Goal: Task Accomplishment & Management: Use online tool/utility

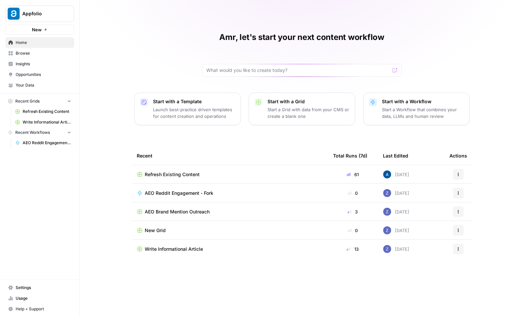
click at [175, 177] on span "Refresh Existing Content" at bounding box center [172, 174] width 55 height 7
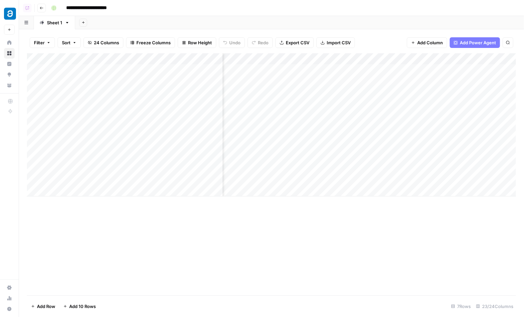
scroll to position [0, 1203]
click at [322, 85] on div "Add Column" at bounding box center [271, 124] width 489 height 143
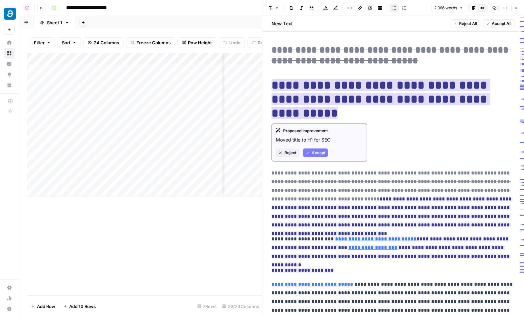
click at [292, 152] on span "Reject" at bounding box center [291, 153] width 12 height 6
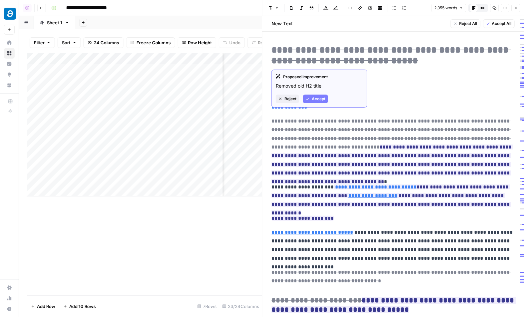
click at [288, 97] on span "Reject" at bounding box center [291, 99] width 12 height 6
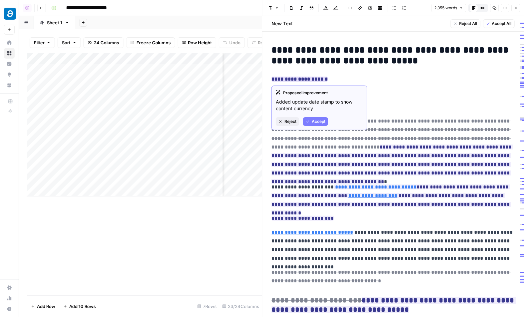
click at [289, 121] on span "Reject" at bounding box center [291, 121] width 12 height 6
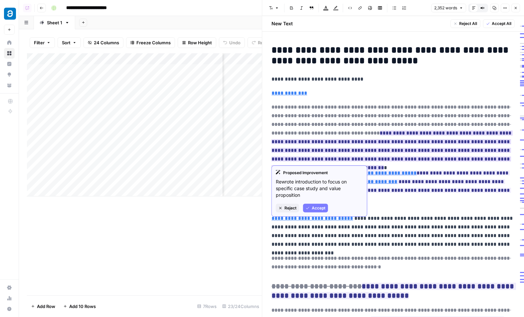
click at [286, 205] on span "Reject" at bounding box center [291, 208] width 12 height 6
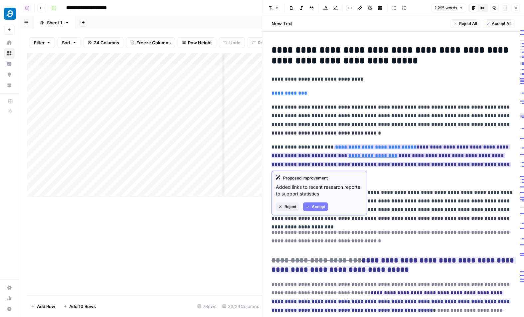
click at [284, 206] on button "Reject" at bounding box center [287, 206] width 23 height 9
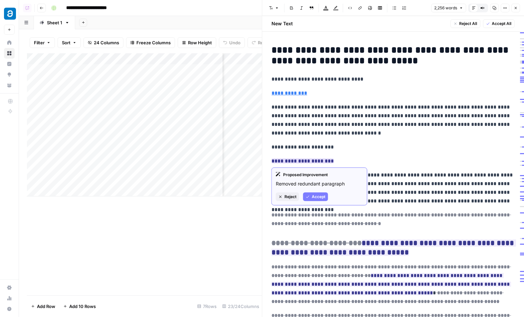
click at [283, 198] on button "Reject" at bounding box center [287, 196] width 23 height 9
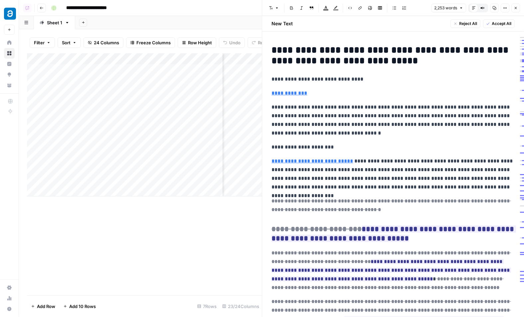
scroll to position [8, 0]
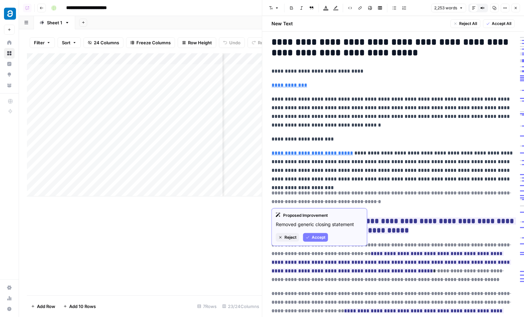
click at [289, 236] on span "Reject" at bounding box center [291, 237] width 12 height 6
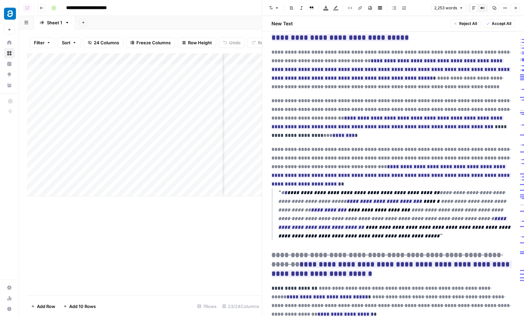
scroll to position [186, 0]
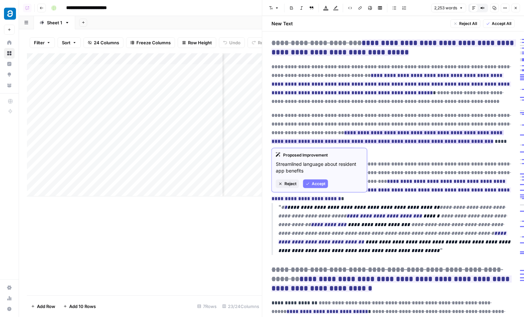
click at [286, 180] on button "Reject" at bounding box center [287, 183] width 23 height 9
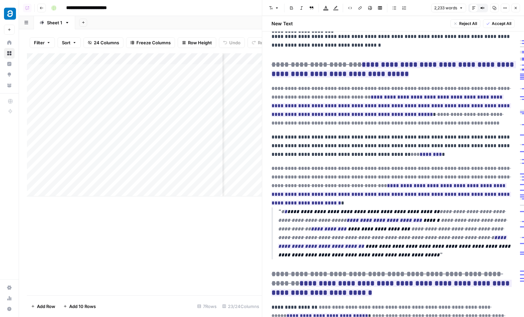
scroll to position [195, 0]
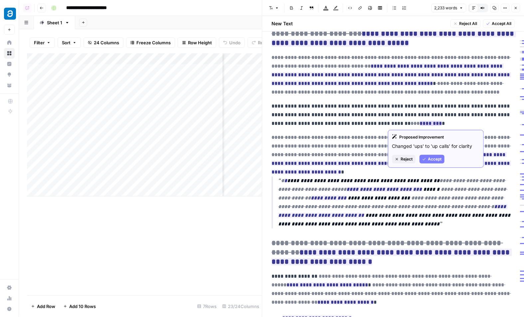
click at [341, 155] on button "Reject" at bounding box center [403, 159] width 23 height 9
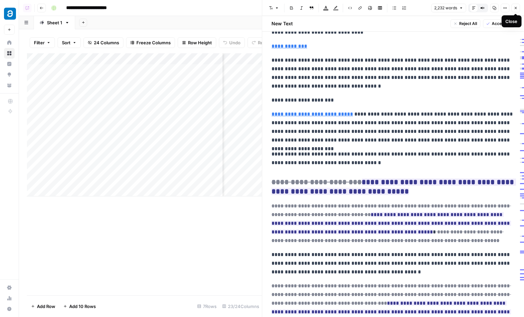
scroll to position [70, 0]
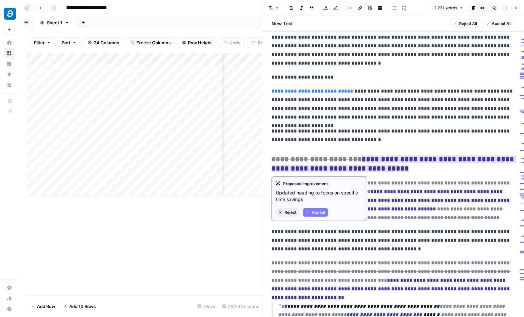
click at [294, 209] on span "Reject" at bounding box center [291, 212] width 12 height 6
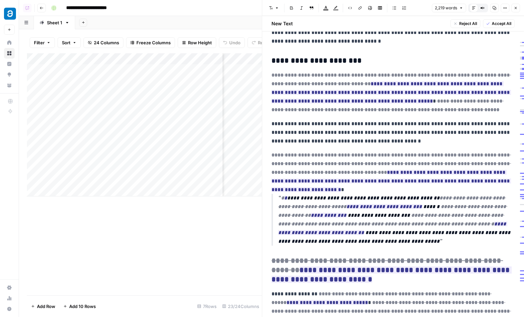
scroll to position [190, 0]
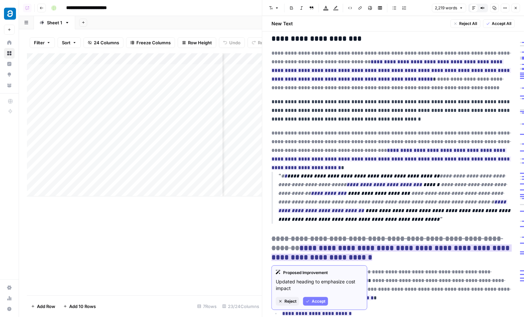
click at [290, 299] on span "Reject" at bounding box center [291, 301] width 12 height 6
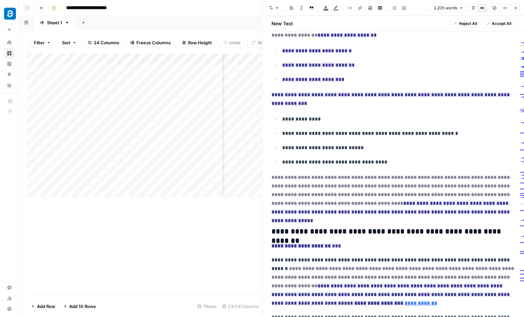
scroll to position [443, 0]
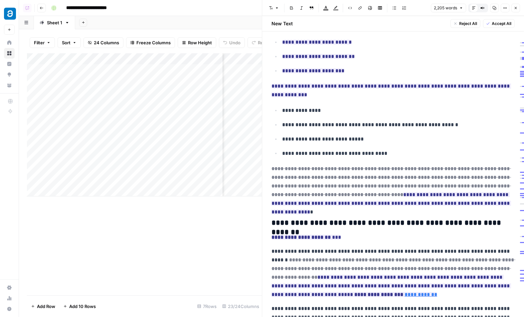
click at [341, 10] on button "Close" at bounding box center [515, 8] width 9 height 9
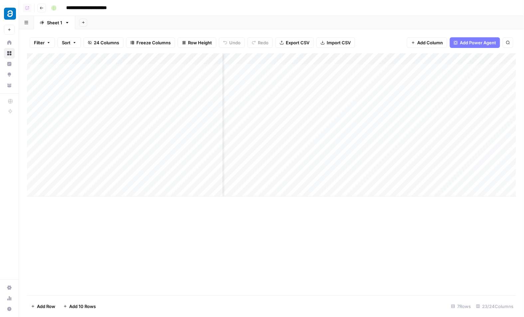
scroll to position [0, 1103]
drag, startPoint x: 29, startPoint y: 89, endPoint x: 32, endPoint y: 74, distance: 15.0
click at [32, 74] on div "Add Column" at bounding box center [271, 124] width 489 height 143
click at [341, 87] on div "Add Column" at bounding box center [271, 124] width 489 height 143
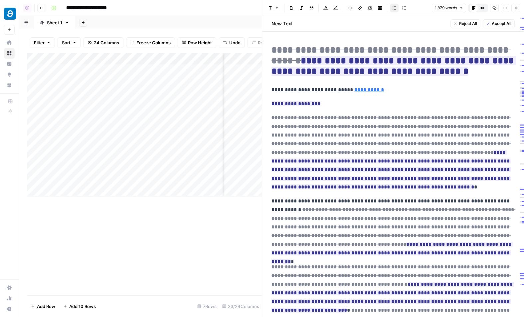
click at [341, 10] on icon "button" at bounding box center [516, 8] width 4 height 4
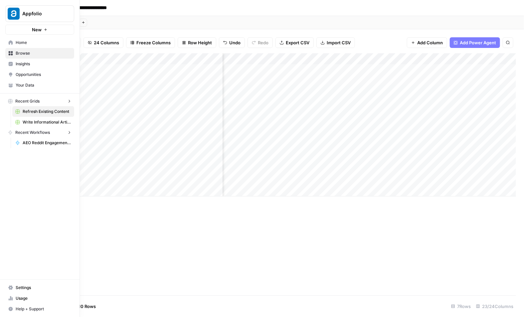
click at [10, 52] on icon at bounding box center [11, 53] width 4 height 4
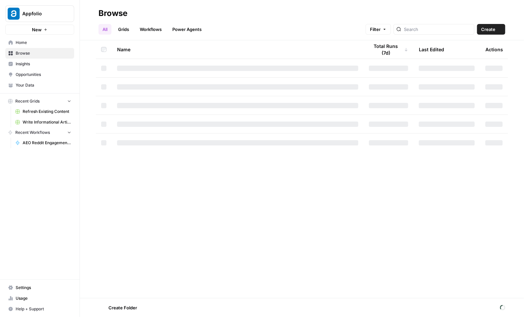
click at [16, 63] on span "Insights" at bounding box center [44, 64] width 56 height 6
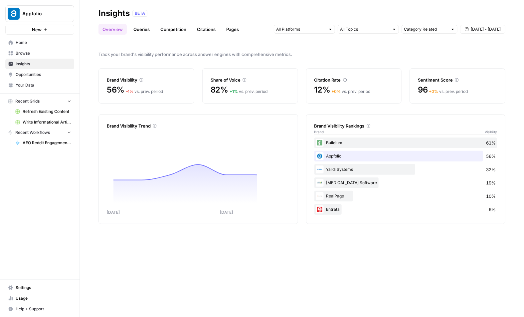
click at [26, 75] on span "Opportunities" at bounding box center [44, 75] width 56 height 6
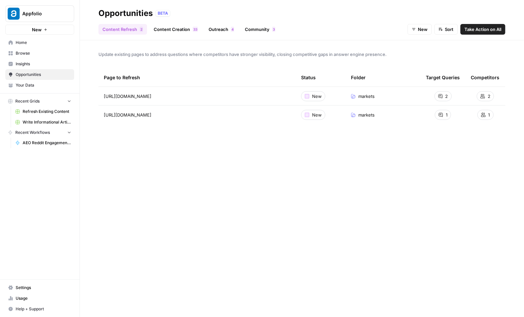
click at [183, 30] on link "Content Creation 3 3" at bounding box center [176, 29] width 52 height 11
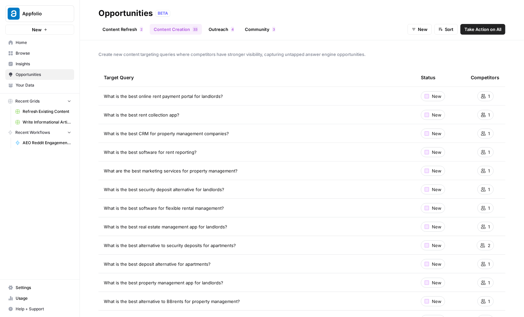
click at [218, 31] on link "Outreach 4" at bounding box center [222, 29] width 34 height 11
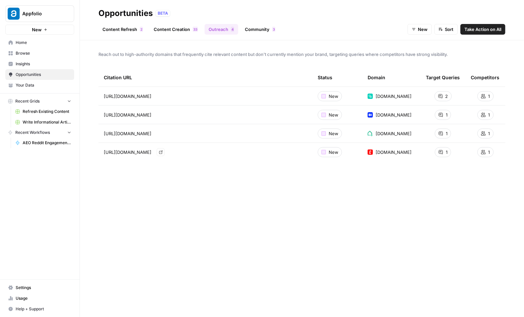
click at [163, 151] on icon "Go to page https://theclose.com/best-online-rent-payment-services/" at bounding box center [161, 152] width 4 height 4
click at [36, 53] on span "Browse" at bounding box center [44, 53] width 56 height 6
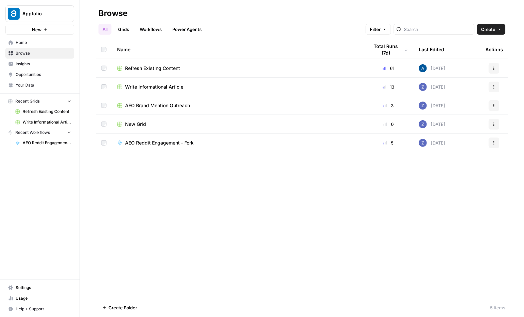
click at [154, 104] on span "AEO Brand Mention Outreach" at bounding box center [157, 105] width 65 height 7
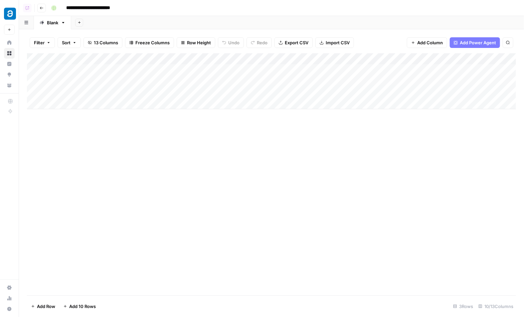
click at [340, 71] on div "Add Column" at bounding box center [271, 81] width 489 height 56
drag, startPoint x: 30, startPoint y: 69, endPoint x: 32, endPoint y: 100, distance: 31.3
click at [32, 100] on div "Add Column" at bounding box center [271, 81] width 489 height 56
drag, startPoint x: 28, startPoint y: 92, endPoint x: 33, endPoint y: 67, distance: 25.7
click at [33, 67] on div "Add Column" at bounding box center [271, 81] width 489 height 56
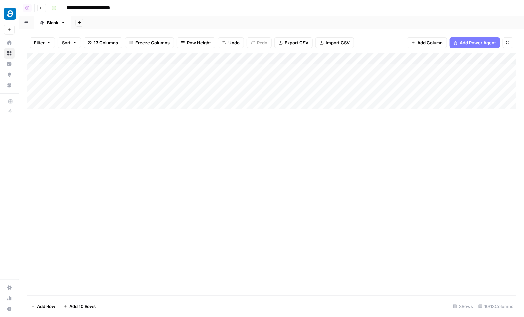
drag, startPoint x: 30, startPoint y: 82, endPoint x: 30, endPoint y: 91, distance: 9.3
click at [30, 91] on div "Add Column" at bounding box center [271, 81] width 489 height 56
click at [198, 44] on span "Row Height" at bounding box center [199, 42] width 24 height 7
click at [196, 82] on span "Tall" at bounding box center [213, 84] width 48 height 7
click at [338, 131] on div "Add Column" at bounding box center [271, 108] width 489 height 110
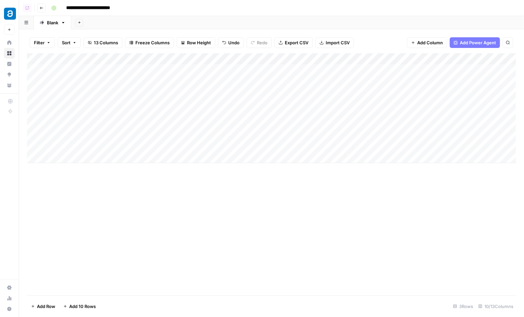
click at [36, 136] on div "Add Column" at bounding box center [271, 108] width 489 height 110
click at [49, 301] on button "Delete 1 Row" at bounding box center [44, 306] width 35 height 11
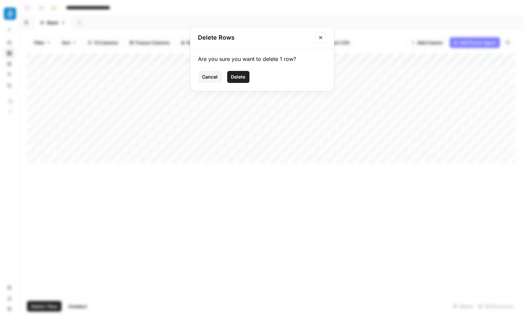
click at [240, 77] on span "Delete" at bounding box center [238, 77] width 14 height 7
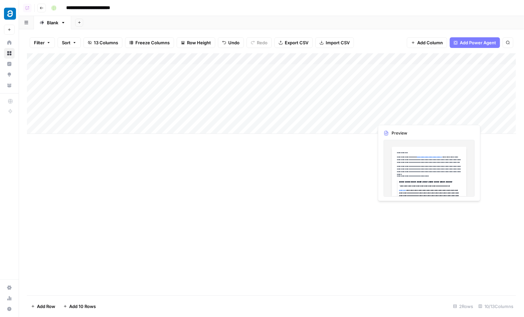
click at [341, 104] on div "Add Column" at bounding box center [271, 93] width 489 height 81
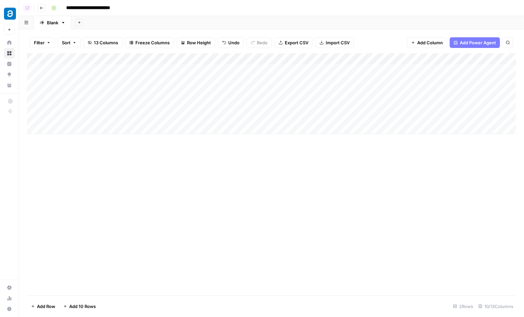
click at [47, 6] on header "**********" at bounding box center [271, 8] width 505 height 16
click at [38, 6] on button "Go back" at bounding box center [41, 8] width 9 height 9
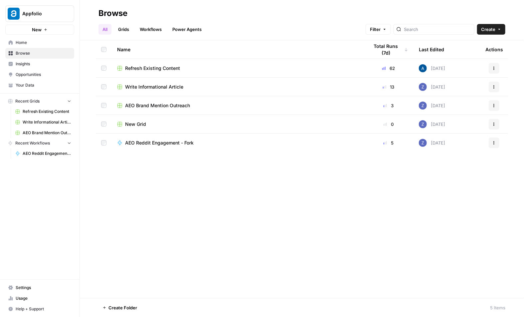
click at [33, 76] on span "Opportunities" at bounding box center [44, 75] width 56 height 6
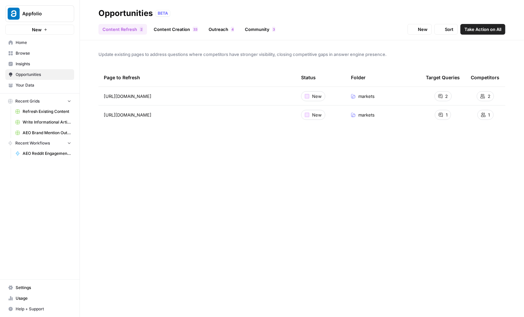
click at [35, 82] on link "Your Data" at bounding box center [39, 85] width 69 height 11
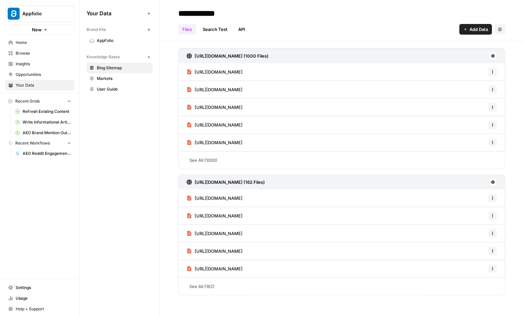
click at [114, 77] on span "Markets" at bounding box center [123, 79] width 53 height 6
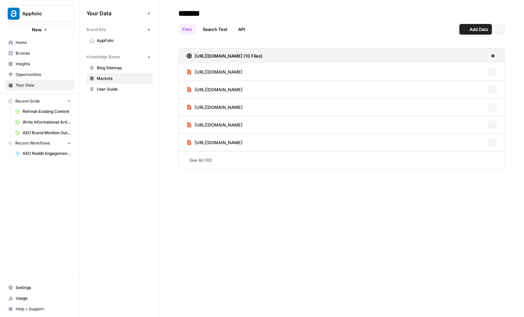
click at [119, 89] on span "User Guide" at bounding box center [123, 89] width 53 height 6
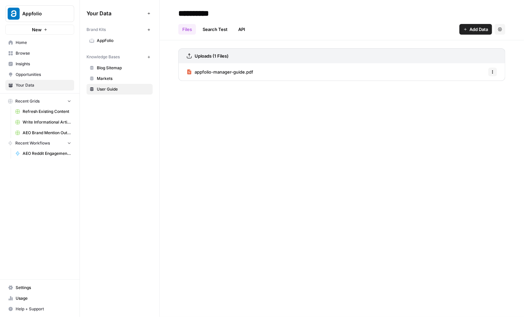
click at [119, 43] on span "AppFolio" at bounding box center [123, 41] width 53 height 6
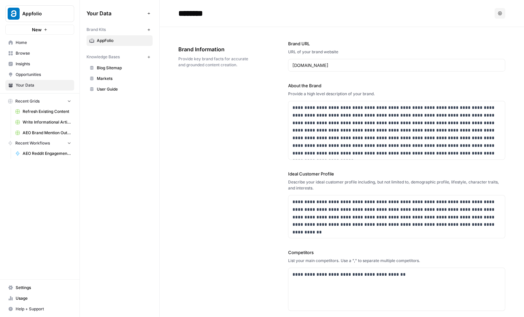
click at [39, 62] on span "Insights" at bounding box center [44, 64] width 56 height 6
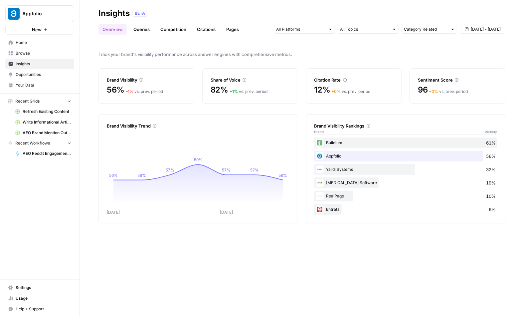
click at [32, 73] on span "Opportunities" at bounding box center [44, 75] width 56 height 6
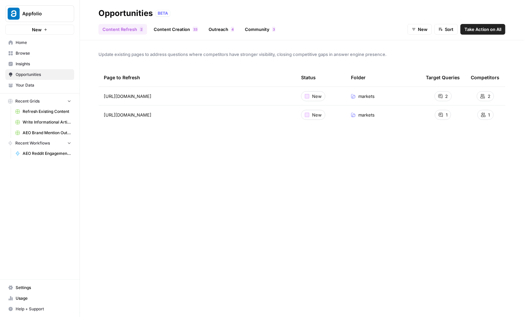
click at [221, 32] on link "Outreach 4" at bounding box center [222, 29] width 34 height 11
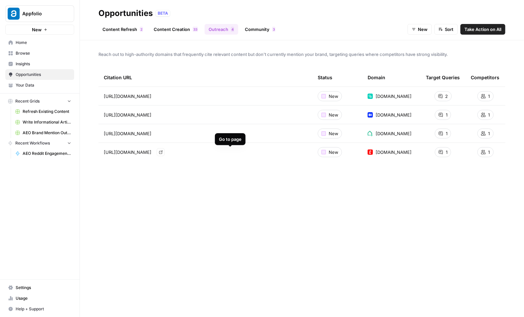
click at [165, 154] on link "Go to page" at bounding box center [161, 152] width 8 height 8
click at [243, 29] on link "Community 3" at bounding box center [260, 29] width 39 height 11
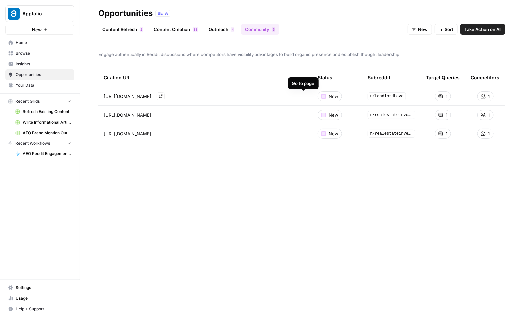
click at [163, 96] on icon "Go to page https://www.reddit.com/r/LandlordLove/comments/1khesy8/followup_i_di…" at bounding box center [161, 96] width 4 height 4
click at [163, 113] on icon "Go to page https://www.reddit.com/r/realestateinvesting/comments/1htv4pq/altern…" at bounding box center [161, 115] width 4 height 4
click at [163, 134] on icon "Go to page https://www.reddit.com/r/realestateinvesting/comments/zh9ph1/landlor…" at bounding box center [161, 134] width 4 height 4
click at [341, 134] on span "1" at bounding box center [447, 133] width 2 height 7
click at [165, 135] on link "Go to page" at bounding box center [161, 133] width 8 height 8
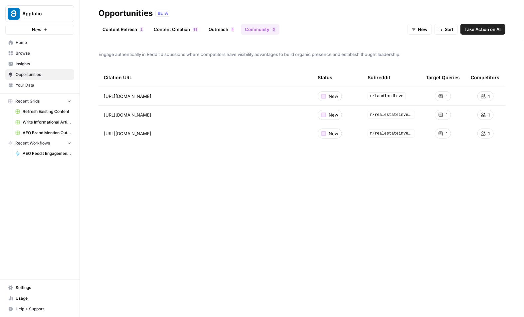
click at [132, 155] on div "Citation URL Status Subreddit Target Queries Competitors https://www.reddit.com…" at bounding box center [302, 187] width 407 height 238
click at [126, 32] on link "Content Refresh 2" at bounding box center [123, 29] width 49 height 11
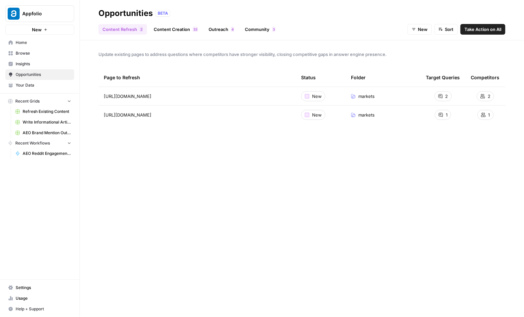
click at [167, 35] on header "Opportunities BETA Content Refresh 2 Content Creation 3 3 Outreach 4 Community …" at bounding box center [302, 20] width 444 height 40
click at [180, 32] on link "Content Creation 3 3" at bounding box center [176, 29] width 52 height 11
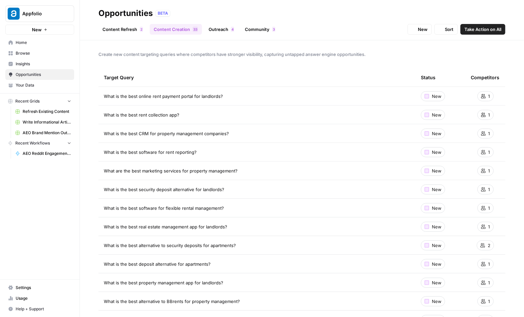
click at [217, 30] on link "Outreach 4" at bounding box center [222, 29] width 34 height 11
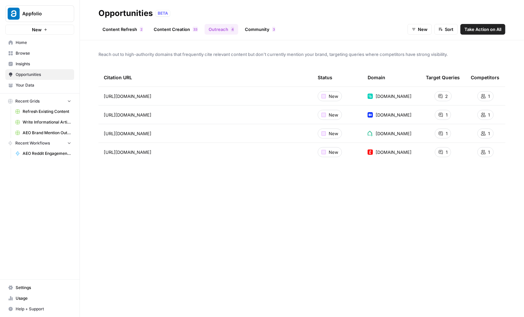
click at [254, 28] on link "Community 3" at bounding box center [260, 29] width 39 height 11
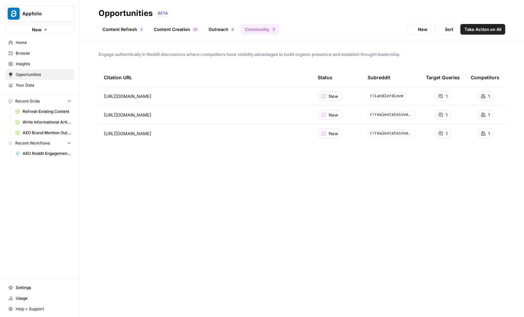
click at [174, 31] on link "Content Creation 3 3" at bounding box center [176, 29] width 52 height 11
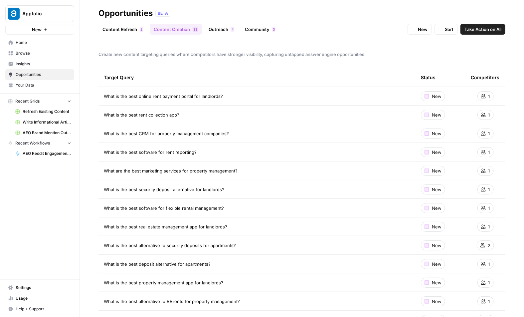
click at [123, 29] on link "Content Refresh 2" at bounding box center [123, 29] width 49 height 11
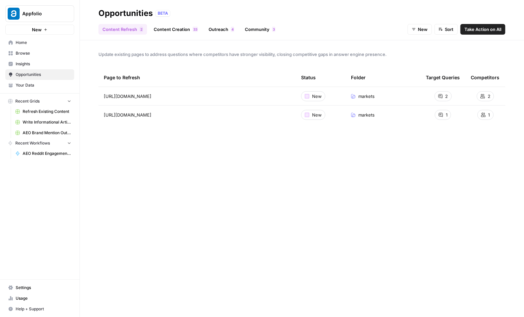
click at [161, 30] on link "Content Creation 3 3" at bounding box center [176, 29] width 52 height 11
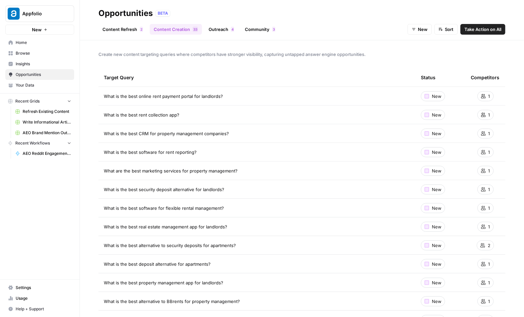
click at [33, 43] on span "Home" at bounding box center [44, 43] width 56 height 6
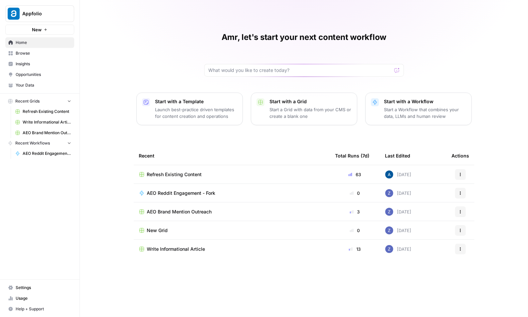
click at [83, 248] on div "Amr, let's start your next content workflow Start with a Template Launch best-p…" at bounding box center [304, 158] width 448 height 317
click at [115, 108] on div "Amr, let's start your next content workflow Start with a Template Launch best-p…" at bounding box center [304, 158] width 448 height 317
click at [341, 100] on p "Start with a Workflow" at bounding box center [425, 101] width 82 height 7
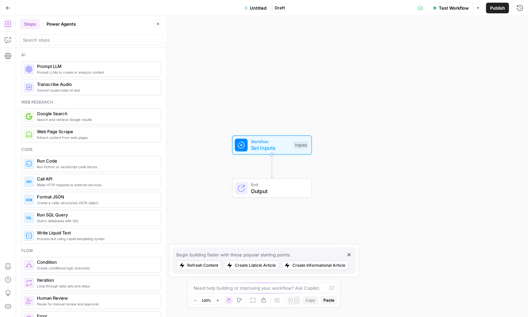
click at [341, 256] on icon "button" at bounding box center [348, 254] width 5 height 5
click at [98, 71] on span "Prompt LLMs to create or analyze content" at bounding box center [96, 72] width 118 height 5
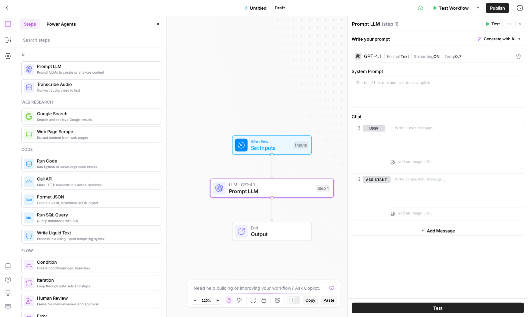
click at [341, 58] on div "GPT-4.1" at bounding box center [372, 56] width 17 height 5
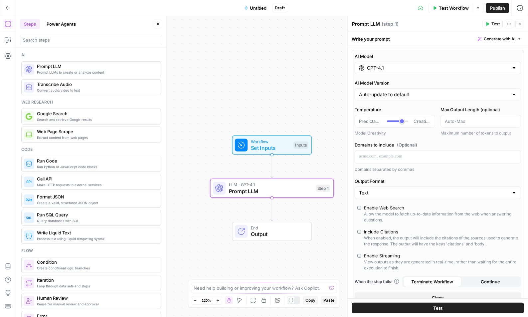
click at [341, 68] on input "GPT-4.1" at bounding box center [438, 68] width 142 height 7
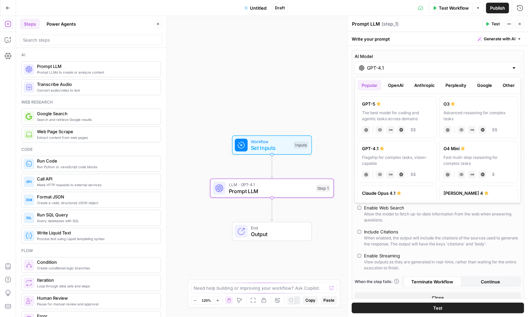
click at [341, 85] on button "Google" at bounding box center [484, 85] width 23 height 11
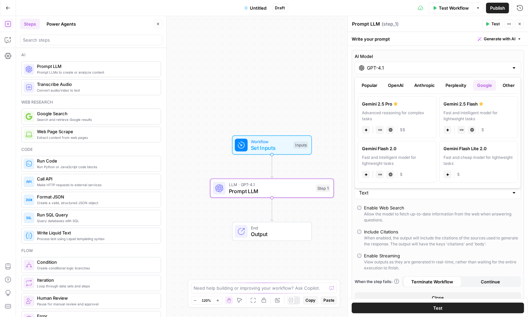
click at [341, 120] on div "Advanced reasoning for complex tasks" at bounding box center [397, 116] width 70 height 12
type input "Gemini 2.5 Pro"
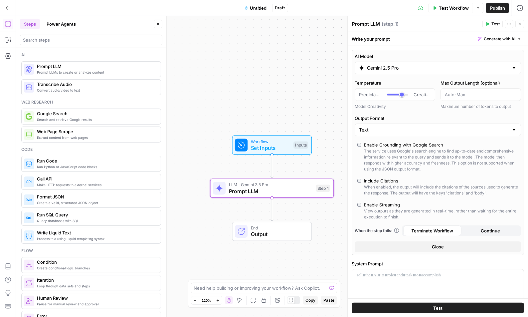
type input "*"
drag, startPoint x: 383, startPoint y: 95, endPoint x: 368, endPoint y: 95, distance: 15.3
click at [341, 95] on div "Predictable Creative" at bounding box center [395, 94] width 72 height 7
click at [341, 19] on header "Prompt LLM Prompt LLM ( step_1 ) Test Actions Close" at bounding box center [438, 24] width 180 height 16
click at [341, 21] on button "Close" at bounding box center [519, 24] width 9 height 9
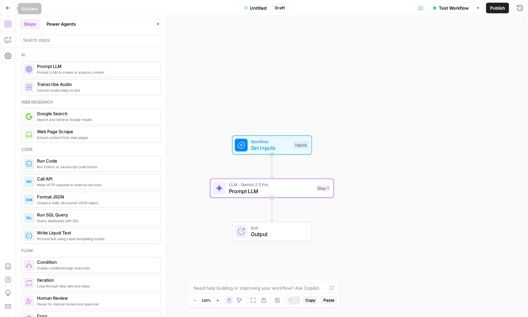
click at [10, 51] on button "Settings" at bounding box center [8, 56] width 11 height 11
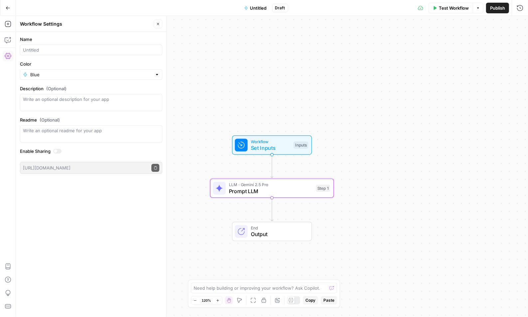
click at [10, 10] on button "Go Back" at bounding box center [8, 8] width 12 height 12
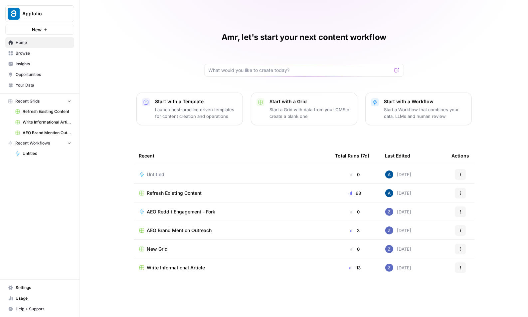
click at [341, 176] on button "Actions" at bounding box center [460, 174] width 11 height 11
click at [341, 201] on button "Delete" at bounding box center [428, 204] width 69 height 9
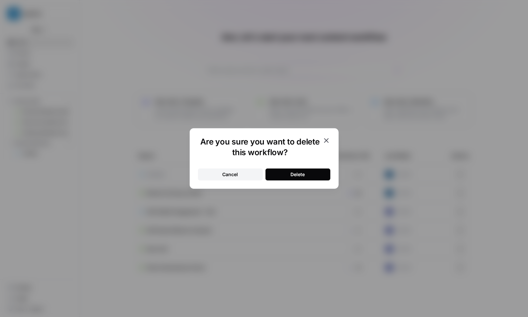
click at [288, 172] on button "Delete" at bounding box center [298, 174] width 65 height 12
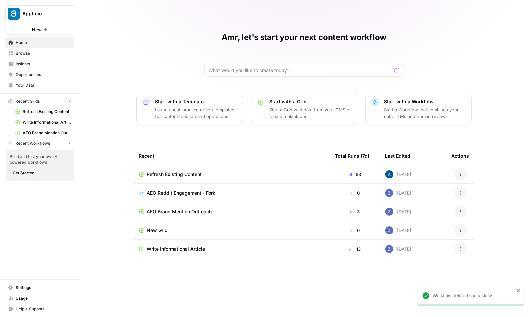
click at [166, 176] on span "Refresh Existing Content" at bounding box center [174, 174] width 55 height 7
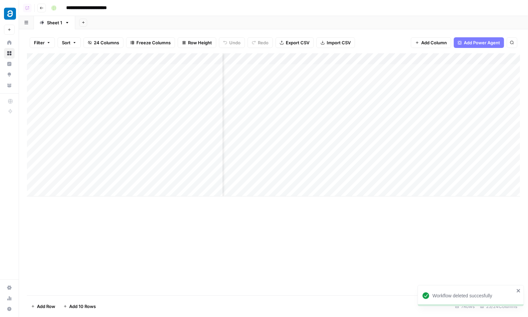
scroll to position [0, 98]
click at [219, 60] on div "Add Column" at bounding box center [273, 124] width 493 height 143
click at [41, 9] on icon "button" at bounding box center [42, 8] width 4 height 4
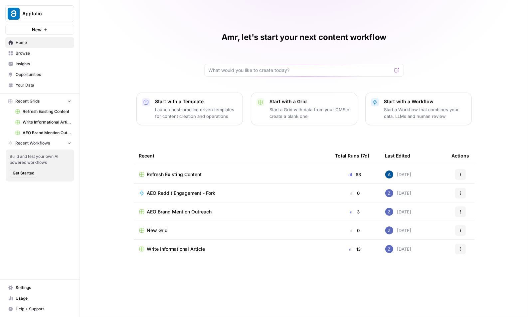
click at [28, 175] on span "Get Started" at bounding box center [24, 173] width 22 height 6
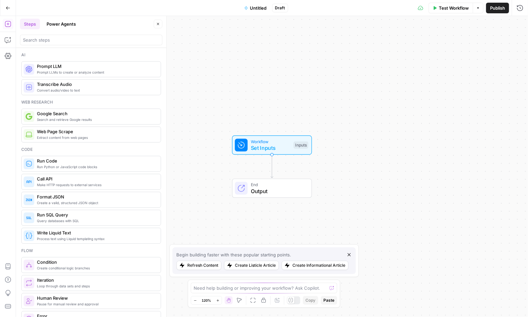
click at [10, 4] on button "Go Back" at bounding box center [8, 8] width 12 height 12
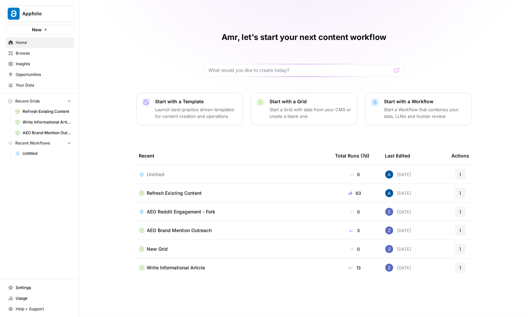
click at [30, 56] on link "Browse" at bounding box center [39, 53] width 69 height 11
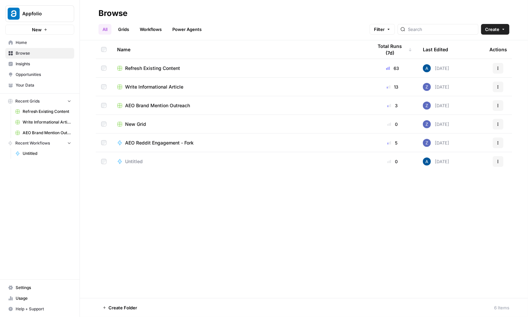
click at [32, 63] on span "Insights" at bounding box center [44, 64] width 56 height 6
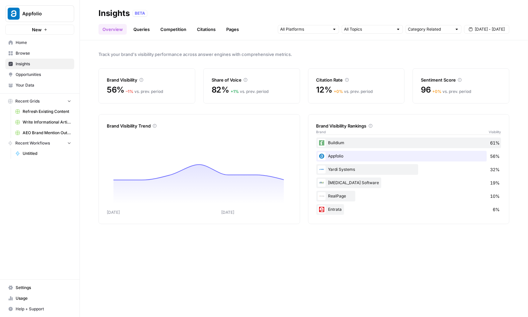
click at [48, 72] on span "Opportunities" at bounding box center [44, 75] width 56 height 6
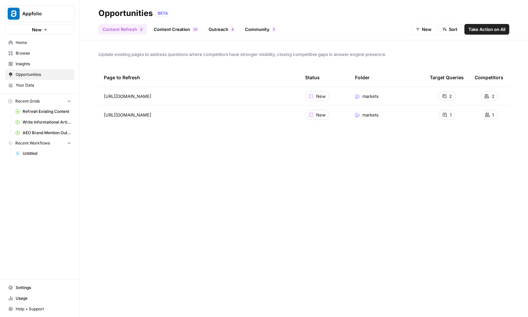
click at [177, 30] on link "Content Creation 3 3" at bounding box center [176, 29] width 52 height 11
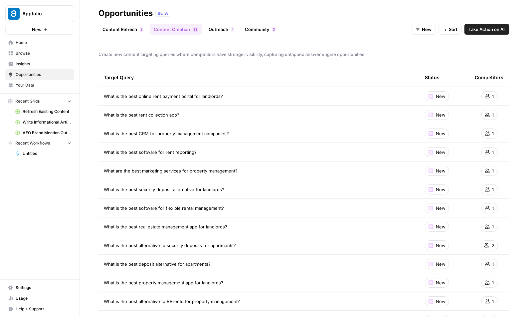
click at [23, 44] on span "Home" at bounding box center [44, 43] width 56 height 6
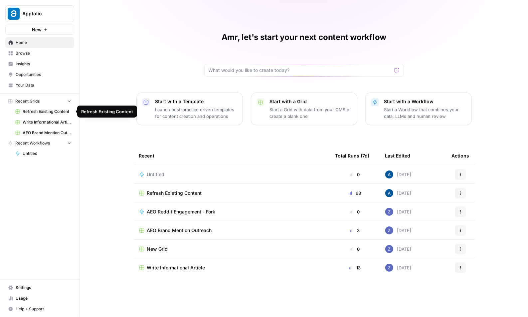
click at [36, 113] on span "Refresh Existing Content" at bounding box center [47, 111] width 49 height 6
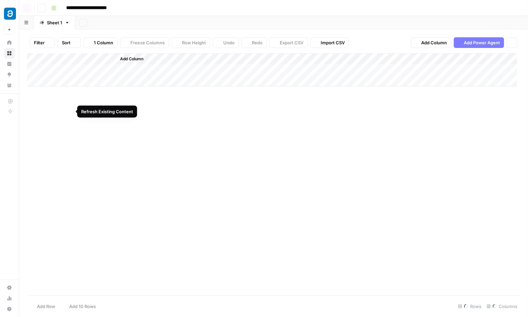
click at [40, 120] on div "Add Column" at bounding box center [273, 174] width 493 height 242
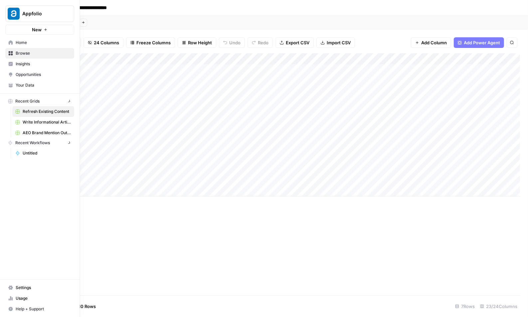
click at [11, 55] on icon at bounding box center [11, 53] width 4 height 4
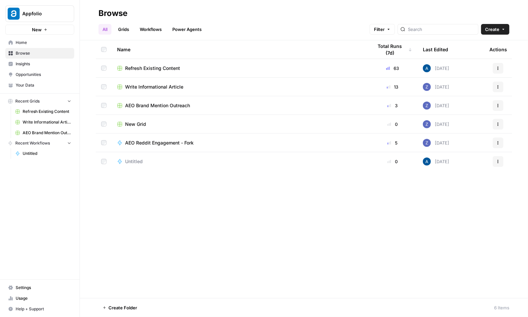
click at [36, 121] on span "Write Informational Article" at bounding box center [47, 122] width 49 height 6
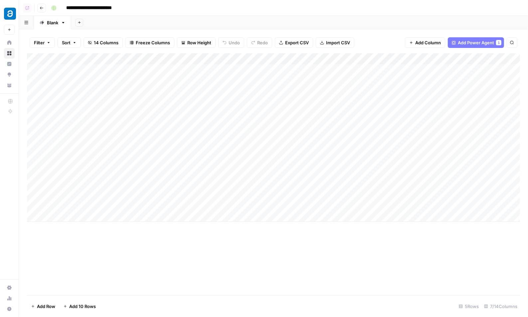
click at [226, 61] on div "Add Column" at bounding box center [273, 137] width 493 height 168
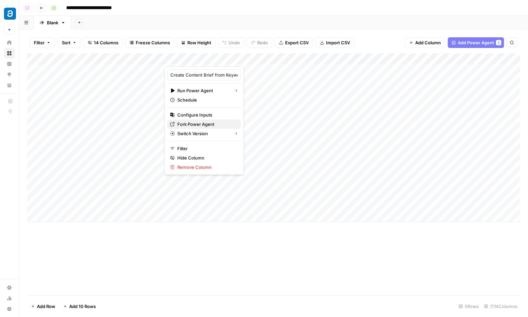
click at [198, 122] on span "Fork Power Agent" at bounding box center [206, 124] width 58 height 7
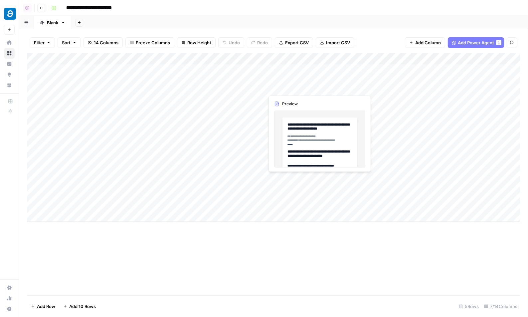
click at [315, 80] on div "Add Column" at bounding box center [273, 137] width 493 height 168
click at [115, 81] on div "Add Column" at bounding box center [273, 137] width 493 height 168
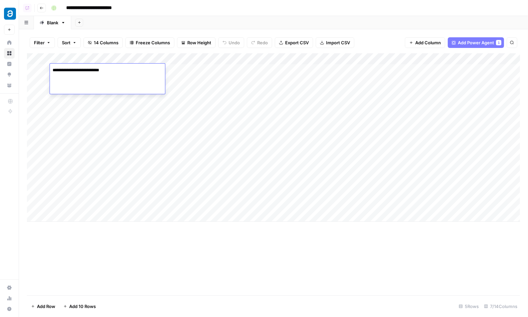
type textarea "**********"
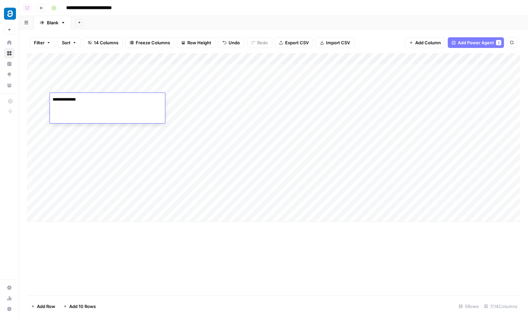
type textarea "**********"
drag, startPoint x: 28, startPoint y: 137, endPoint x: 29, endPoint y: 179, distance: 41.6
click at [29, 178] on div "Add Column" at bounding box center [273, 137] width 493 height 168
drag, startPoint x: 29, startPoint y: 166, endPoint x: 28, endPoint y: 206, distance: 40.3
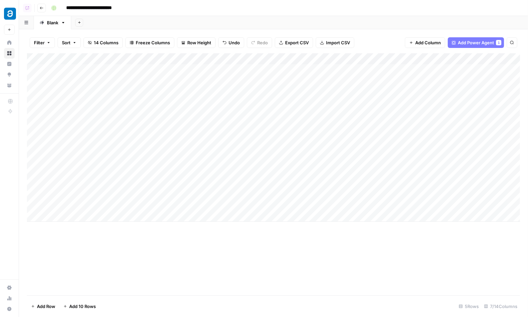
click at [28, 206] on div "Add Column" at bounding box center [273, 137] width 493 height 168
click at [75, 159] on div "Add Column" at bounding box center [273, 137] width 493 height 168
type textarea "**********"
click at [107, 142] on div "Add Column" at bounding box center [273, 137] width 493 height 168
type textarea "**********"
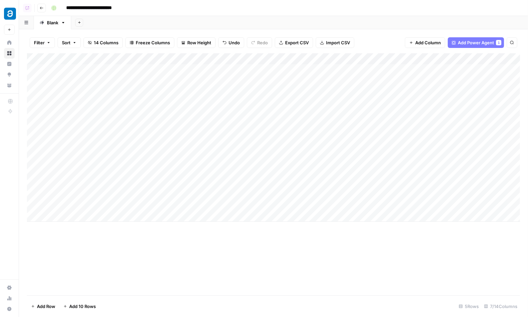
click at [118, 191] on div "Add Column" at bounding box center [273, 137] width 493 height 168
click at [119, 187] on div "Add Column" at bounding box center [273, 137] width 493 height 168
click at [119, 187] on textarea "**********" at bounding box center [116, 194] width 133 height 23
click at [227, 117] on div "Add Column" at bounding box center [273, 137] width 493 height 168
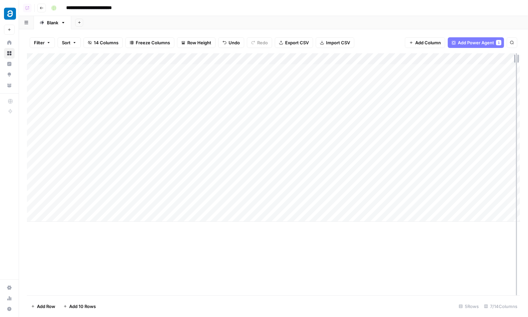
drag, startPoint x: 491, startPoint y: 60, endPoint x: 517, endPoint y: 63, distance: 26.8
click at [341, 63] on div "Add Column" at bounding box center [273, 137] width 493 height 168
click at [110, 199] on div "Add Column" at bounding box center [273, 137] width 493 height 168
type textarea "**********"
click at [133, 114] on div "Add Column" at bounding box center [273, 137] width 493 height 168
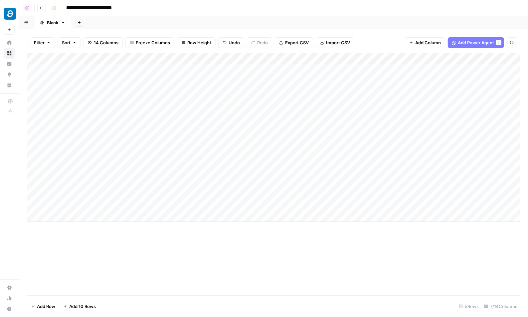
click at [100, 79] on div "Add Column" at bounding box center [273, 137] width 493 height 168
click at [101, 71] on div "Add Column" at bounding box center [273, 137] width 493 height 168
click at [101, 71] on textarea "**********" at bounding box center [107, 70] width 115 height 9
type textarea "**********"
click at [293, 81] on div "Add Column" at bounding box center [273, 137] width 493 height 168
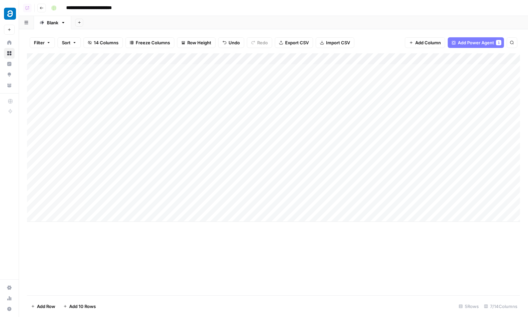
click at [100, 80] on div "Add Column" at bounding box center [273, 137] width 493 height 168
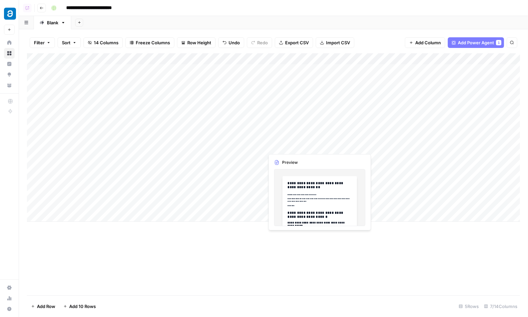
click at [119, 127] on div "Add Column" at bounding box center [273, 137] width 493 height 168
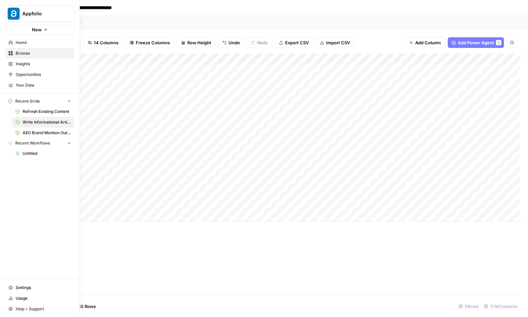
click at [11, 40] on link "Home" at bounding box center [39, 42] width 69 height 11
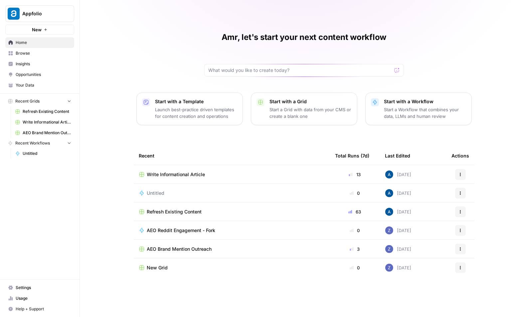
click at [97, 132] on div "Amr, let's start your next content workflow Start with a Template Launch best-p…" at bounding box center [304, 158] width 448 height 317
click at [19, 74] on span "Opportunities" at bounding box center [44, 75] width 56 height 6
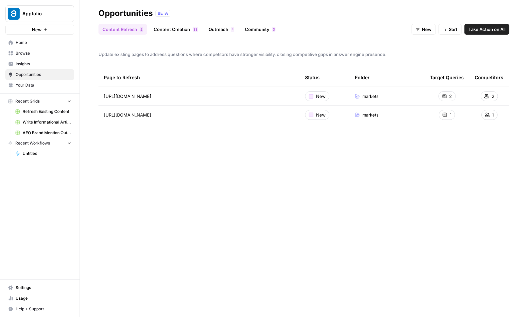
click at [27, 66] on span "Insights" at bounding box center [44, 64] width 56 height 6
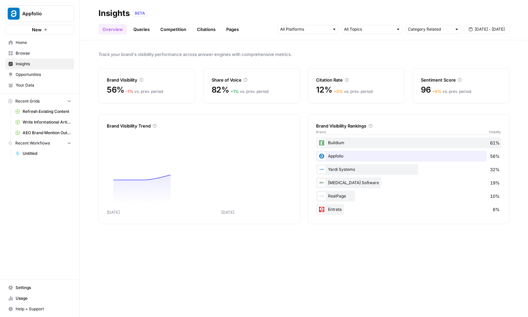
click at [27, 56] on link "Browse" at bounding box center [39, 53] width 69 height 11
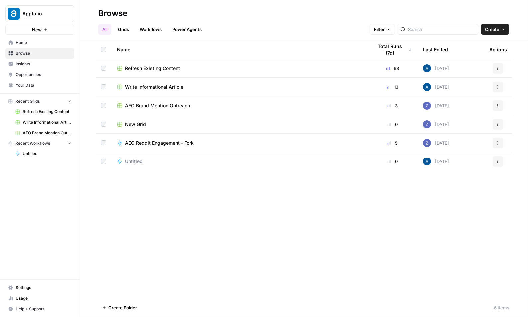
click at [25, 72] on span "Opportunities" at bounding box center [44, 75] width 56 height 6
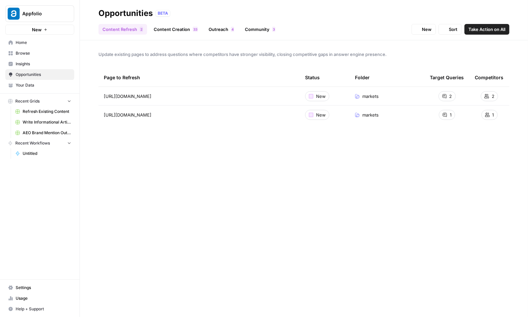
click at [28, 80] on link "Your Data" at bounding box center [39, 85] width 69 height 11
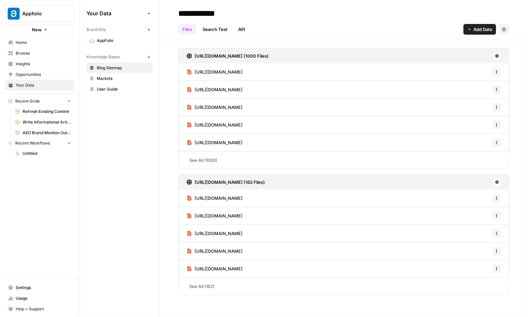
click at [115, 89] on span "User Guide" at bounding box center [123, 89] width 53 height 6
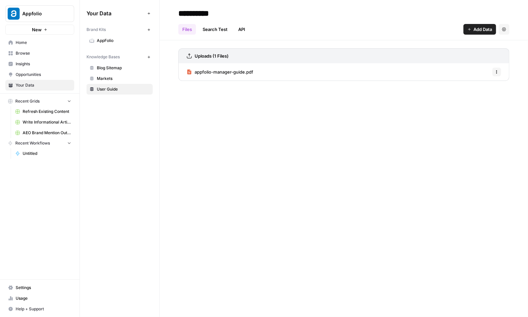
click at [116, 79] on span "Markets" at bounding box center [123, 79] width 53 height 6
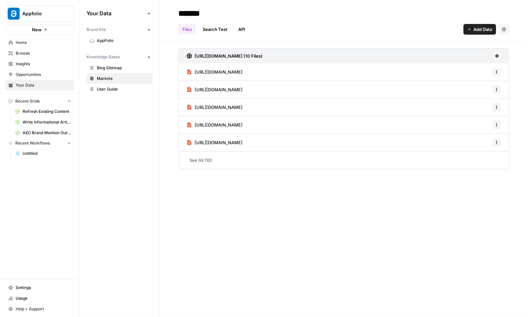
click at [111, 88] on span "User Guide" at bounding box center [123, 89] width 53 height 6
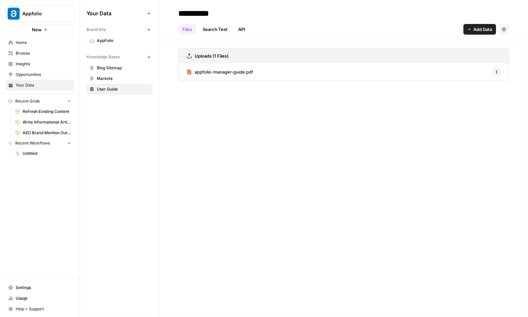
click at [99, 92] on span "User Guide" at bounding box center [123, 89] width 53 height 6
click at [152, 56] on button "New" at bounding box center [149, 57] width 8 height 8
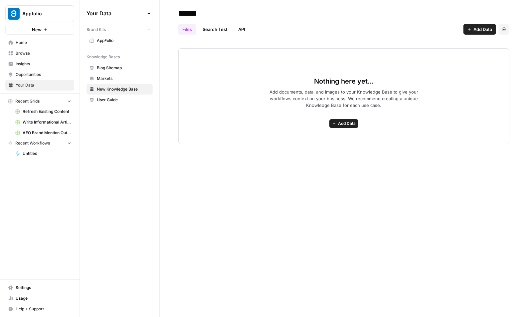
type input "******"
click at [340, 125] on span "Add Data" at bounding box center [347, 123] width 18 height 6
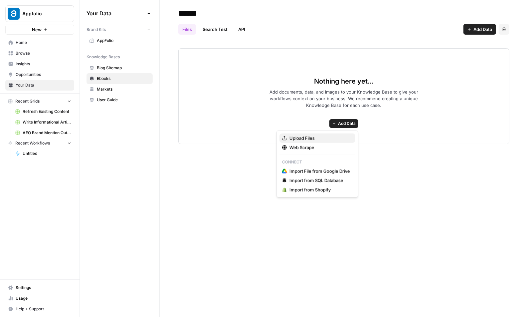
click at [313, 140] on span "Upload Files" at bounding box center [320, 138] width 61 height 7
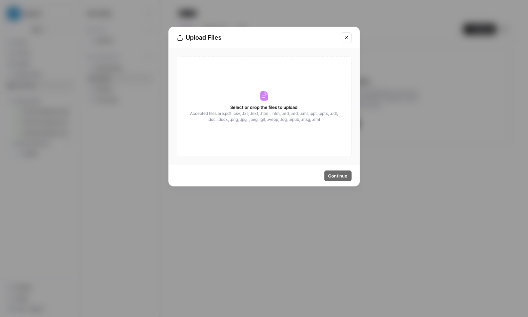
click at [241, 141] on div "Select or drop the files to upload Accepted files are .pdf, .csv, .txt, .text, …" at bounding box center [264, 106] width 175 height 100
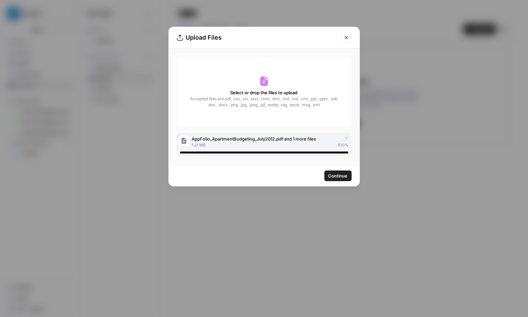
click at [341, 185] on div "Continue" at bounding box center [264, 175] width 191 height 21
click at [341, 173] on span "Continue" at bounding box center [337, 175] width 19 height 7
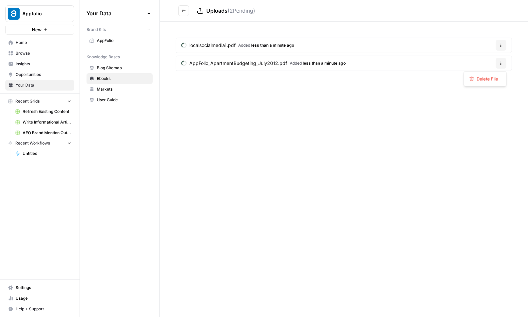
click at [341, 65] on button "Options" at bounding box center [501, 63] width 11 height 11
click at [341, 77] on span "Delete File" at bounding box center [488, 79] width 22 height 7
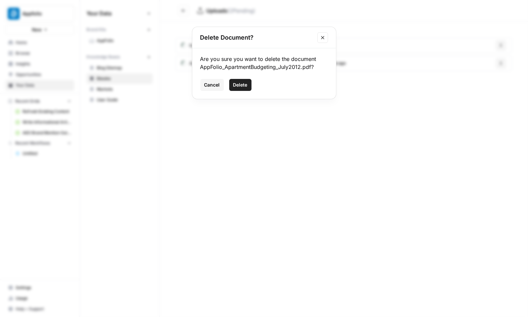
click at [241, 82] on span "Delete" at bounding box center [240, 85] width 14 height 7
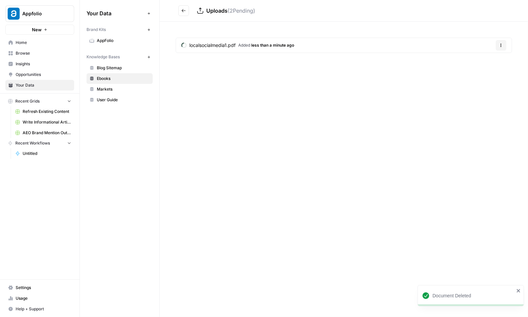
click at [178, 13] on button "Go back" at bounding box center [183, 10] width 11 height 11
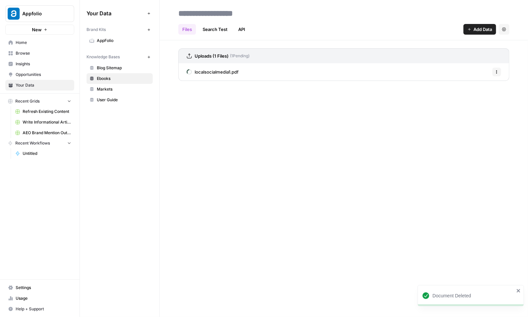
click at [115, 68] on span "Blog Sitemap" at bounding box center [123, 68] width 53 height 6
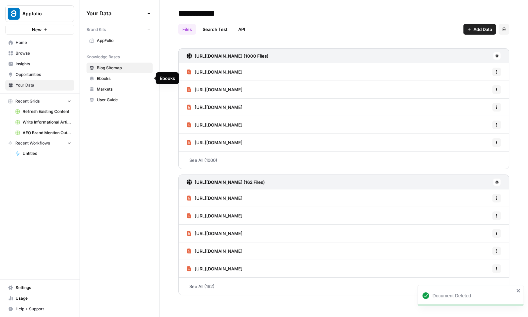
click at [114, 85] on link "Markets" at bounding box center [120, 89] width 66 height 11
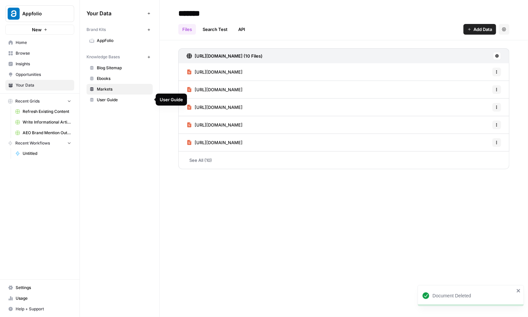
click at [122, 99] on span "User Guide" at bounding box center [123, 100] width 53 height 6
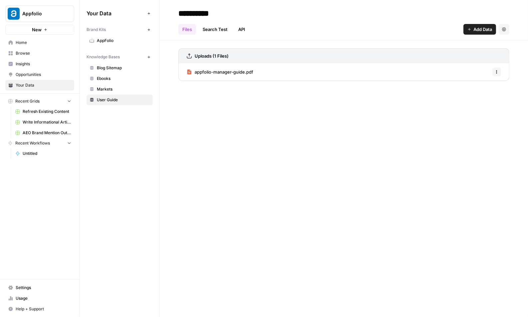
click at [123, 81] on span "Ebooks" at bounding box center [123, 79] width 53 height 6
click at [193, 17] on input "******" at bounding box center [229, 13] width 106 height 13
click at [189, 16] on input "******" at bounding box center [229, 13] width 106 height 13
type input "******"
click at [204, 130] on div "****** Files Search Test API Add Data Settings Uploads (1 Files) ( 1 Pending) l…" at bounding box center [344, 158] width 368 height 317
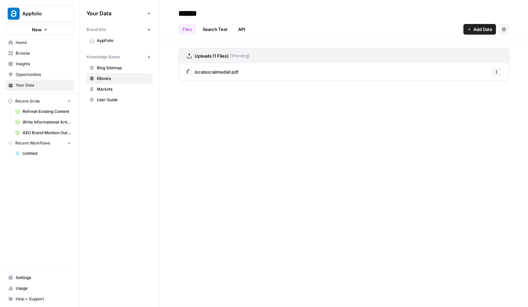
click at [44, 57] on link "Browse" at bounding box center [39, 53] width 69 height 11
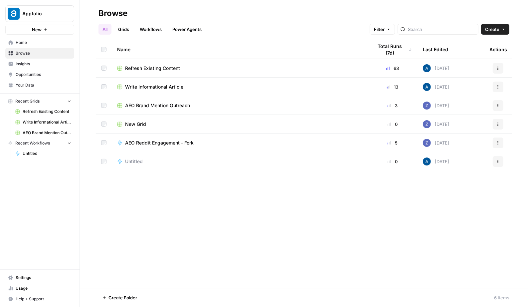
click at [34, 65] on span "Insights" at bounding box center [44, 64] width 56 height 6
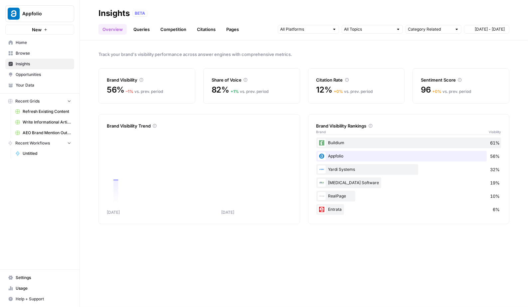
click at [34, 46] on link "Home" at bounding box center [39, 42] width 69 height 11
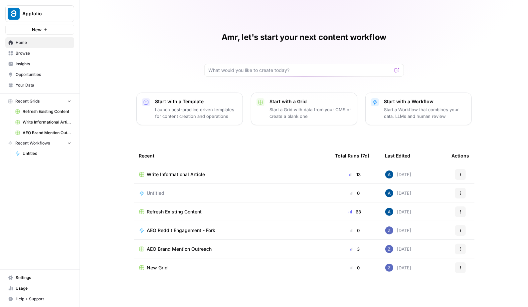
click at [85, 181] on div "Amr, let's start your next content workflow Start with a Template Launch best-p…" at bounding box center [304, 153] width 448 height 307
click at [341, 193] on button "Actions" at bounding box center [460, 193] width 11 height 11
click at [341, 223] on span "Delete" at bounding box center [430, 223] width 53 height 7
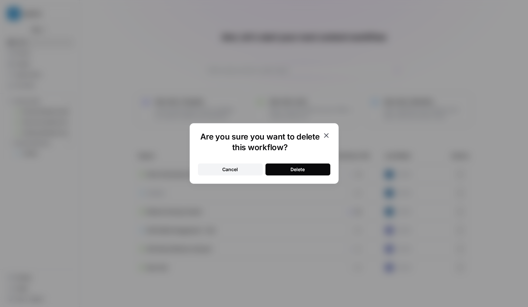
click at [279, 169] on button "Delete" at bounding box center [298, 169] width 65 height 12
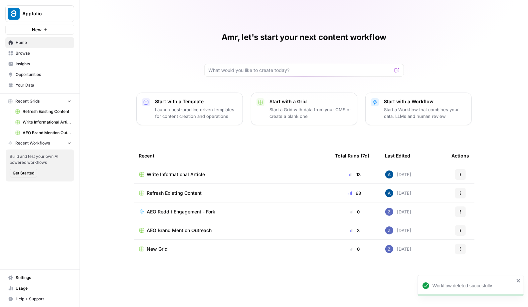
click at [26, 172] on span "Get Started" at bounding box center [24, 173] width 22 height 6
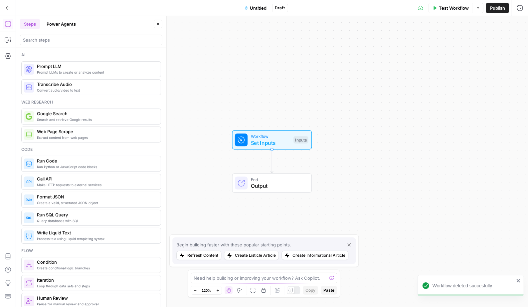
click at [251, 5] on span "Untitled" at bounding box center [258, 8] width 17 height 7
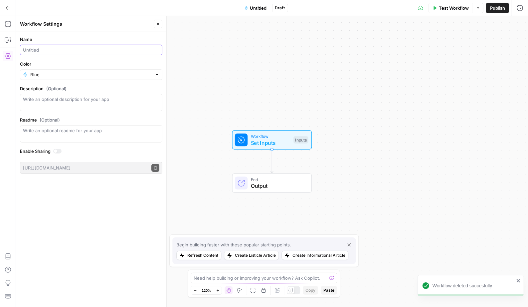
click at [98, 49] on input "Name" at bounding box center [91, 50] width 136 height 7
type input "Workflow"
click at [341, 247] on icon "button" at bounding box center [348, 244] width 5 height 5
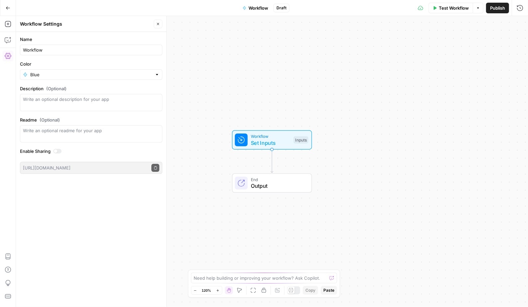
click at [215, 199] on div "Workflow Set Inputs Inputs End Output" at bounding box center [272, 161] width 512 height 291
click at [10, 9] on button "Go Back" at bounding box center [8, 8] width 12 height 12
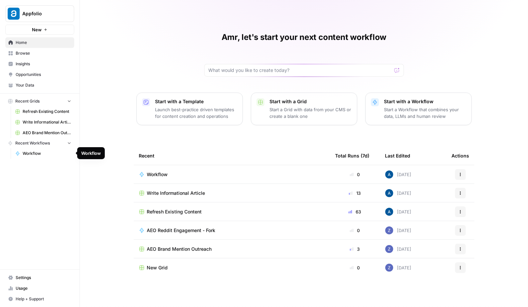
click at [48, 150] on span "Workflow" at bounding box center [47, 153] width 49 height 6
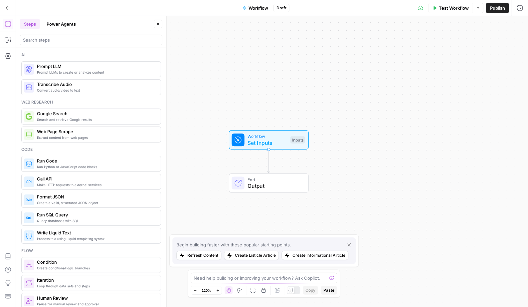
click at [255, 8] on span "Workflow" at bounding box center [259, 8] width 20 height 7
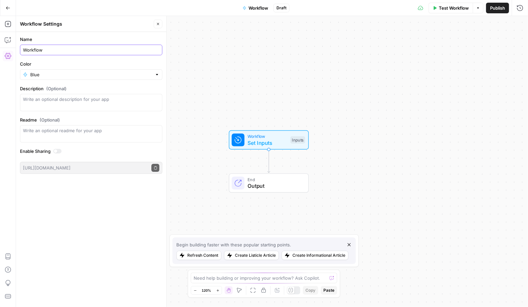
click at [31, 52] on input "Workflow" at bounding box center [91, 50] width 136 height 7
type input "Test Workflow"
click at [96, 26] on div "Workflow Settings" at bounding box center [86, 24] width 132 height 7
click at [10, 9] on icon "button" at bounding box center [8, 8] width 5 height 5
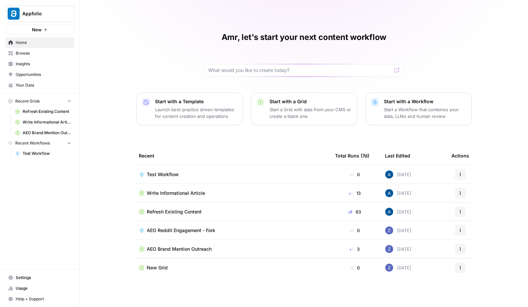
click at [34, 154] on span "Test Workflow" at bounding box center [47, 153] width 49 height 6
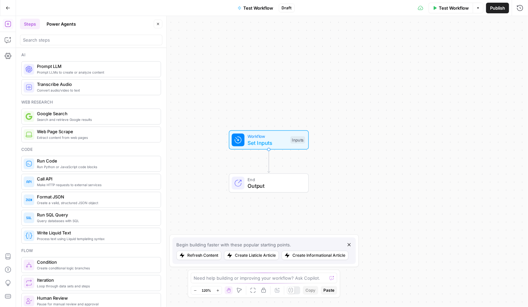
click at [341, 244] on div "Begin building faster with these popular starting points. Refresh Content Creat…" at bounding box center [263, 250] width 183 height 27
click at [254, 6] on span "Test Workflow" at bounding box center [259, 8] width 30 height 7
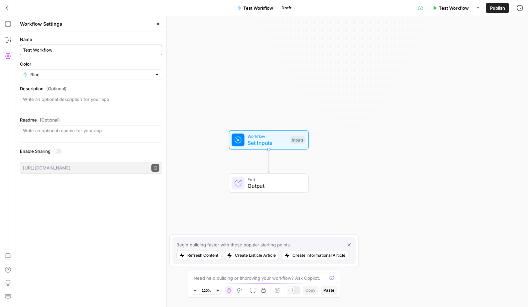
click at [28, 49] on input "Test Workflow" at bounding box center [91, 50] width 136 height 7
type input "Research Workflow"
click at [96, 39] on label "Name" at bounding box center [91, 39] width 142 height 7
click at [96, 47] on input "Research Workflow" at bounding box center [91, 50] width 136 height 7
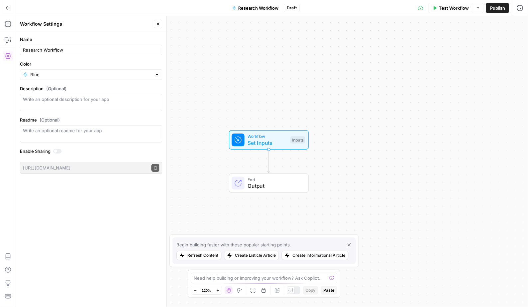
click at [5, 3] on button "Go Back" at bounding box center [8, 8] width 12 height 12
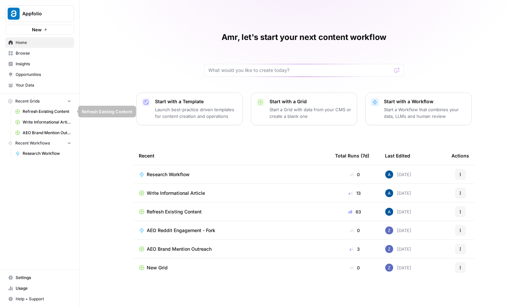
click at [43, 112] on span "Refresh Existing Content" at bounding box center [47, 111] width 49 height 6
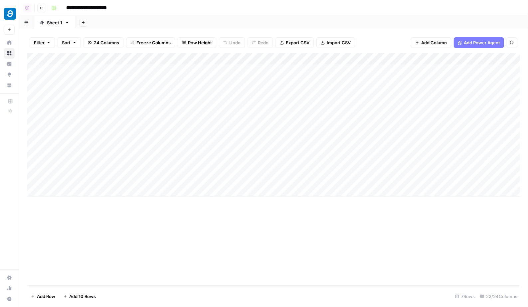
click at [257, 60] on div "Add Column" at bounding box center [273, 124] width 493 height 143
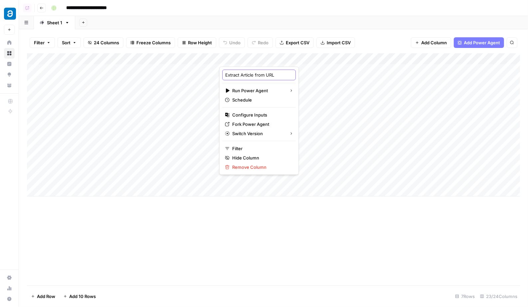
click at [246, 73] on input "Extract Article from URL" at bounding box center [259, 75] width 68 height 7
type input "Fetch Content"
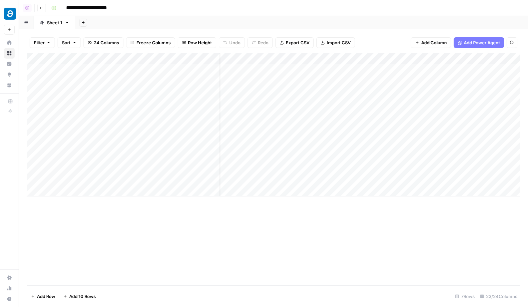
scroll to position [0, 23]
click at [318, 84] on div "Add Column" at bounding box center [273, 124] width 493 height 143
drag, startPoint x: 315, startPoint y: 59, endPoint x: 344, endPoint y: 59, distance: 28.3
click at [341, 59] on div "Add Column" at bounding box center [273, 124] width 493 height 143
drag, startPoint x: 403, startPoint y: 60, endPoint x: 414, endPoint y: 60, distance: 11.3
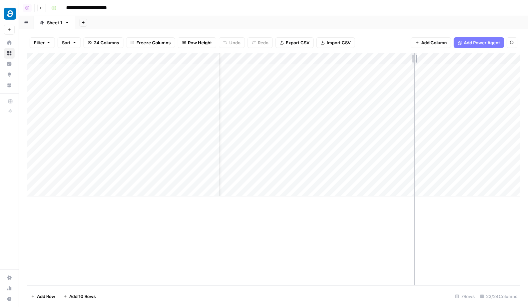
click at [341, 60] on div "Add Column" at bounding box center [273, 124] width 493 height 143
click at [341, 73] on div "Add Column" at bounding box center [273, 124] width 493 height 143
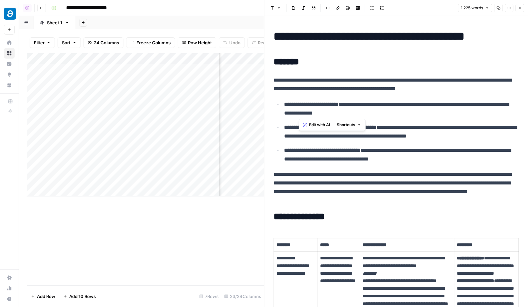
drag, startPoint x: 310, startPoint y: 101, endPoint x: 380, endPoint y: 112, distance: 70.8
click at [341, 112] on p "**********" at bounding box center [402, 108] width 235 height 17
click at [341, 114] on p "**********" at bounding box center [402, 108] width 235 height 17
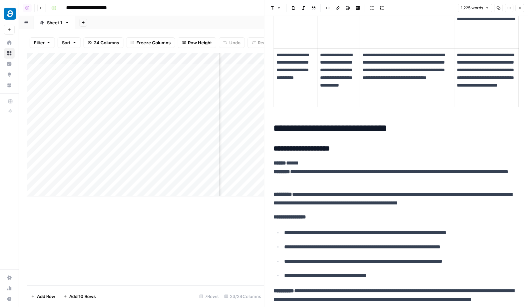
scroll to position [708, 0]
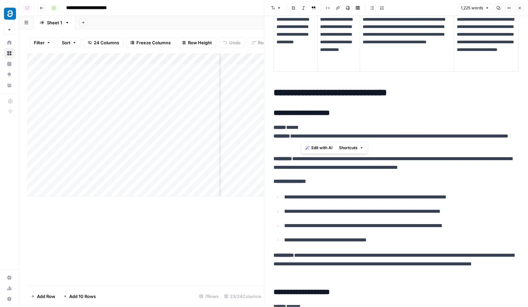
drag, startPoint x: 309, startPoint y: 136, endPoint x: 378, endPoint y: 136, distance: 69.6
click at [341, 136] on p "**********" at bounding box center [396, 136] width 245 height 26
click at [341, 140] on p "**********" at bounding box center [396, 136] width 245 height 26
click at [341, 145] on p "**********" at bounding box center [396, 136] width 245 height 26
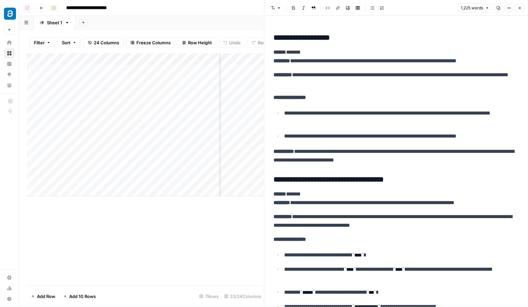
scroll to position [965, 0]
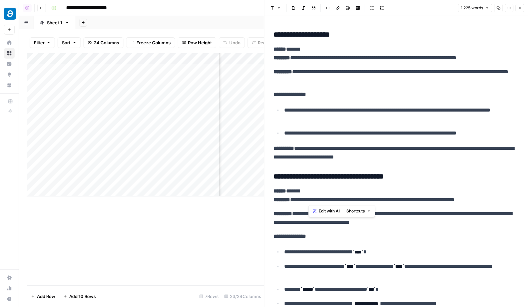
drag, startPoint x: 311, startPoint y: 198, endPoint x: 361, endPoint y: 198, distance: 49.9
click at [341, 198] on p "**********" at bounding box center [396, 195] width 245 height 17
drag, startPoint x: 379, startPoint y: 199, endPoint x: 408, endPoint y: 199, distance: 28.3
click at [341, 199] on p "**********" at bounding box center [396, 195] width 245 height 17
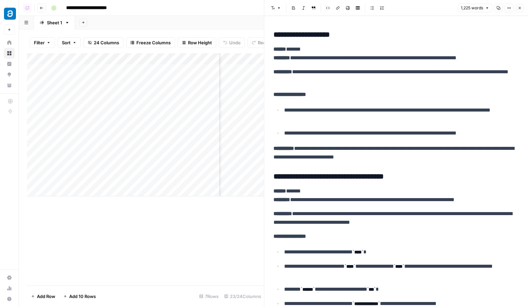
click at [341, 183] on div "**********" at bounding box center [396, 26] width 253 height 1928
drag, startPoint x: 408, startPoint y: 199, endPoint x: 374, endPoint y: 198, distance: 34.0
click at [341, 198] on p "**********" at bounding box center [396, 195] width 245 height 17
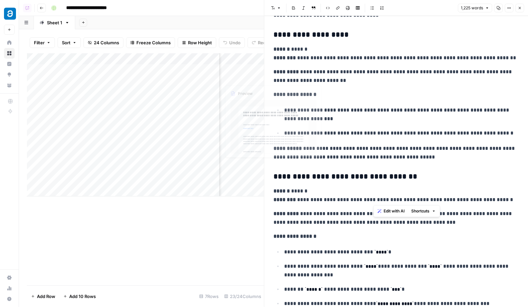
click at [217, 70] on div "Add Column" at bounding box center [145, 124] width 237 height 143
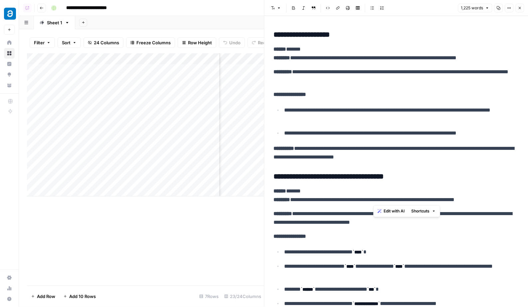
click at [215, 70] on div "Add Column" at bounding box center [145, 124] width 237 height 143
click at [330, 178] on h3 "**********" at bounding box center [396, 176] width 245 height 9
click at [341, 6] on header "Font style Bold Italic Block quote Code block Link Image Insert Table Bulleted …" at bounding box center [397, 8] width 264 height 16
click at [341, 9] on icon "button" at bounding box center [520, 8] width 4 height 4
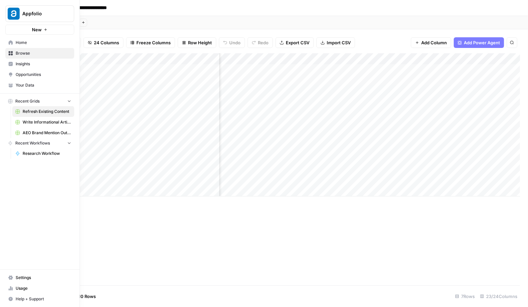
click at [19, 29] on button "New" at bounding box center [39, 30] width 69 height 10
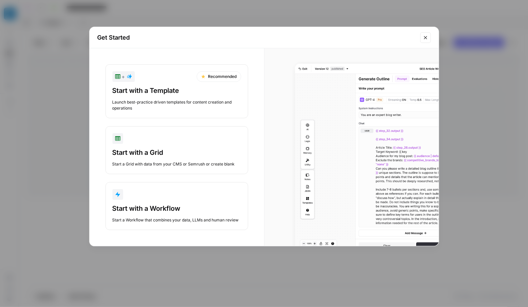
click at [147, 209] on div "Start with a Workflow" at bounding box center [176, 208] width 129 height 9
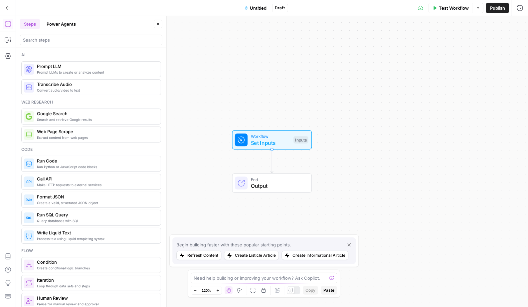
click at [341, 244] on icon "button" at bounding box center [349, 244] width 3 height 3
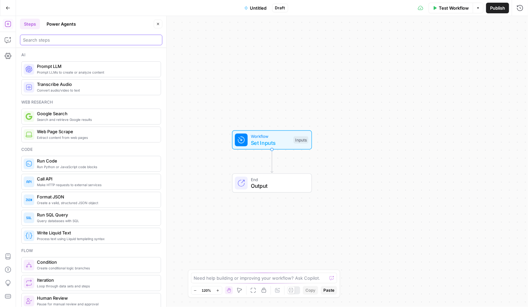
click at [69, 38] on input "search" at bounding box center [91, 40] width 136 height 7
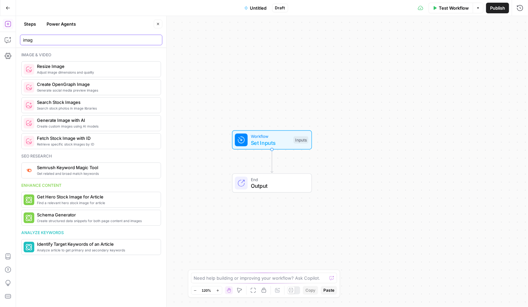
type input "imag"
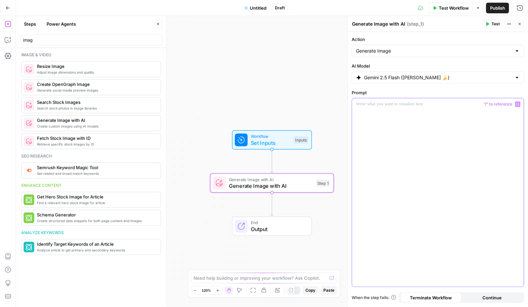
click at [392, 127] on div at bounding box center [438, 192] width 172 height 188
click at [491, 21] on button "Test" at bounding box center [493, 24] width 20 height 9
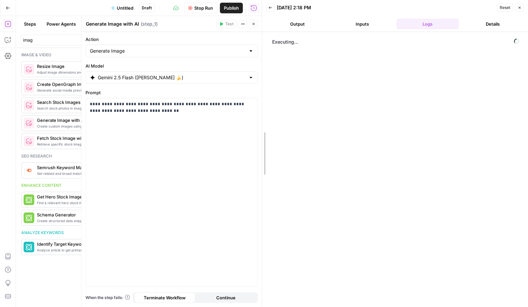
drag, startPoint x: 263, startPoint y: 64, endPoint x: 356, endPoint y: 70, distance: 93.0
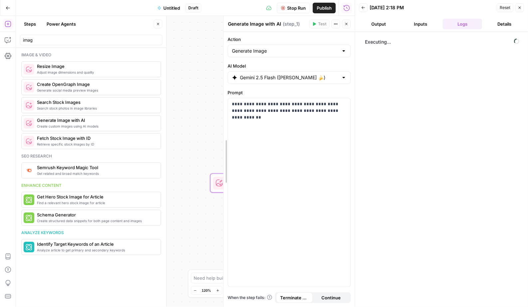
drag, startPoint x: 177, startPoint y: 102, endPoint x: 226, endPoint y: 102, distance: 49.3
drag, startPoint x: 356, startPoint y: 122, endPoint x: 381, endPoint y: 123, distance: 25.0
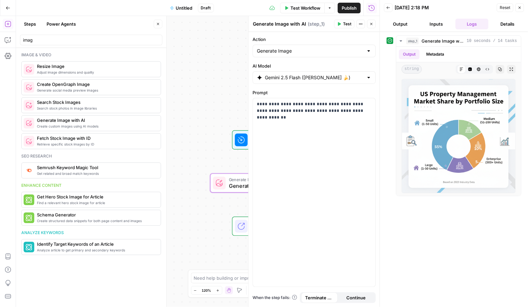
click at [522, 9] on button "Close" at bounding box center [519, 7] width 9 height 9
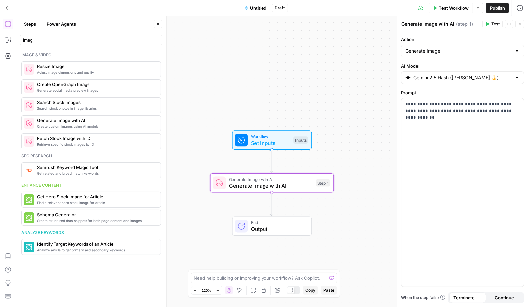
click at [373, 124] on div "Workflow Set Inputs Inputs Generate Image with AI Generate Image with AI Step 1…" at bounding box center [272, 161] width 512 height 291
click at [422, 99] on div "**********" at bounding box center [462, 192] width 122 height 188
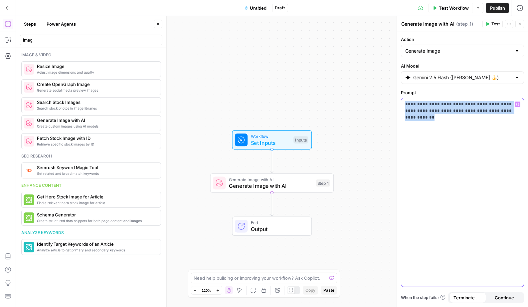
click at [422, 99] on div "**********" at bounding box center [462, 192] width 122 height 188
click at [523, 25] on button "Close" at bounding box center [519, 24] width 9 height 9
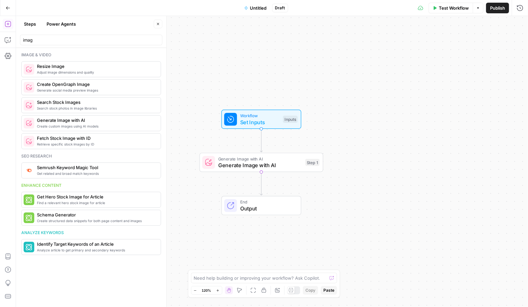
drag, startPoint x: 309, startPoint y: 96, endPoint x: 298, endPoint y: 77, distance: 22.0
click at [298, 76] on div "Workflow Set Inputs Inputs Generate Image with AI Generate Image with AI Step 1…" at bounding box center [272, 161] width 512 height 291
click at [9, 3] on button "Go Back" at bounding box center [8, 8] width 12 height 12
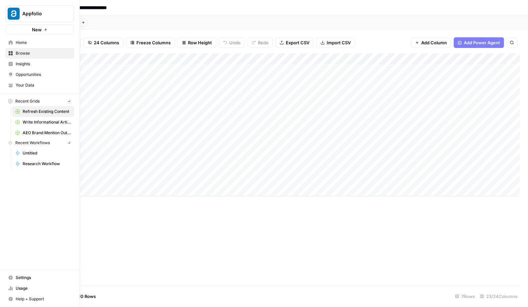
click at [7, 45] on link "Home" at bounding box center [39, 42] width 69 height 11
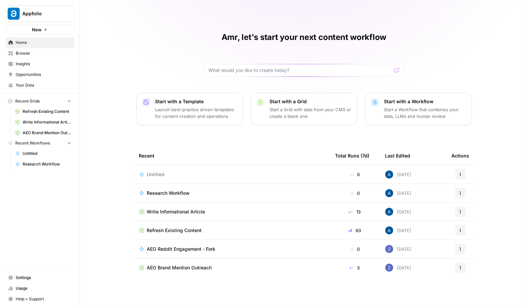
click at [101, 71] on div "Amr, let's start your next content workflow Start with a Template Launch best-p…" at bounding box center [304, 153] width 448 height 307
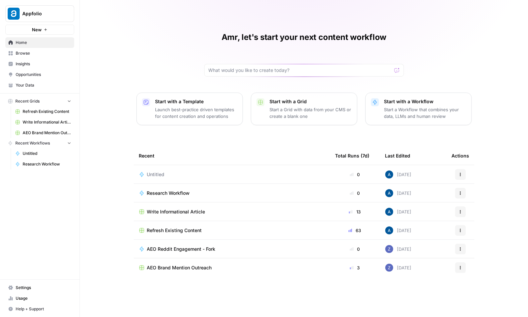
click at [459, 176] on button "Actions" at bounding box center [460, 174] width 11 height 11
click at [427, 204] on span "Delete" at bounding box center [430, 204] width 53 height 7
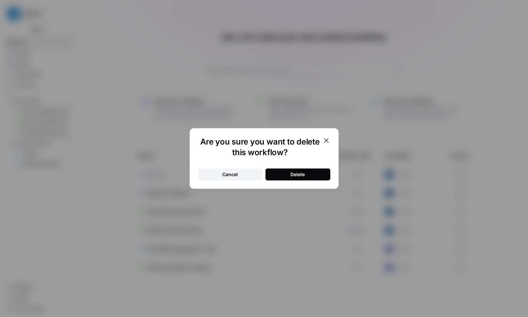
click at [296, 175] on div "Delete" at bounding box center [298, 174] width 14 height 7
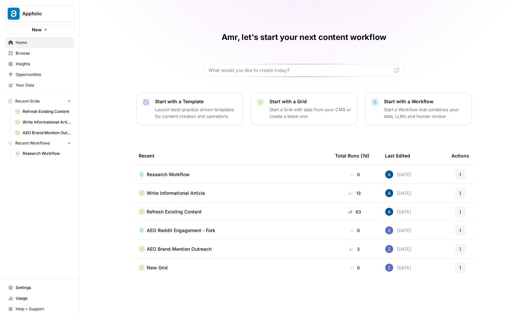
click at [178, 57] on div "Amr, let's start your next content workflow Start with a Template Launch best-p…" at bounding box center [304, 158] width 448 height 317
click at [47, 83] on span "Your Data" at bounding box center [44, 85] width 56 height 6
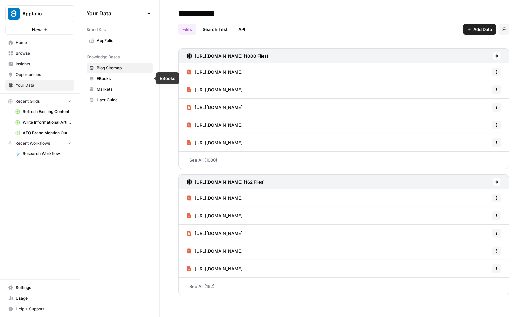
click at [107, 39] on span "AppFolio" at bounding box center [123, 41] width 53 height 6
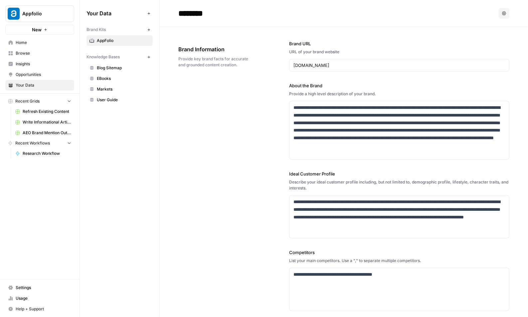
drag, startPoint x: 88, startPoint y: 28, endPoint x: 117, endPoint y: 42, distance: 33.0
click at [117, 42] on div "Your Data Add Data Brand Kits New AppFolio Knowledge Bases New Blog Sitemap EBo…" at bounding box center [120, 56] width 80 height 113
click at [224, 96] on div "**********" at bounding box center [343, 212] width 331 height 371
drag, startPoint x: 178, startPoint y: 46, endPoint x: 249, endPoint y: 72, distance: 75.2
click at [249, 72] on div "Brand Information Provide key brand facts for accurate and grounded content cre…" at bounding box center [215, 56] width 74 height 49
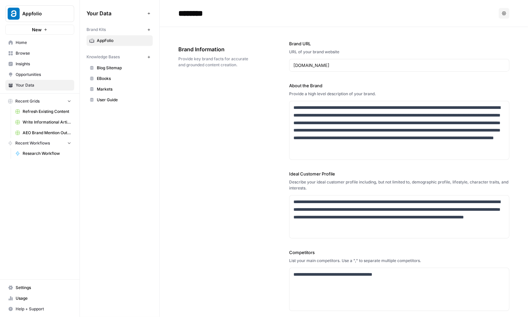
click at [250, 86] on div "**********" at bounding box center [343, 212] width 331 height 371
drag, startPoint x: 89, startPoint y: 57, endPoint x: 117, endPoint y: 57, distance: 27.6
click at [117, 57] on span "Knowledge Bases" at bounding box center [103, 57] width 33 height 6
click at [212, 128] on div "**********" at bounding box center [343, 212] width 331 height 371
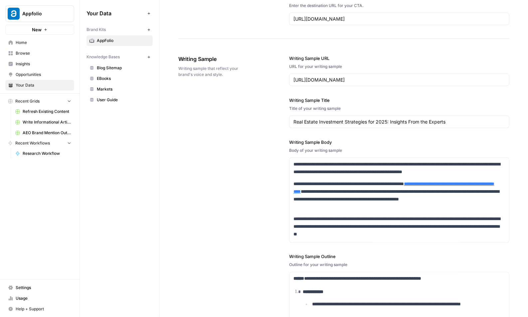
scroll to position [760, 0]
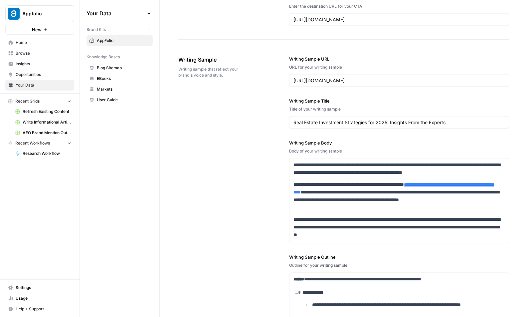
drag, startPoint x: 179, startPoint y: 56, endPoint x: 222, endPoint y: 75, distance: 47.8
click at [222, 75] on div "Writing Sample Writing sample that reflect your brand's voice and style." at bounding box center [215, 66] width 74 height 49
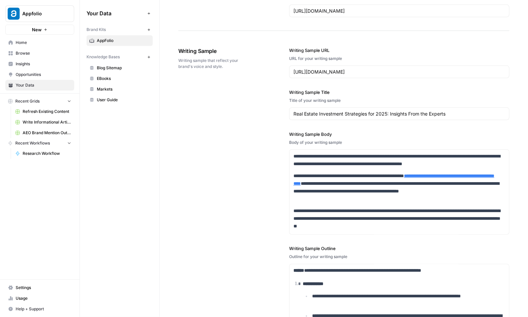
click at [262, 65] on div "**********" at bounding box center [343, 198] width 331 height 329
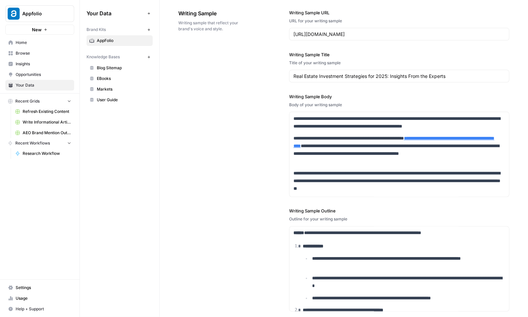
scroll to position [872, 0]
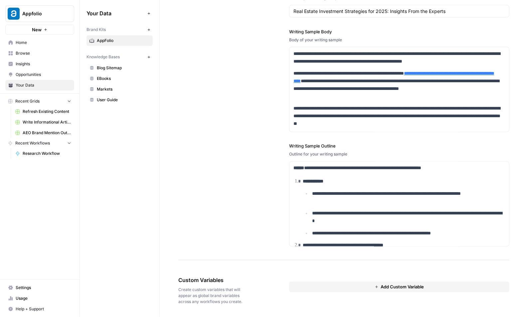
click at [313, 282] on button "Add Custom Variable" at bounding box center [399, 287] width 220 height 11
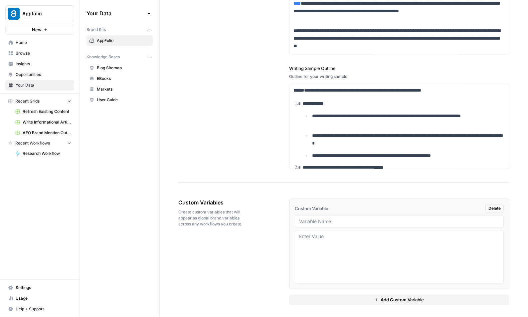
click at [305, 295] on button "Add Custom Variable" at bounding box center [399, 300] width 220 height 11
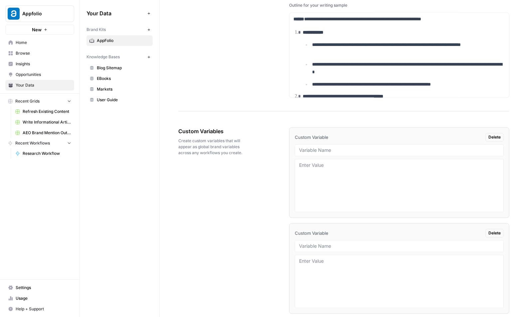
scroll to position [1045, 0]
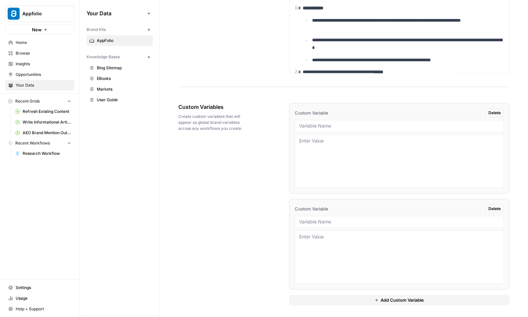
click at [305, 289] on div "Custom Variable Delete Custom Variable Delete Add Custom Variable" at bounding box center [399, 204] width 220 height 202
click at [310, 297] on button "Add Custom Variable" at bounding box center [399, 300] width 220 height 11
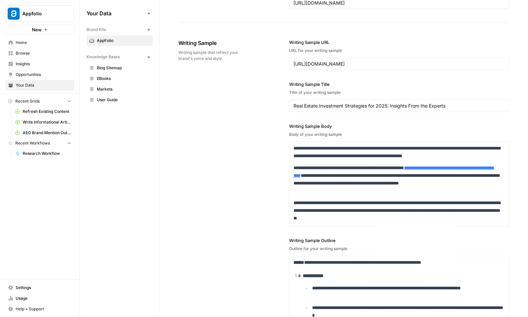
scroll to position [774, 0]
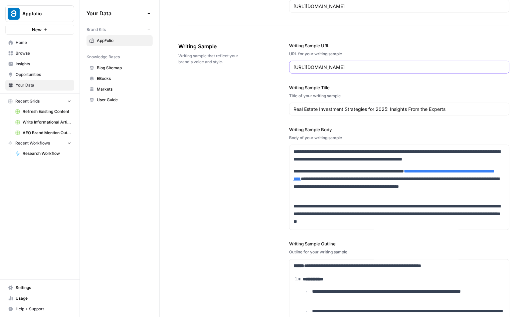
click at [323, 67] on input "https://www.appfolio.com/blog/market-trends-roundtable/" at bounding box center [400, 67] width 212 height 7
click at [330, 106] on input "Real Estate Investment Strategies for 2025: Insights From the Experts" at bounding box center [400, 109] width 212 height 7
click at [272, 124] on div "**********" at bounding box center [343, 193] width 331 height 329
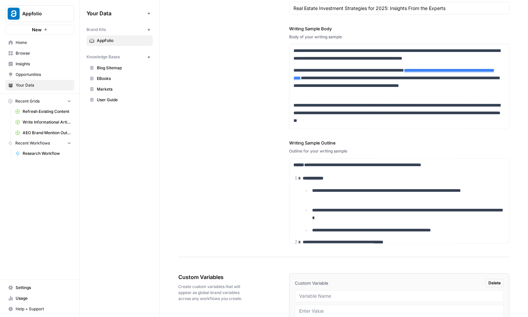
scroll to position [863, 0]
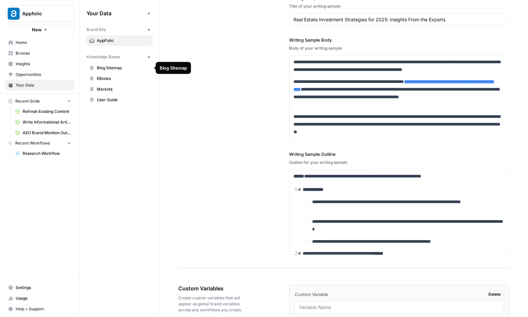
click at [120, 68] on span "Blog Sitemap" at bounding box center [123, 68] width 53 height 6
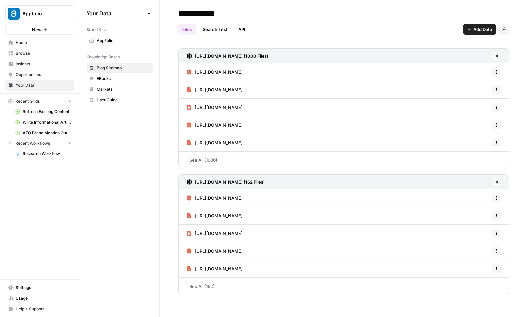
click at [469, 33] on button "Add Data" at bounding box center [480, 29] width 33 height 11
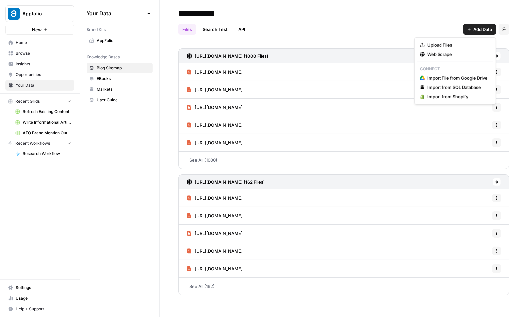
click at [163, 168] on div "https://www.appfolio.com/blog/post-sitemap1.xml (1000 Files) https://www.appfol…" at bounding box center [344, 170] width 368 height 260
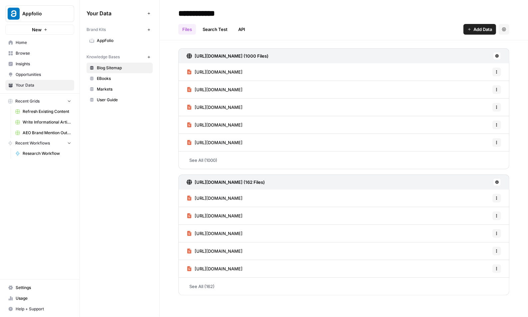
click at [105, 87] on span "Markets" at bounding box center [123, 89] width 53 height 6
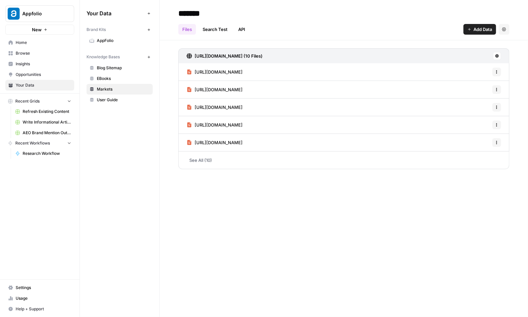
click at [232, 108] on span "https://www.appfolio.com/markets/multifamily" at bounding box center [219, 107] width 48 height 7
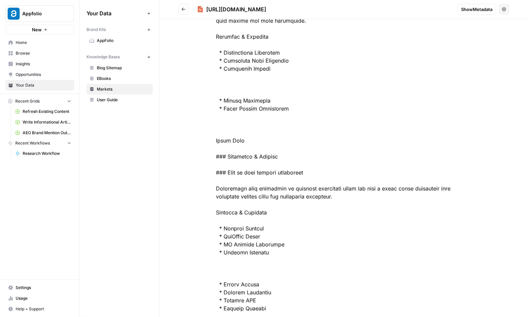
scroll to position [606, 0]
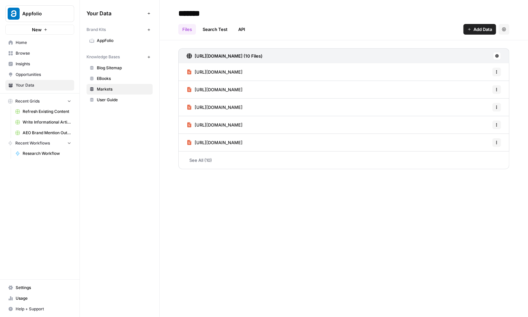
click at [477, 20] on div "Files Search Test API Add Data Settings" at bounding box center [343, 27] width 331 height 16
click at [479, 24] on button "Add Data" at bounding box center [480, 29] width 33 height 11
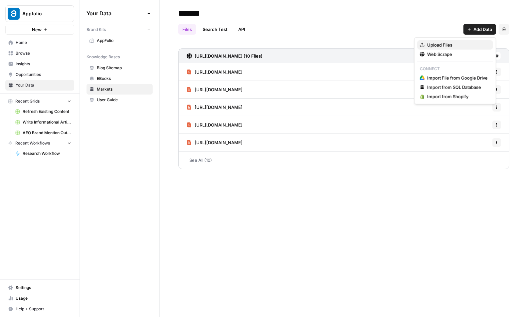
click at [449, 47] on span "Upload Files" at bounding box center [457, 45] width 61 height 7
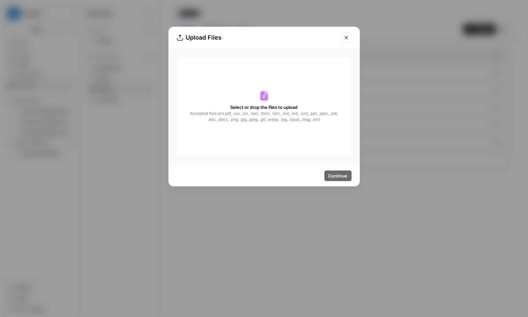
click at [277, 200] on div "Upload Files Select or drop the files to upload Accepted files are .pdf, .csv, …" at bounding box center [264, 158] width 528 height 317
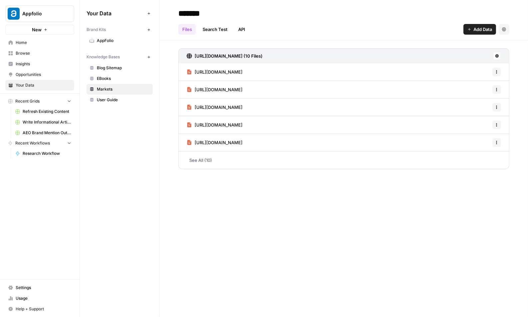
click at [470, 34] on button "Add Data" at bounding box center [480, 29] width 33 height 11
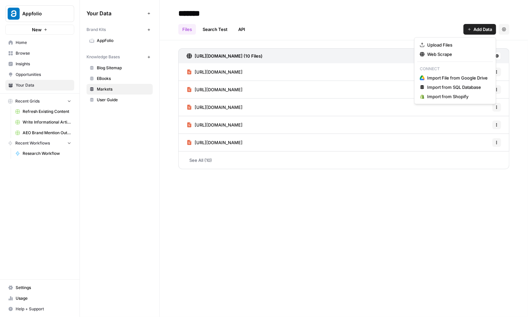
click at [470, 200] on div "******* Files Search Test API Add Data Settings https://www.appfolio.com/sitema…" at bounding box center [344, 158] width 368 height 317
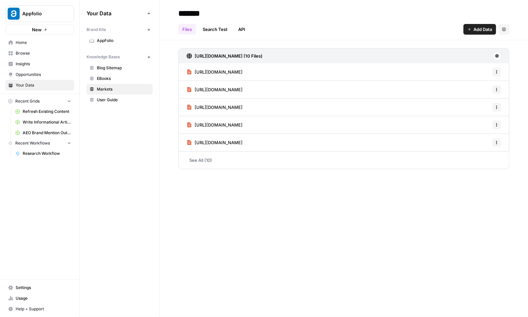
click at [142, 39] on span "AppFolio" at bounding box center [123, 41] width 53 height 6
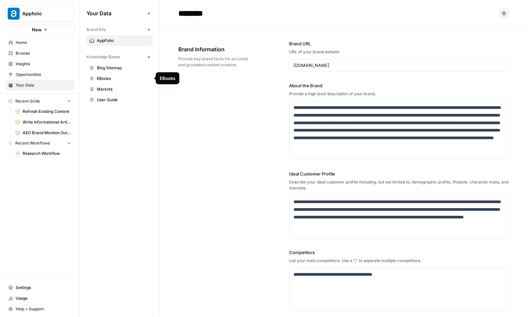
click at [121, 88] on span "Markets" at bounding box center [123, 89] width 53 height 6
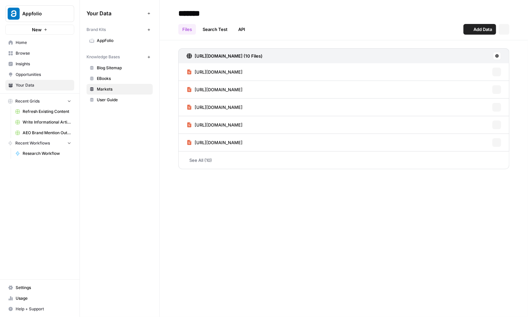
click at [121, 99] on span "User Guide" at bounding box center [123, 100] width 53 height 6
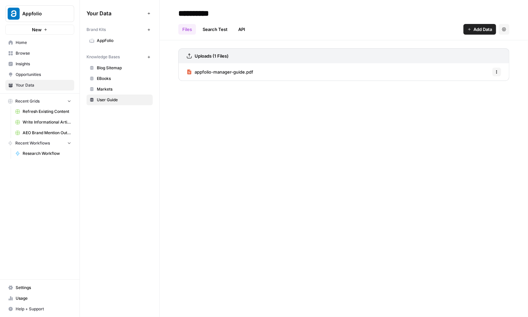
click at [210, 73] on span "appfolio-manager-guide.pdf" at bounding box center [224, 72] width 59 height 7
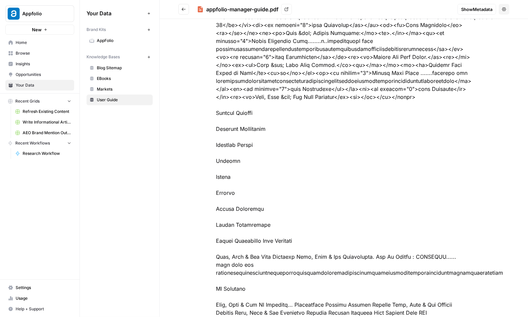
scroll to position [428, 0]
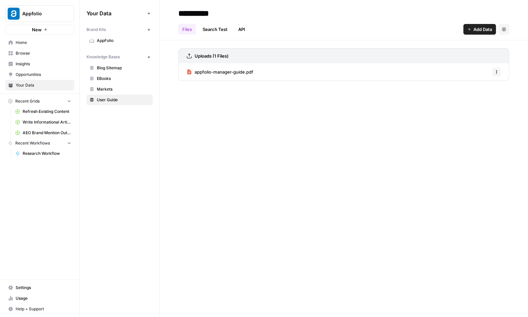
click at [127, 90] on span "Markets" at bounding box center [123, 89] width 53 height 6
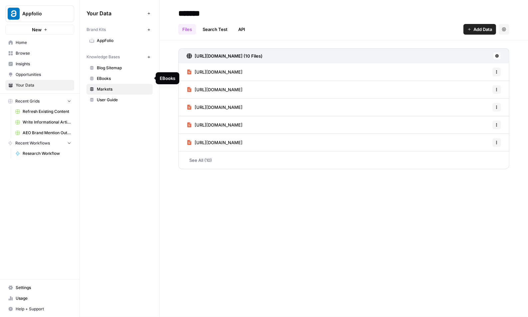
click at [117, 78] on span "EBooks" at bounding box center [123, 79] width 53 height 6
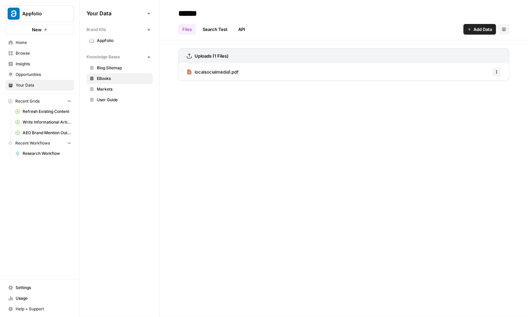
click at [113, 68] on span "Blog Sitemap" at bounding box center [123, 68] width 53 height 6
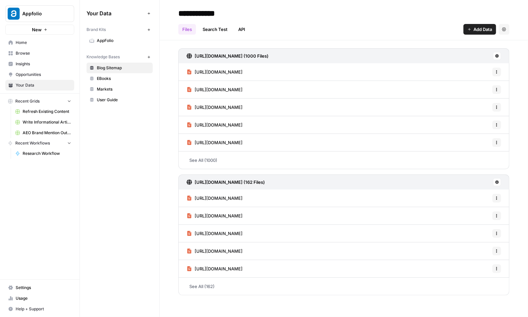
click at [124, 42] on span "AppFolio" at bounding box center [123, 41] width 53 height 6
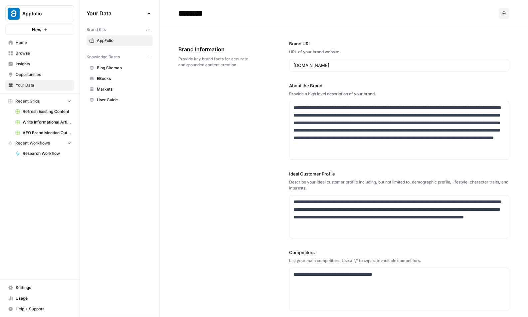
click at [47, 42] on span "Home" at bounding box center [44, 43] width 56 height 6
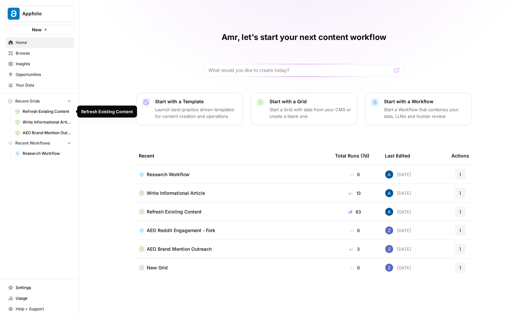
click at [52, 111] on span "Refresh Existing Content" at bounding box center [47, 111] width 49 height 6
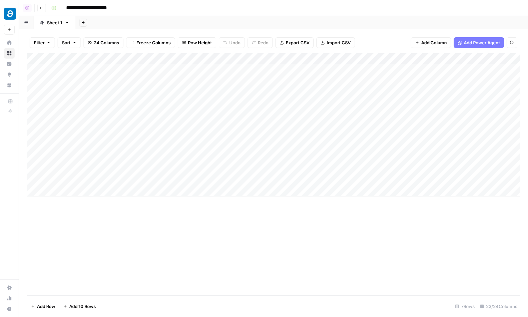
drag, startPoint x: 156, startPoint y: 74, endPoint x: 156, endPoint y: 161, distance: 87.5
click at [156, 161] on div "Add Column" at bounding box center [273, 124] width 493 height 143
click at [189, 82] on div "Add Column" at bounding box center [273, 124] width 493 height 143
click at [180, 74] on div "Add Column" at bounding box center [273, 124] width 493 height 143
drag, startPoint x: 193, startPoint y: 69, endPoint x: 217, endPoint y: 69, distance: 24.0
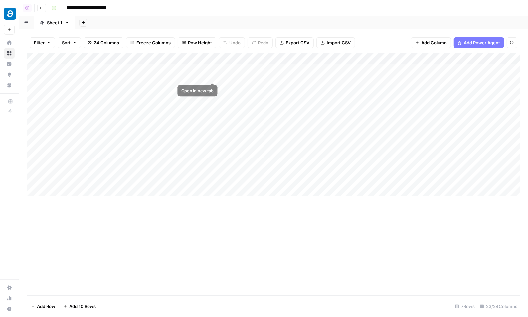
click at [217, 69] on div "Add Column" at bounding box center [273, 124] width 493 height 143
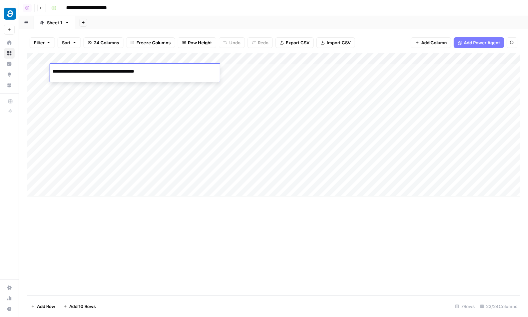
click at [161, 91] on div "Add Column" at bounding box center [273, 124] width 493 height 143
click at [179, 71] on div "Add Column" at bounding box center [273, 124] width 493 height 143
click at [190, 87] on div "Add Column" at bounding box center [273, 124] width 493 height 143
click at [191, 107] on div "Add Column" at bounding box center [273, 124] width 493 height 143
click at [191, 127] on div "Add Column" at bounding box center [273, 124] width 493 height 143
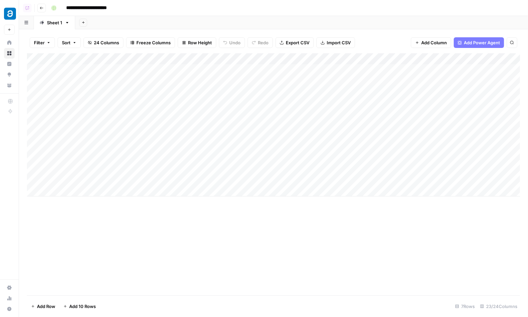
click at [190, 141] on div "Add Column" at bounding box center [273, 124] width 493 height 143
click at [197, 158] on div "Add Column" at bounding box center [273, 124] width 493 height 143
click at [193, 166] on div "Add Column" at bounding box center [273, 124] width 493 height 143
click at [194, 84] on div "Add Column" at bounding box center [273, 124] width 493 height 143
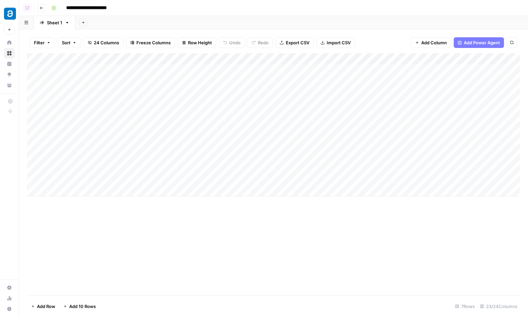
click at [207, 75] on div "Add Column" at bounding box center [273, 124] width 493 height 143
click at [247, 58] on div "Add Column" at bounding box center [273, 124] width 493 height 143
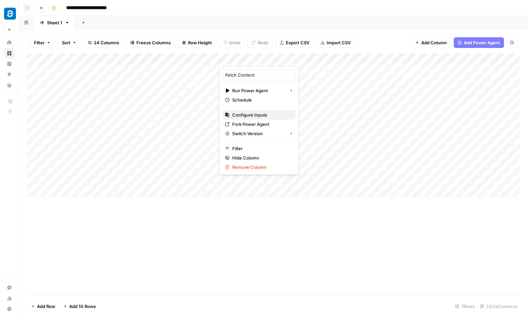
click at [244, 114] on span "Configure Inputs" at bounding box center [261, 114] width 58 height 7
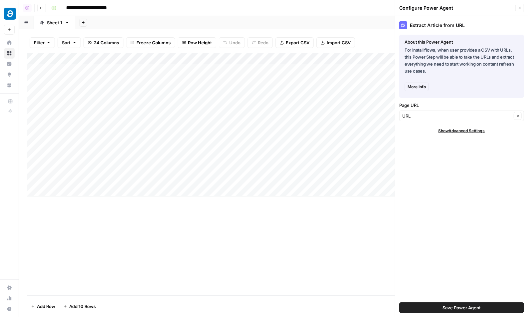
click at [521, 10] on button "Close" at bounding box center [519, 8] width 9 height 9
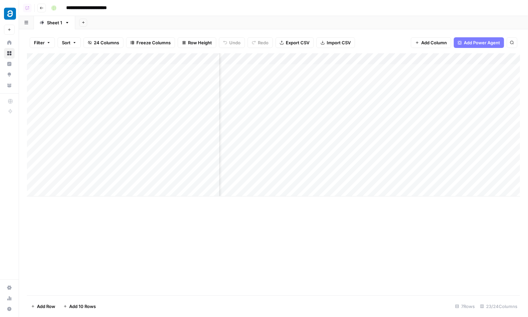
scroll to position [0, 300]
click at [383, 70] on div "Add Column" at bounding box center [273, 124] width 493 height 143
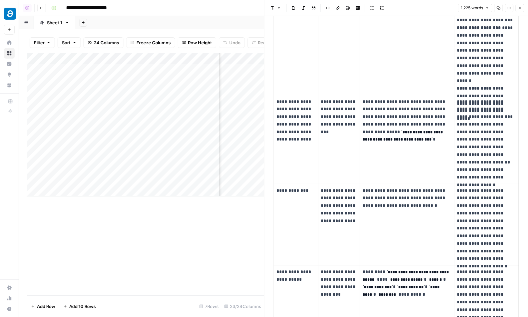
scroll to position [384, 0]
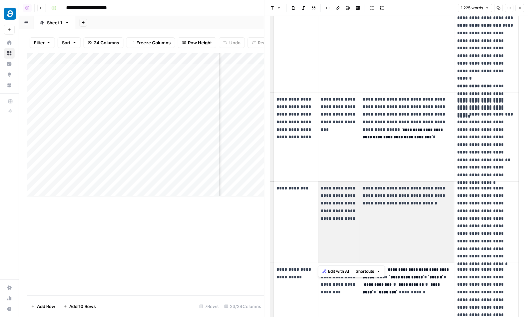
drag, startPoint x: 322, startPoint y: 189, endPoint x: 400, endPoint y: 206, distance: 80.0
click at [400, 206] on tr "**********" at bounding box center [396, 221] width 245 height 81
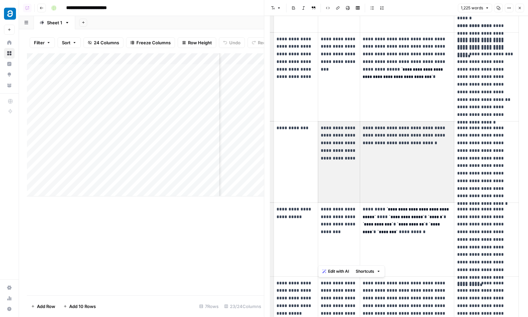
scroll to position [447, 0]
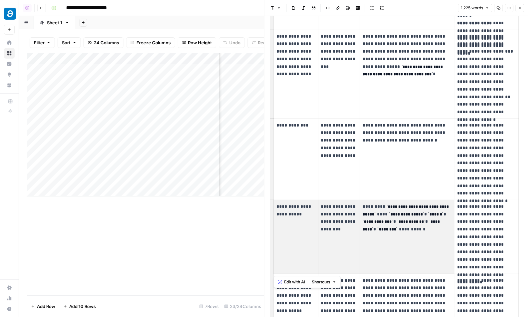
drag, startPoint x: 305, startPoint y: 211, endPoint x: 390, endPoint y: 216, distance: 84.7
click at [390, 216] on tr "**********" at bounding box center [396, 237] width 245 height 74
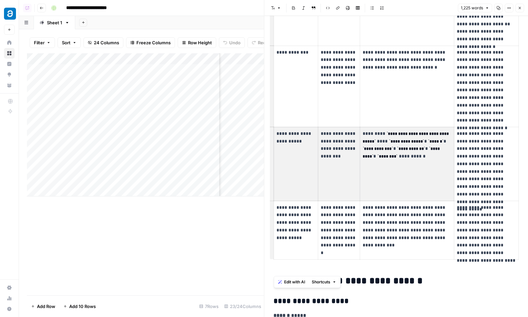
scroll to position [522, 0]
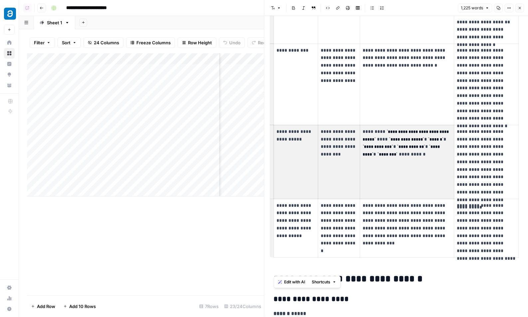
click at [301, 218] on p "**********" at bounding box center [296, 221] width 39 height 38
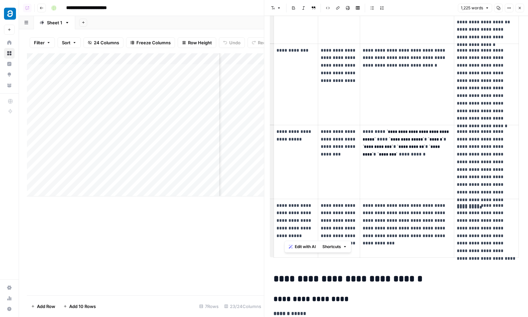
drag, startPoint x: 296, startPoint y: 236, endPoint x: 285, endPoint y: 205, distance: 33.2
click at [285, 205] on p "**********" at bounding box center [296, 221] width 39 height 38
click at [292, 225] on p "**********" at bounding box center [296, 221] width 39 height 38
drag, startPoint x: 297, startPoint y: 239, endPoint x: 286, endPoint y: 215, distance: 26.2
click at [286, 215] on td "**********" at bounding box center [296, 228] width 44 height 59
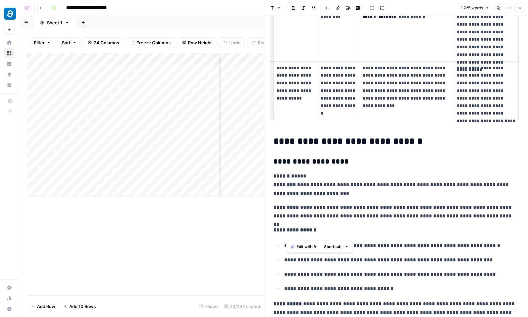
scroll to position [678, 0]
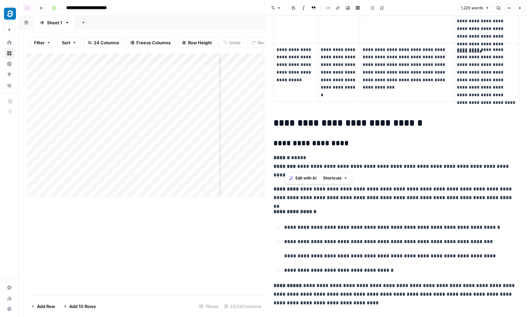
drag, startPoint x: 292, startPoint y: 165, endPoint x: 306, endPoint y: 192, distance: 30.7
click at [306, 192] on div "**********" at bounding box center [396, 313] width 253 height 1928
click at [520, 12] on button "Close" at bounding box center [519, 8] width 9 height 9
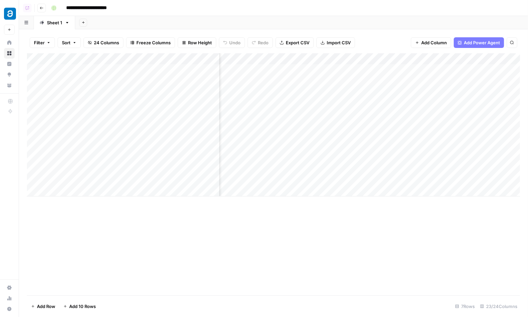
drag, startPoint x: 279, startPoint y: 73, endPoint x: 271, endPoint y: 174, distance: 101.5
click at [271, 174] on div "Add Column" at bounding box center [273, 124] width 493 height 143
drag, startPoint x: 346, startPoint y: 76, endPoint x: 346, endPoint y: 169, distance: 93.8
click at [346, 169] on div "Add Column" at bounding box center [273, 124] width 493 height 143
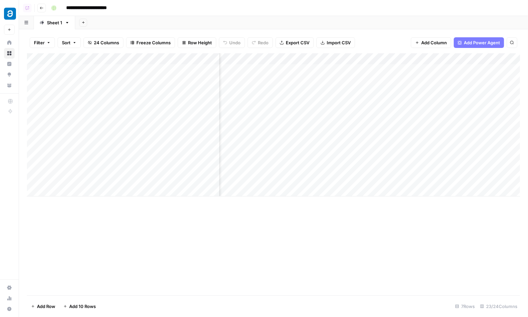
click at [296, 61] on div "Add Column" at bounding box center [273, 124] width 493 height 143
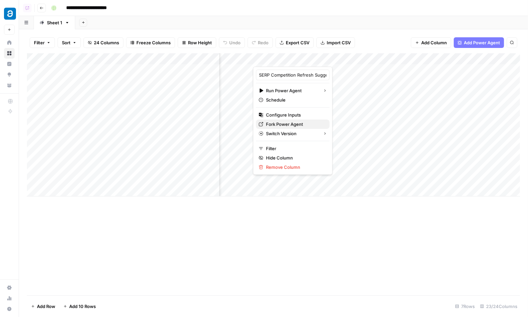
click at [281, 125] on span "Fork Power Agent" at bounding box center [295, 124] width 58 height 7
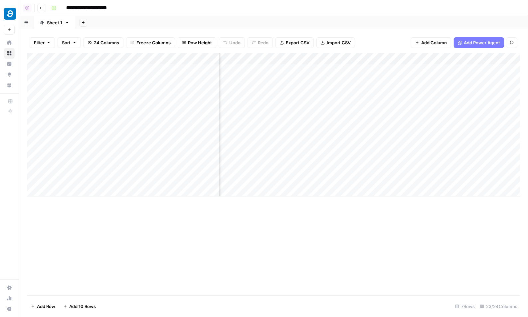
drag, startPoint x: 268, startPoint y: 70, endPoint x: 268, endPoint y: 173, distance: 103.2
click at [268, 173] on div "Add Column" at bounding box center [273, 124] width 493 height 143
click at [414, 81] on div "Add Column" at bounding box center [273, 124] width 493 height 143
click at [414, 72] on div "Add Column" at bounding box center [273, 124] width 493 height 143
click at [335, 78] on div "Add Column" at bounding box center [273, 124] width 493 height 143
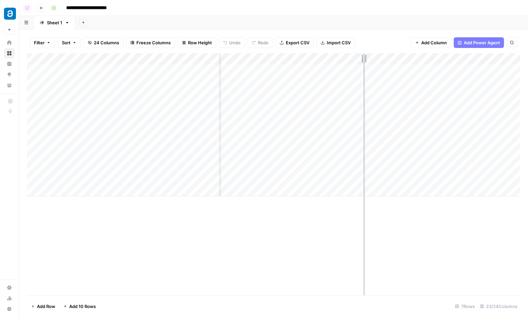
drag, startPoint x: 377, startPoint y: 61, endPoint x: 363, endPoint y: 61, distance: 13.6
click at [363, 61] on div "Add Column" at bounding box center [273, 124] width 493 height 143
click at [359, 73] on div "Add Column" at bounding box center [273, 124] width 493 height 143
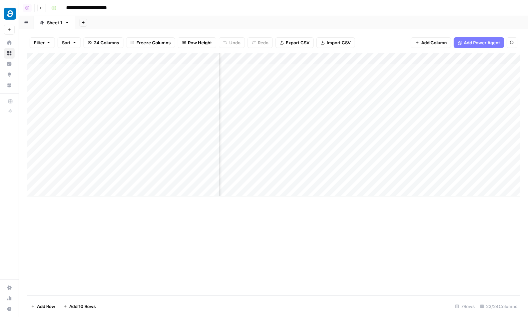
click at [399, 59] on div "Add Column" at bounding box center [273, 124] width 493 height 143
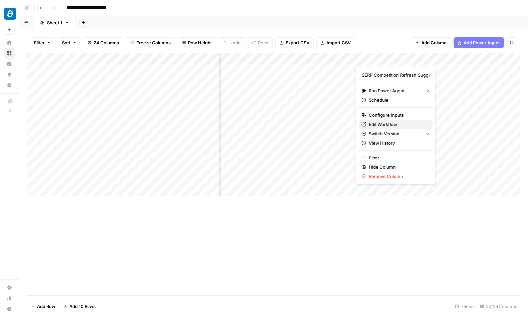
click at [375, 124] on span "Edit Workflow" at bounding box center [398, 124] width 58 height 7
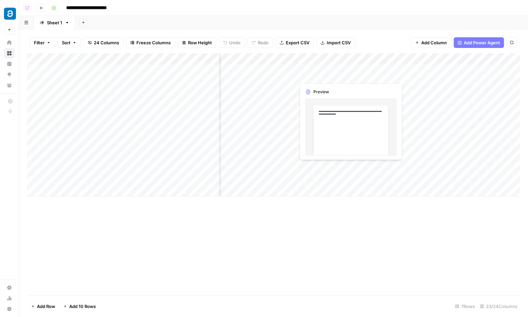
click at [326, 73] on div "Add Column" at bounding box center [273, 124] width 493 height 143
drag, startPoint x: 355, startPoint y: 57, endPoint x: 373, endPoint y: 60, distance: 17.6
click at [373, 60] on div "Add Column" at bounding box center [273, 124] width 493 height 143
click at [314, 76] on div "Add Column" at bounding box center [273, 124] width 493 height 143
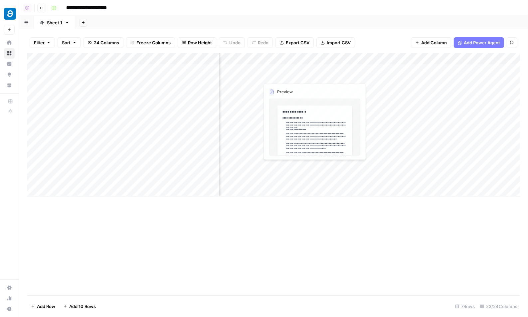
scroll to position [0, 1226]
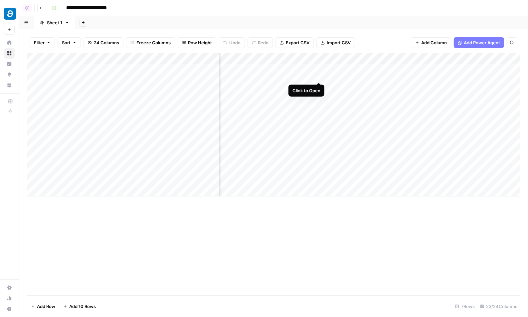
click at [319, 70] on div "Add Column" at bounding box center [273, 124] width 493 height 143
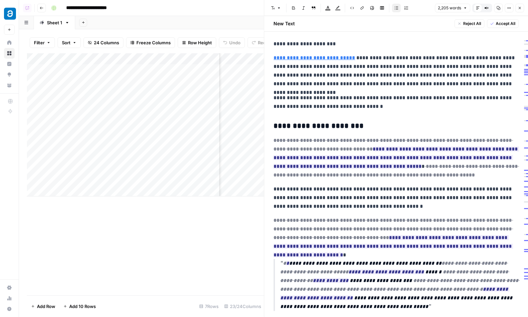
scroll to position [106, 0]
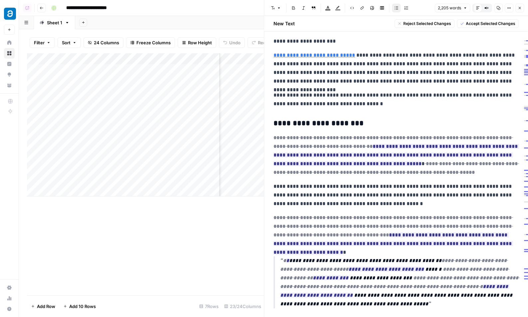
drag, startPoint x: 371, startPoint y: 129, endPoint x: 388, endPoint y: 151, distance: 27.7
click at [370, 119] on h3 "**********" at bounding box center [396, 123] width 245 height 9
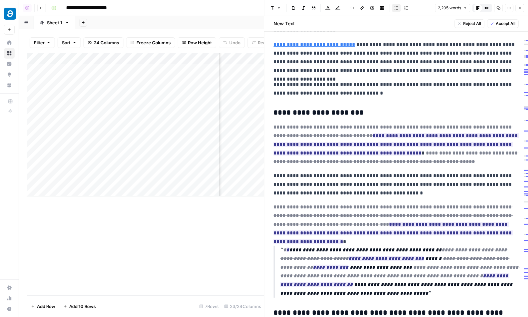
click at [519, 7] on icon "button" at bounding box center [520, 8] width 4 height 4
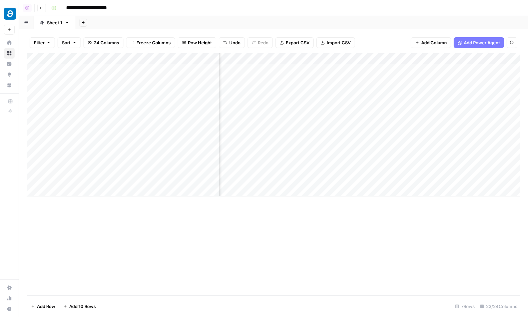
scroll to position [0, 1135]
click at [409, 68] on div "Add Column" at bounding box center [273, 124] width 493 height 143
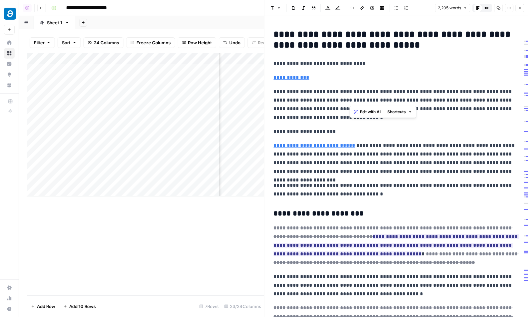
drag, startPoint x: 354, startPoint y: 94, endPoint x: 370, endPoint y: 107, distance: 20.6
click at [370, 107] on p "**********" at bounding box center [396, 104] width 245 height 35
click at [369, 119] on span "Edit with AI" at bounding box center [370, 120] width 21 height 6
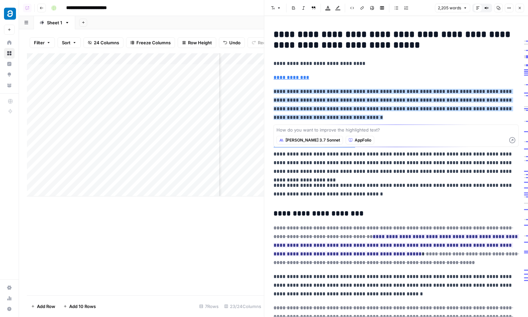
click at [298, 141] on span "Claude 3.7 Sonnet" at bounding box center [313, 140] width 55 height 6
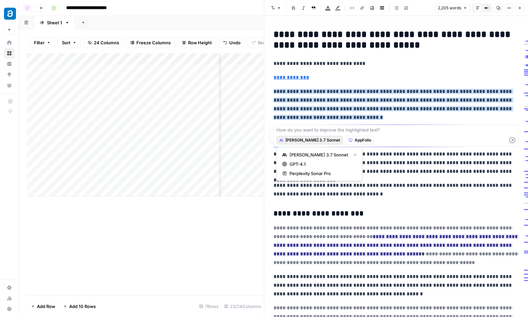
click at [354, 134] on div "Claude 3.7 Sonnet AppFolio" at bounding box center [396, 140] width 239 height 12
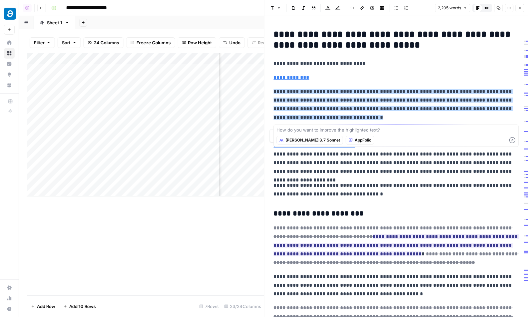
click at [355, 140] on span "AppFolio" at bounding box center [363, 140] width 17 height 6
click at [366, 132] on textarea at bounding box center [396, 129] width 239 height 7
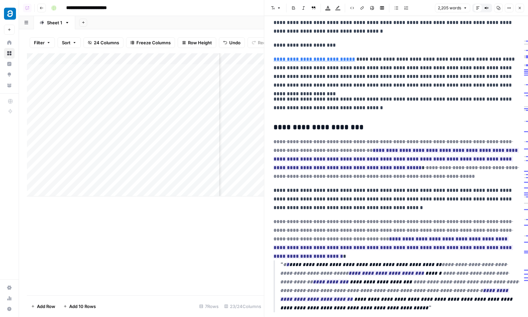
scroll to position [142, 0]
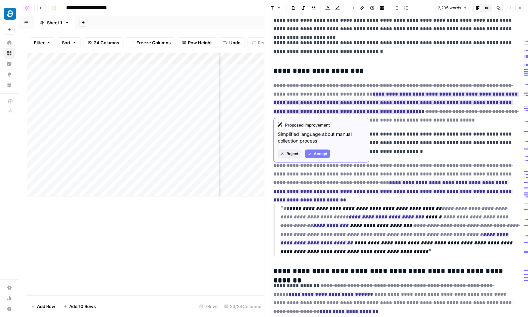
click at [323, 152] on span "Accept" at bounding box center [321, 154] width 14 height 6
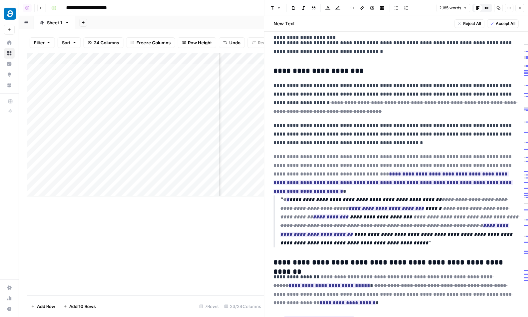
scroll to position [167, 0]
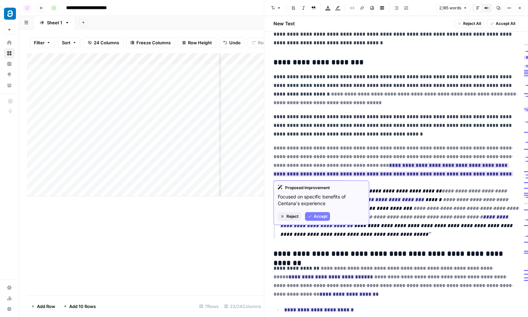
click at [316, 215] on span "Accept" at bounding box center [321, 216] width 14 height 6
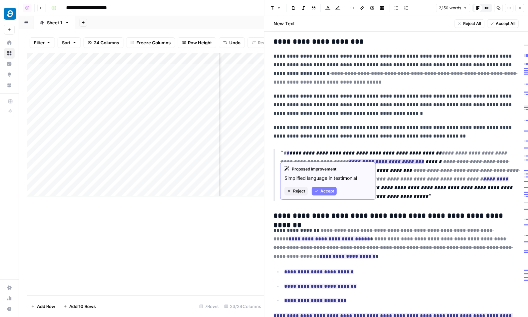
scroll to position [195, 0]
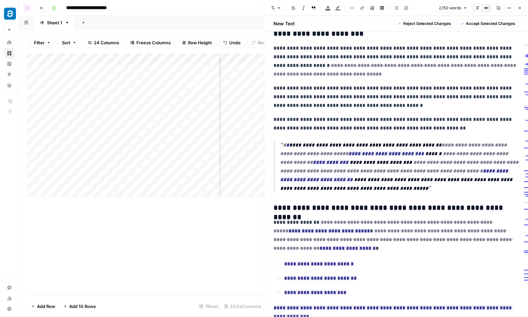
drag, startPoint x: 299, startPoint y: 117, endPoint x: 362, endPoint y: 196, distance: 100.1
click at [471, 21] on span "Accept Selected Changes" at bounding box center [491, 24] width 50 height 6
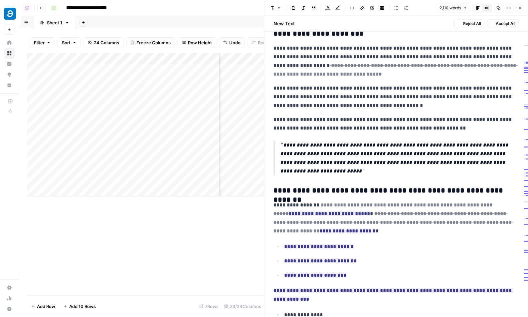
click at [366, 99] on p "**********" at bounding box center [396, 97] width 245 height 26
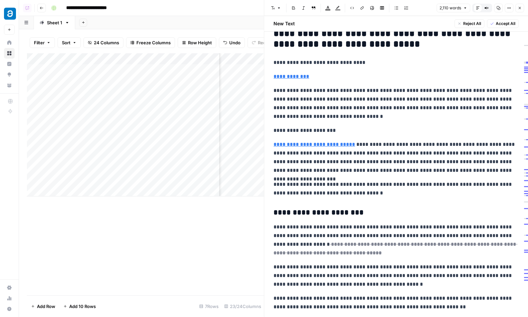
scroll to position [0, 0]
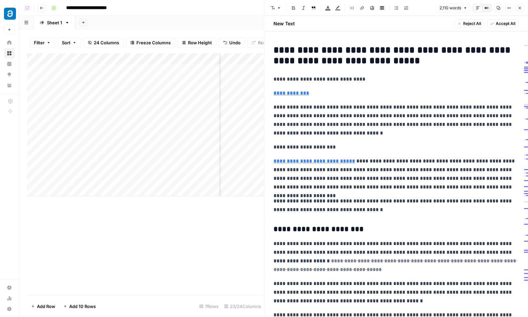
click at [519, 9] on icon "button" at bounding box center [520, 8] width 4 height 4
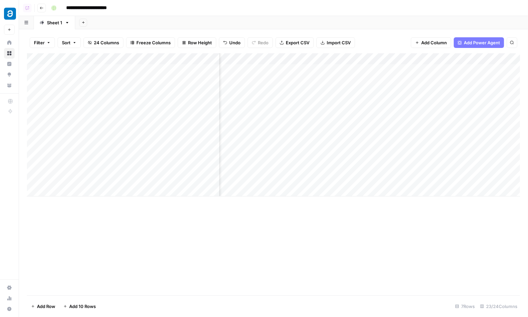
scroll to position [0, 1151]
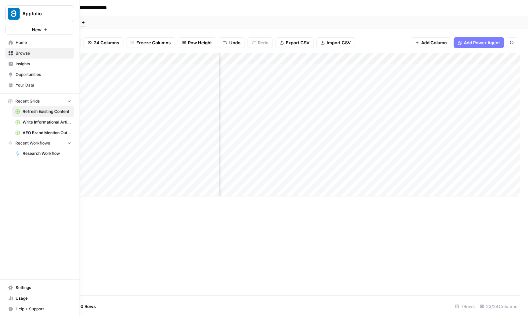
click at [38, 119] on span "Write Informational Article" at bounding box center [47, 122] width 49 height 6
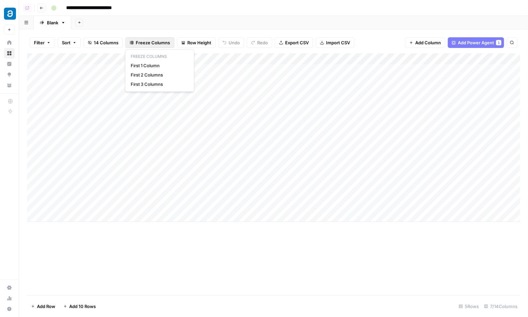
click at [141, 40] on span "Freeze Columns" at bounding box center [153, 42] width 34 height 7
click at [147, 62] on span "First 1 Column" at bounding box center [158, 65] width 55 height 7
drag, startPoint x: 164, startPoint y: 59, endPoint x: 146, endPoint y: 60, distance: 18.0
click at [146, 60] on div "Add Column" at bounding box center [273, 137] width 493 height 168
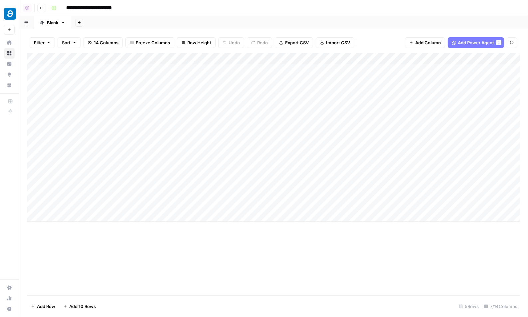
scroll to position [0, 1]
click at [214, 114] on div "Add Column" at bounding box center [273, 137] width 493 height 168
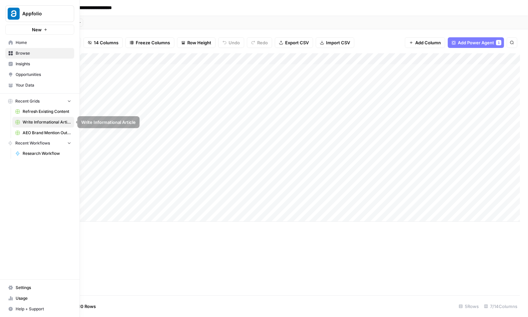
click at [38, 110] on span "Refresh Existing Content" at bounding box center [47, 111] width 49 height 6
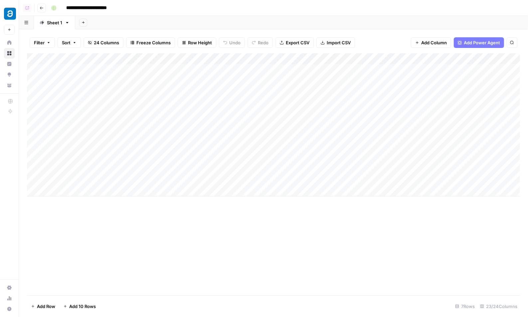
click at [464, 45] on span "Add Power Agent" at bounding box center [482, 42] width 36 height 7
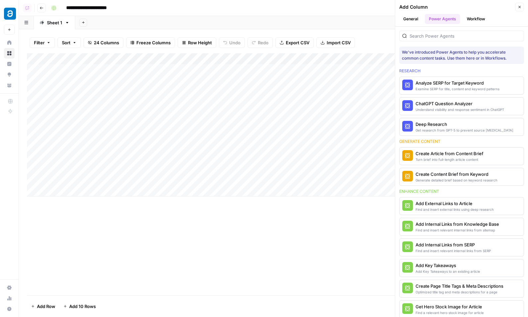
click at [520, 8] on icon "button" at bounding box center [520, 7] width 4 height 4
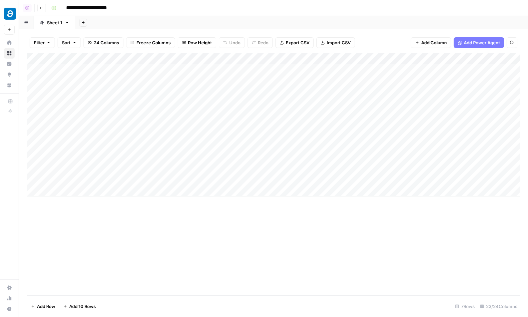
click at [194, 211] on div "Add Column" at bounding box center [273, 174] width 493 height 242
click at [472, 46] on button "Add Power Agent" at bounding box center [479, 42] width 50 height 11
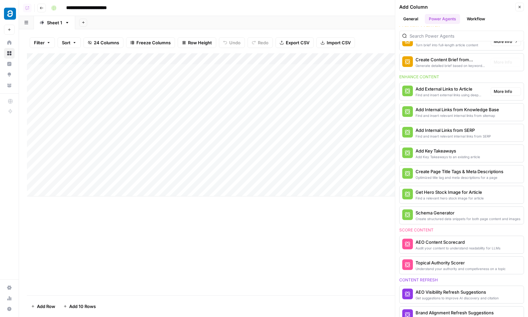
scroll to position [119, 0]
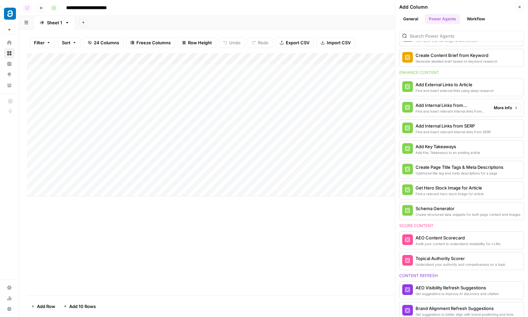
click at [498, 106] on span "More Info" at bounding box center [503, 108] width 18 height 6
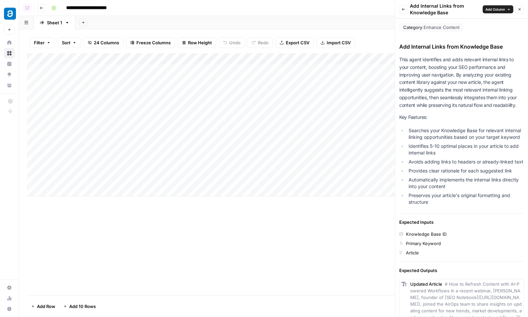
click at [407, 8] on button "Back" at bounding box center [403, 9] width 9 height 9
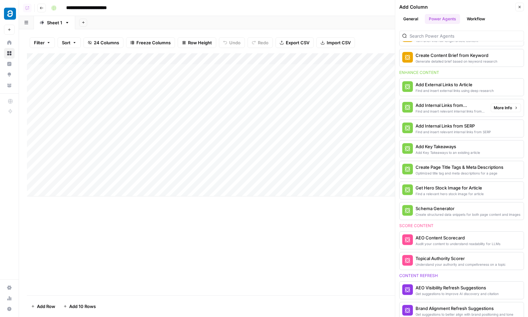
click at [499, 105] on span "More Info" at bounding box center [503, 108] width 18 height 6
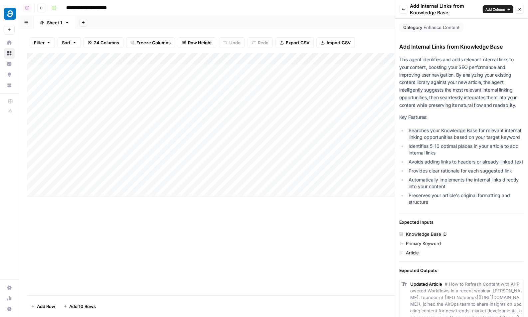
click at [406, 10] on button "Back" at bounding box center [403, 9] width 9 height 9
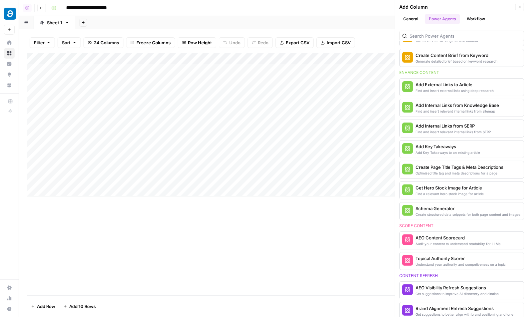
click at [519, 8] on icon "button" at bounding box center [520, 7] width 4 height 4
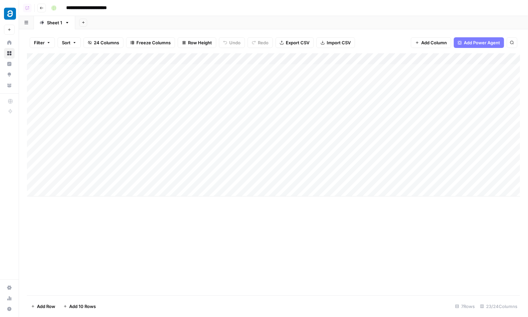
click at [474, 38] on button "Add Power Agent" at bounding box center [479, 42] width 50 height 11
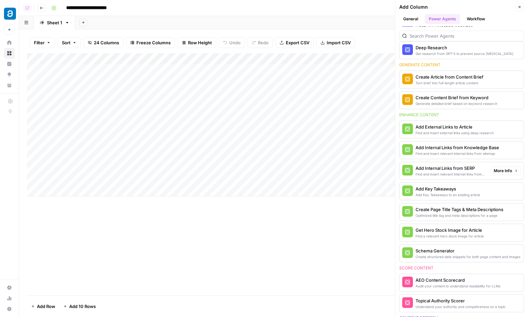
scroll to position [87, 0]
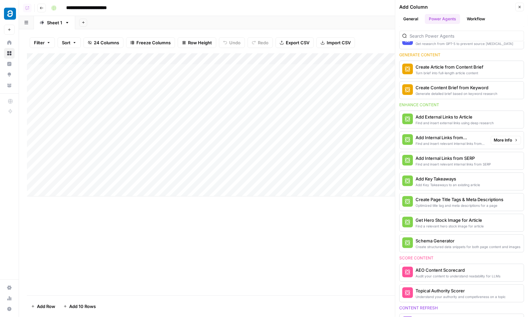
click at [505, 139] on span "More Info" at bounding box center [503, 140] width 18 height 6
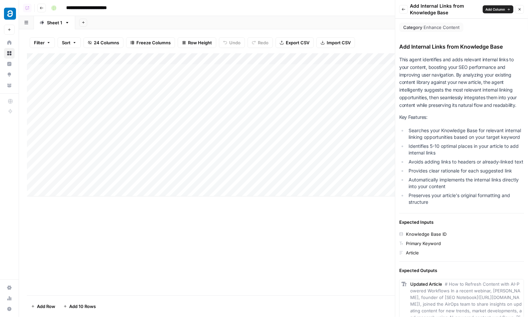
drag, startPoint x: 420, startPoint y: 58, endPoint x: 435, endPoint y: 105, distance: 49.5
click at [435, 105] on p "This agent identifies and adds relevant internal links to your content, boostin…" at bounding box center [461, 82] width 125 height 53
click at [444, 72] on p "This agent identifies and adds relevant internal links to your content, boostin…" at bounding box center [461, 82] width 125 height 53
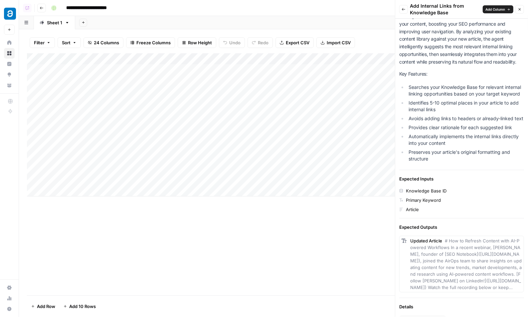
scroll to position [45, 0]
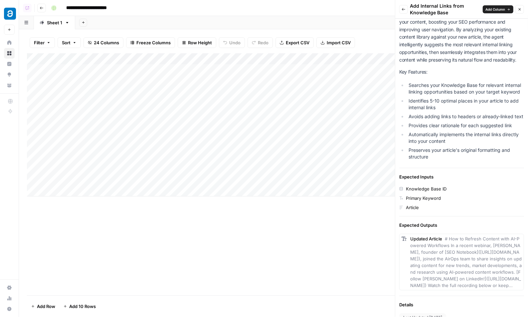
drag, startPoint x: 427, startPoint y: 188, endPoint x: 431, endPoint y: 188, distance: 4.7
click at [431, 188] on div "Knowledge Base ID" at bounding box center [426, 188] width 41 height 7
drag, startPoint x: 415, startPoint y: 196, endPoint x: 432, endPoint y: 196, distance: 16.6
click at [432, 196] on div "Primary Keyword" at bounding box center [423, 198] width 35 height 7
drag, startPoint x: 410, startPoint y: 206, endPoint x: 417, endPoint y: 206, distance: 7.3
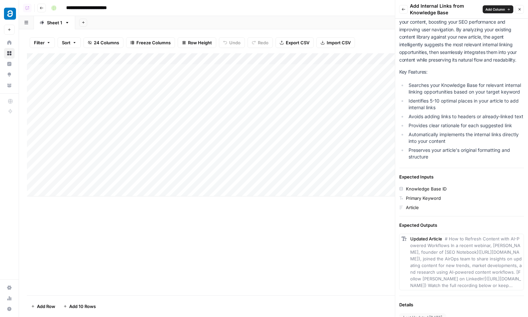
click at [417, 206] on div "Article" at bounding box center [412, 207] width 13 height 7
click at [497, 11] on span "Add Column" at bounding box center [496, 9] width 20 height 5
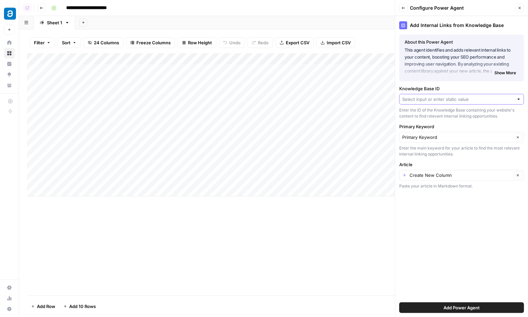
click at [429, 99] on input "Knowledge Base ID" at bounding box center [457, 99] width 111 height 7
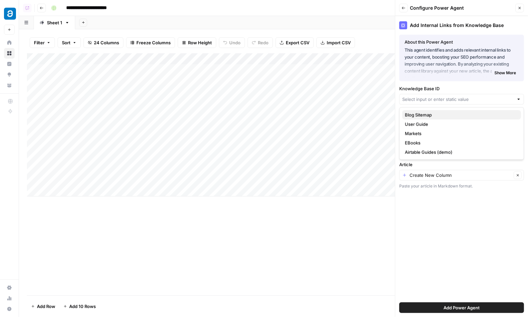
click at [428, 115] on span "Blog Sitemap" at bounding box center [460, 114] width 111 height 7
type input "Blog Sitemap"
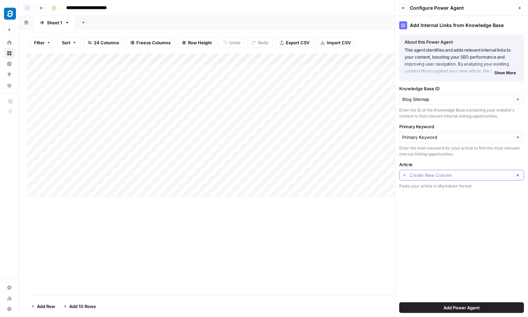
click at [414, 175] on input "Article" at bounding box center [461, 175] width 102 height 7
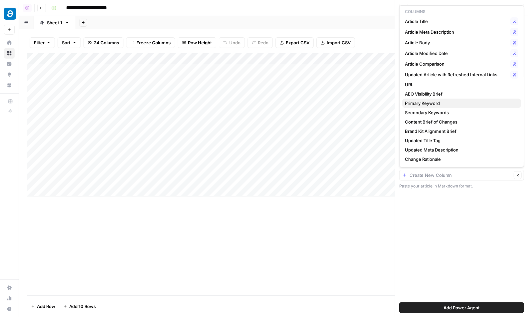
scroll to position [4, 0]
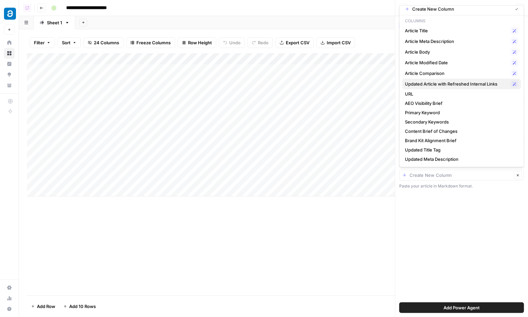
click at [426, 83] on span "Updated Article with Refreshed Internal Links" at bounding box center [456, 84] width 103 height 7
type input "Updated Article with Refreshed Internal Links"
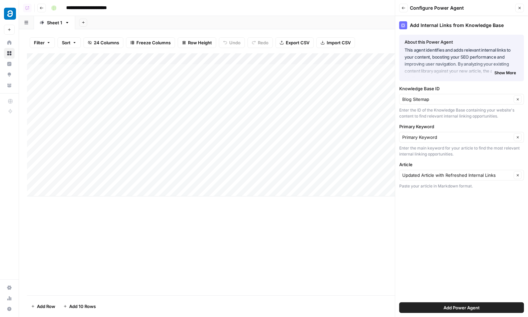
click at [452, 304] on span "Add Power Agent" at bounding box center [462, 307] width 36 height 7
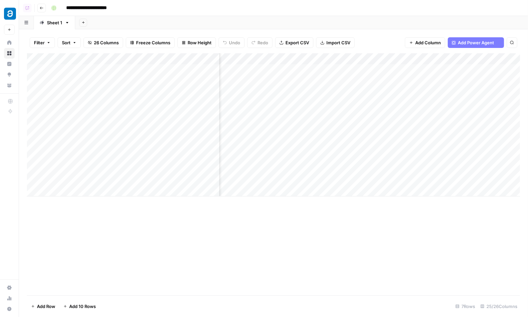
scroll to position [0, 1844]
click at [408, 75] on div "Add Column" at bounding box center [273, 124] width 493 height 143
click at [405, 90] on div "Add Column" at bounding box center [273, 124] width 493 height 143
click at [397, 61] on div "Add Column" at bounding box center [273, 124] width 493 height 143
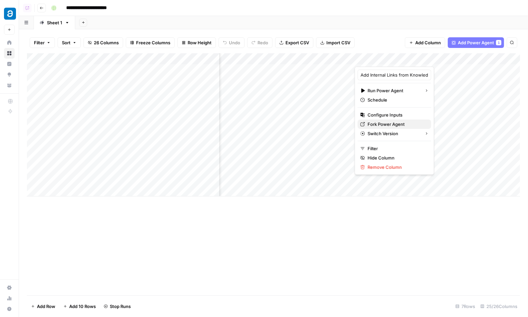
click at [376, 122] on span "Fork Power Agent" at bounding box center [397, 124] width 58 height 7
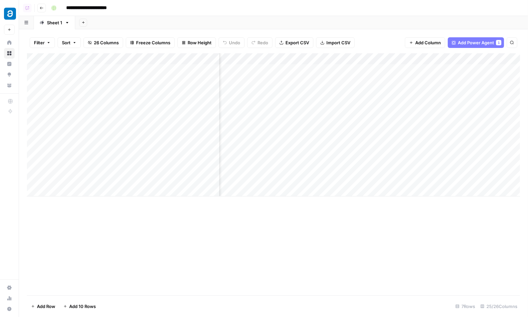
scroll to position [0, 1607]
drag, startPoint x: 321, startPoint y: 72, endPoint x: 320, endPoint y: 175, distance: 103.2
click at [320, 175] on div "Add Column" at bounding box center [273, 124] width 493 height 143
drag, startPoint x: 407, startPoint y: 75, endPoint x: 407, endPoint y: 89, distance: 13.6
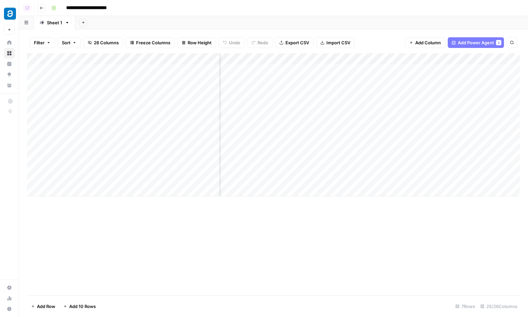
click at [407, 89] on div "Add Column" at bounding box center [273, 124] width 493 height 143
click at [276, 73] on div "Add Column" at bounding box center [273, 124] width 493 height 143
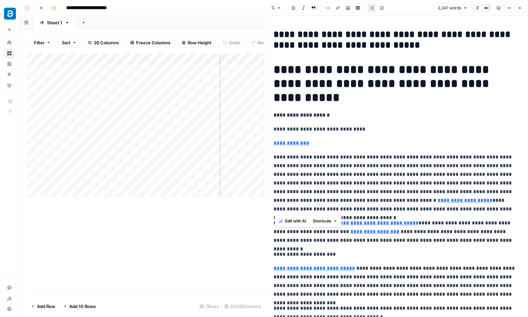
drag, startPoint x: 275, startPoint y: 156, endPoint x: 508, endPoint y: 211, distance: 239.7
click at [508, 211] on p "**********" at bounding box center [396, 183] width 245 height 61
copy p "**********"
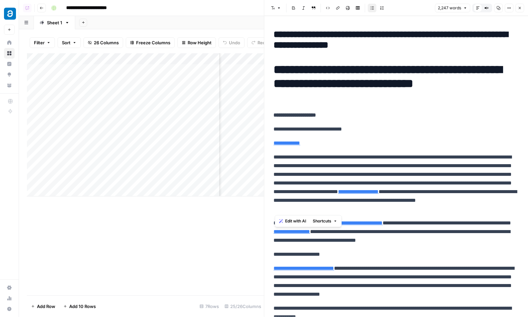
click at [321, 140] on p "**********" at bounding box center [396, 143] width 245 height 9
click at [522, 3] on header "Font style Bold Italic Block quote Code block Link Image Insert Table Bulleted …" at bounding box center [397, 8] width 264 height 16
click at [521, 9] on icon "button" at bounding box center [520, 8] width 4 height 4
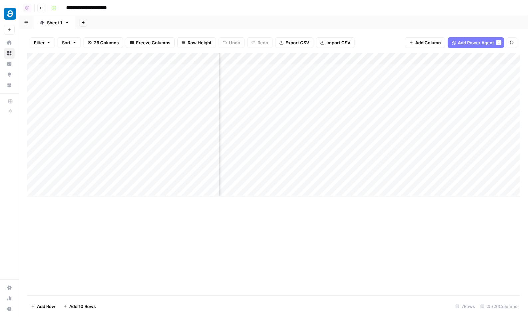
click at [410, 77] on div "Add Column" at bounding box center [273, 124] width 493 height 143
click at [339, 76] on div "Add Column" at bounding box center [273, 124] width 493 height 143
drag, startPoint x: 506, startPoint y: 59, endPoint x: 479, endPoint y: 59, distance: 27.6
click at [479, 59] on div "Add Column" at bounding box center [273, 124] width 493 height 143
click at [463, 70] on div "Add Column" at bounding box center [273, 124] width 493 height 143
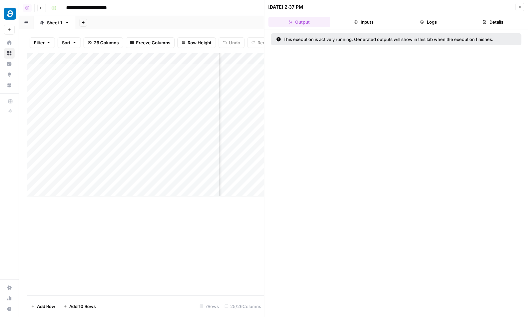
click at [520, 6] on icon "button" at bounding box center [520, 7] width 2 height 2
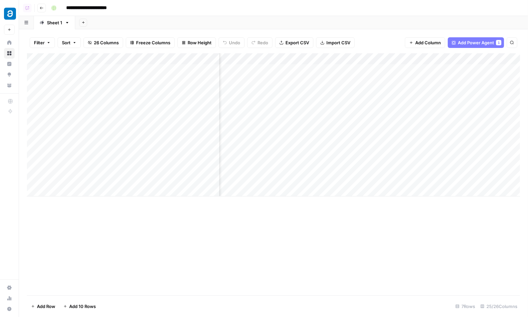
click at [406, 86] on div "Add Column" at bounding box center [273, 124] width 493 height 143
drag, startPoint x: 431, startPoint y: 59, endPoint x: 420, endPoint y: 59, distance: 11.3
click at [420, 59] on div "Add Column" at bounding box center [273, 124] width 493 height 143
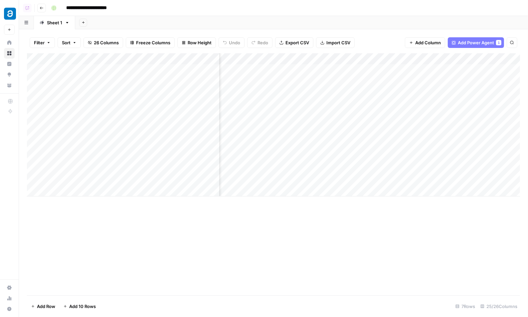
click at [218, 59] on div "Add Column" at bounding box center [273, 124] width 493 height 143
drag, startPoint x: 482, startPoint y: 58, endPoint x: 510, endPoint y: 65, distance: 28.4
click at [510, 65] on div "Add Column" at bounding box center [273, 124] width 493 height 143
drag, startPoint x: 322, startPoint y: 57, endPoint x: 338, endPoint y: 57, distance: 16.0
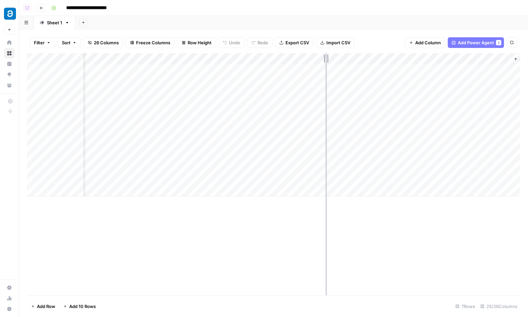
click at [338, 57] on div "Add Column" at bounding box center [273, 124] width 493 height 143
drag, startPoint x: 82, startPoint y: 59, endPoint x: 162, endPoint y: 65, distance: 80.1
click at [162, 65] on div "Add Column" at bounding box center [273, 124] width 493 height 143
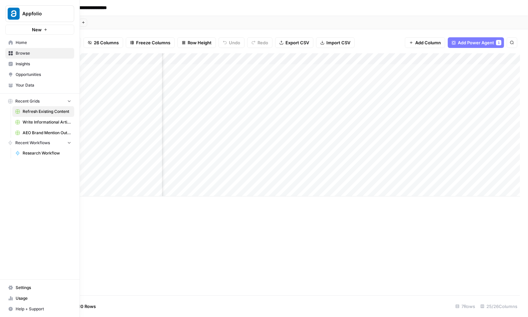
click at [14, 42] on link "Home" at bounding box center [39, 42] width 69 height 11
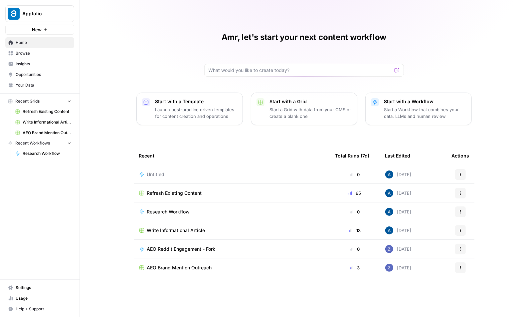
click at [40, 55] on span "Browse" at bounding box center [44, 53] width 56 height 6
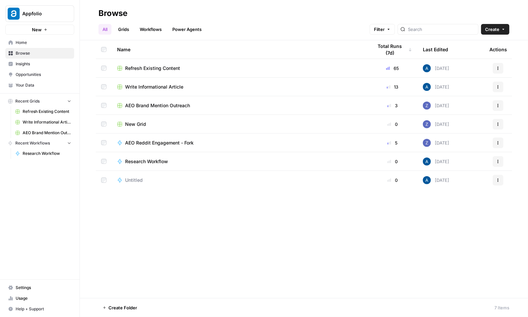
click at [34, 86] on span "Your Data" at bounding box center [44, 85] width 56 height 6
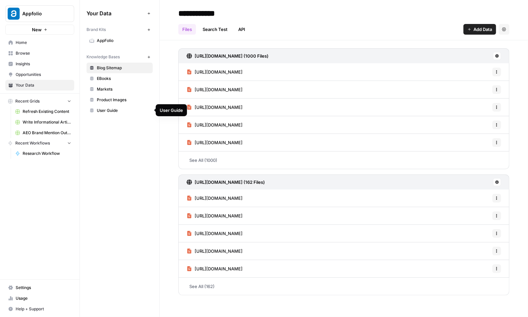
click at [111, 100] on span "Product Images" at bounding box center [123, 100] width 53 height 6
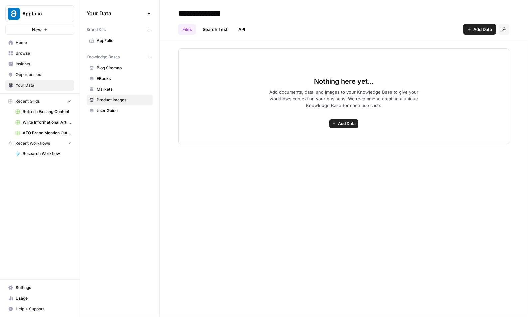
click at [326, 90] on span "Add documents, data, and images to your Knowledge Base to give your workflows c…" at bounding box center [344, 99] width 170 height 20
click at [340, 122] on span "Add Data" at bounding box center [347, 123] width 18 height 6
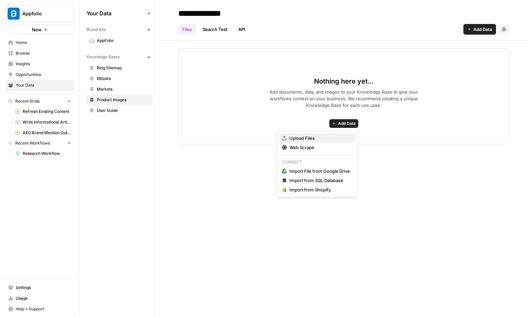
click at [286, 137] on icon "button" at bounding box center [284, 138] width 5 height 5
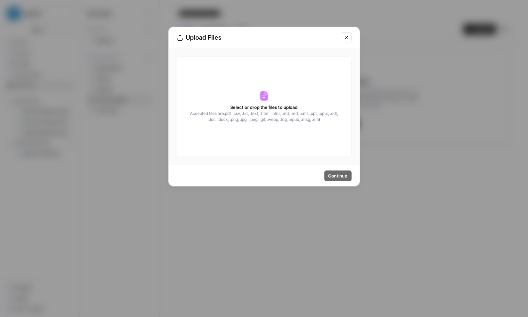
click at [207, 92] on div "Select or drop the files to upload Accepted files are .pdf, .csv, .txt, .text, …" at bounding box center [264, 106] width 175 height 100
click at [244, 15] on div "Upload Files Select or drop the files to upload Accepted files are .pdf, .csv, …" at bounding box center [264, 158] width 528 height 317
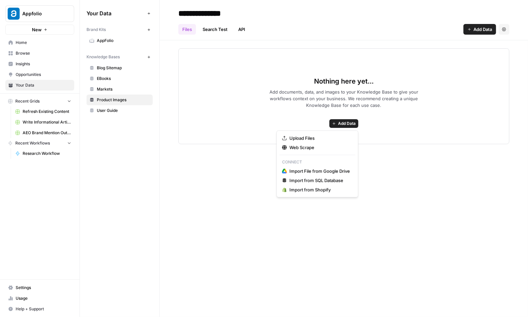
click at [338, 119] on button "Add Data" at bounding box center [343, 123] width 29 height 9
click at [330, 135] on span "Upload Files" at bounding box center [320, 138] width 61 height 7
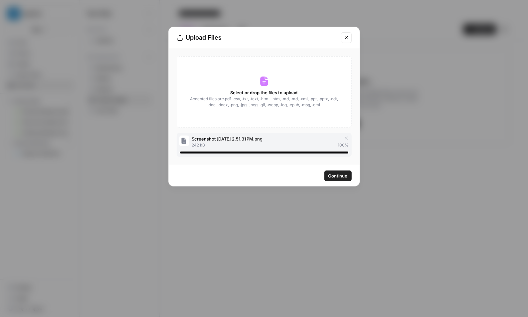
click at [334, 173] on span "Continue" at bounding box center [337, 175] width 19 height 7
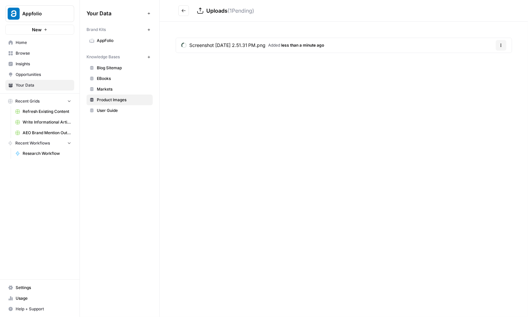
click at [205, 58] on div "Screenshot 2025-09-23 at 2.51.31 PM.png Added less than a minute ago Options" at bounding box center [344, 47] width 368 height 50
click at [183, 10] on icon "Go back" at bounding box center [183, 10] width 5 height 5
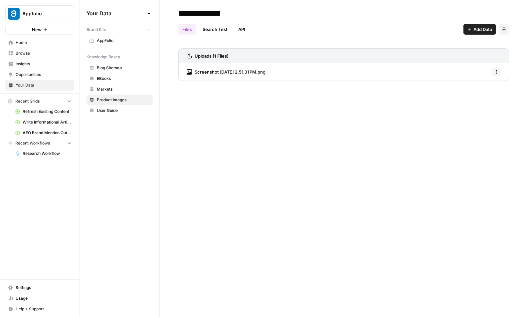
click at [216, 69] on span "Screenshot 2025-09-23 at 2.51.31 PM.png" at bounding box center [230, 72] width 71 height 7
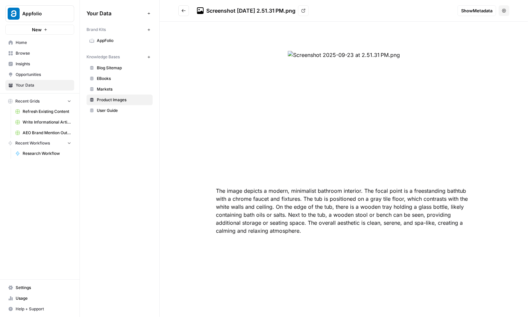
drag, startPoint x: 217, startPoint y: 190, endPoint x: 295, endPoint y: 236, distance: 90.7
click at [295, 236] on div "The image depicts a modern, minimalist bathroom interior. The focal point is a …" at bounding box center [344, 143] width 298 height 216
click at [291, 222] on div "The image depicts a modern, minimalist bathroom interior. The focal point is a …" at bounding box center [344, 143] width 298 height 216
click at [183, 9] on icon "Go back" at bounding box center [183, 10] width 5 height 5
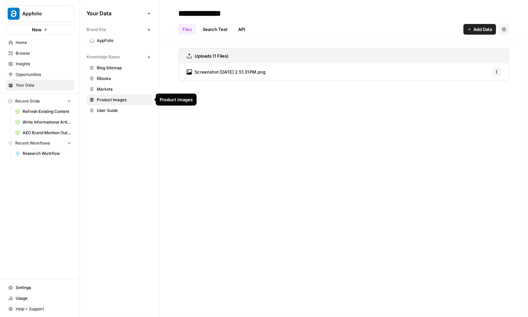
click at [117, 95] on link "Product Images" at bounding box center [120, 100] width 66 height 11
click at [103, 76] on span "EBooks" at bounding box center [123, 79] width 53 height 6
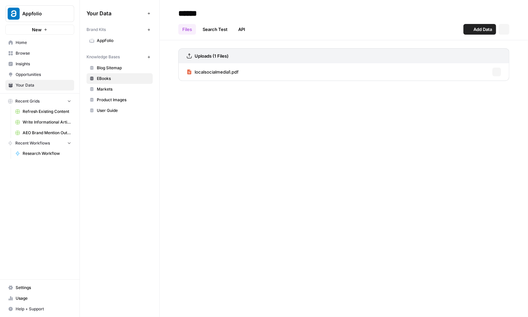
click at [105, 72] on link "Blog Sitemap" at bounding box center [120, 68] width 66 height 11
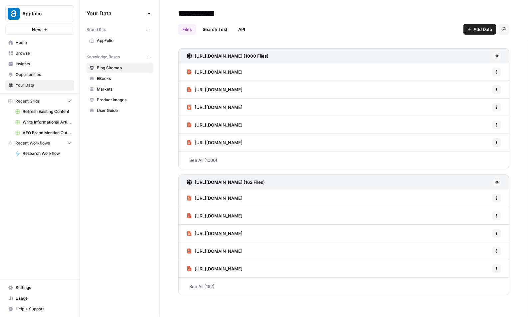
click at [115, 104] on link "Product Images" at bounding box center [120, 100] width 66 height 11
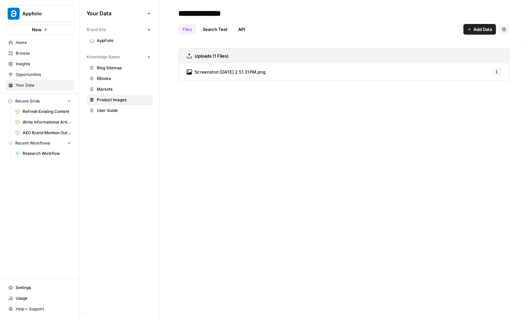
click at [230, 72] on span "Screenshot 2025-09-23 at 2.51.31 PM.png" at bounding box center [230, 72] width 71 height 7
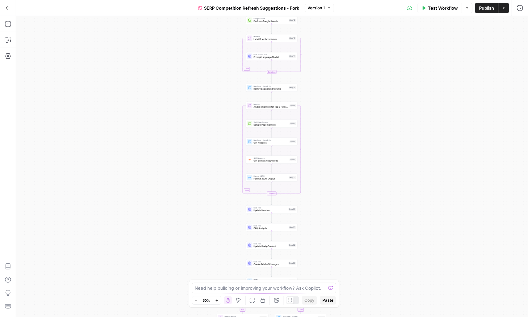
drag, startPoint x: 235, startPoint y: 83, endPoint x: 219, endPoint y: 133, distance: 53.4
click at [219, 133] on div "true false Workflow Set Inputs Inputs Content Processing Convert Content Format…" at bounding box center [272, 166] width 512 height 301
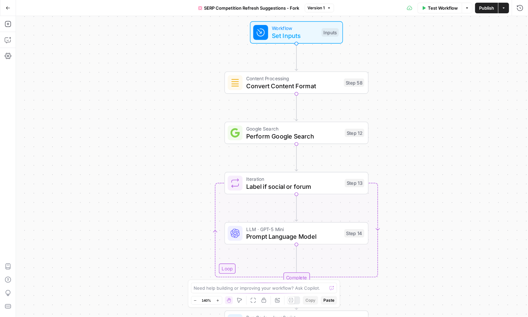
drag, startPoint x: 228, startPoint y: 41, endPoint x: 211, endPoint y: 63, distance: 27.6
click at [211, 63] on div "true false Workflow Set Inputs Inputs Content Processing Convert Content Format…" at bounding box center [272, 166] width 512 height 301
click at [8, 25] on icon "button" at bounding box center [8, 24] width 7 height 7
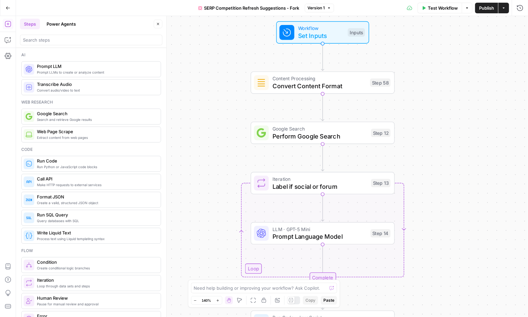
click at [67, 44] on div at bounding box center [91, 40] width 142 height 11
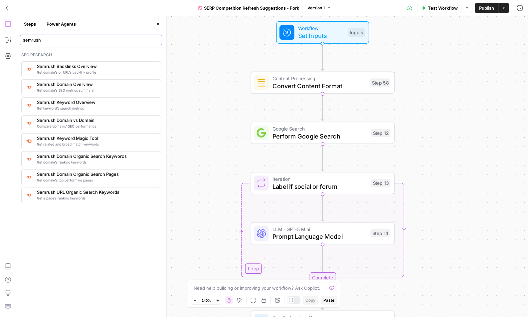
click at [58, 42] on input "semrush" at bounding box center [91, 40] width 136 height 7
type input "moz"
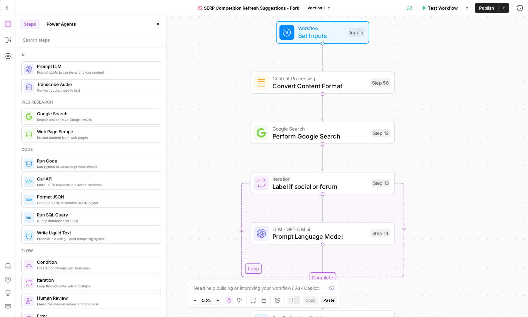
click at [157, 24] on icon "button" at bounding box center [158, 24] width 4 height 4
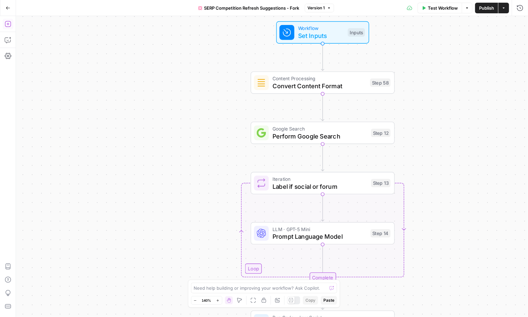
click at [6, 28] on button "Add Steps" at bounding box center [8, 24] width 11 height 11
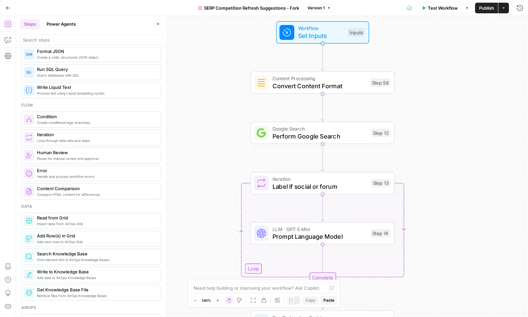
scroll to position [152, 0]
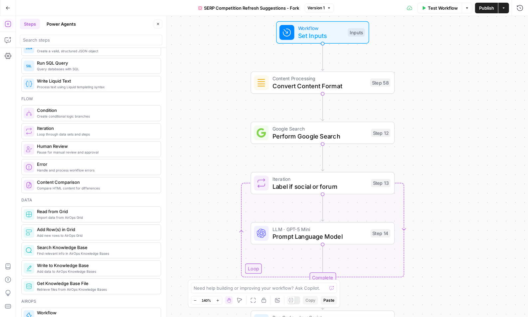
click at [159, 25] on icon "button" at bounding box center [158, 24] width 4 height 4
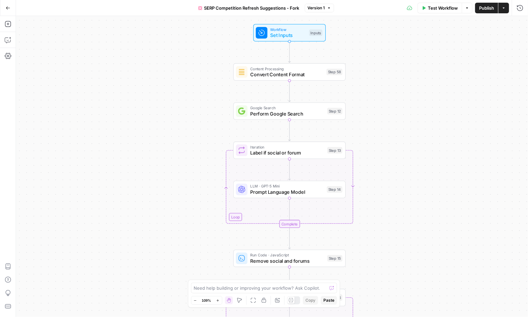
drag, startPoint x: 222, startPoint y: 88, endPoint x: 213, endPoint y: 76, distance: 15.0
click at [213, 76] on div "true false Workflow Set Inputs Inputs Content Processing Convert Content Format…" at bounding box center [272, 166] width 512 height 301
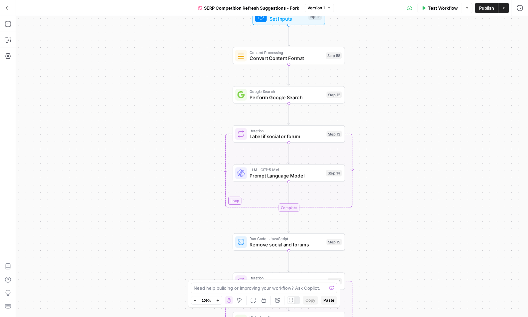
drag, startPoint x: 209, startPoint y: 90, endPoint x: 208, endPoint y: 85, distance: 4.7
click at [208, 85] on div "true false Workflow Set Inputs Inputs Content Processing Convert Content Format…" at bounding box center [272, 166] width 512 height 301
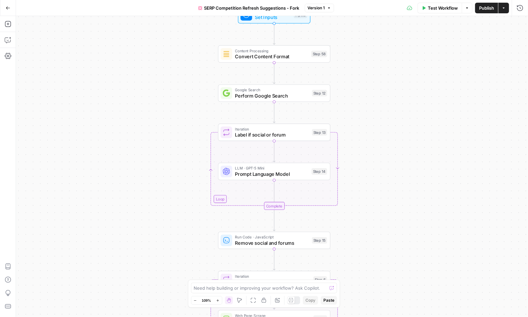
drag, startPoint x: 201, startPoint y: 87, endPoint x: 192, endPoint y: 97, distance: 13.2
click at [192, 97] on div "true false Workflow Set Inputs Inputs Content Processing Convert Content Format…" at bounding box center [272, 166] width 512 height 301
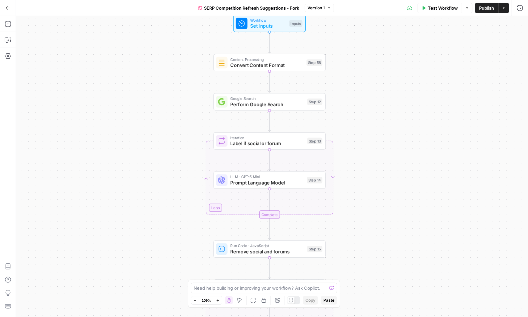
drag, startPoint x: 205, startPoint y: 56, endPoint x: 205, endPoint y: 69, distance: 13.6
click at [205, 69] on div "true false Workflow Set Inputs Inputs Content Processing Convert Content Format…" at bounding box center [272, 166] width 512 height 301
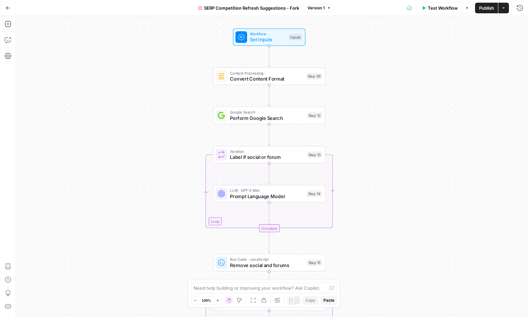
click at [244, 42] on div at bounding box center [242, 37] width 12 height 12
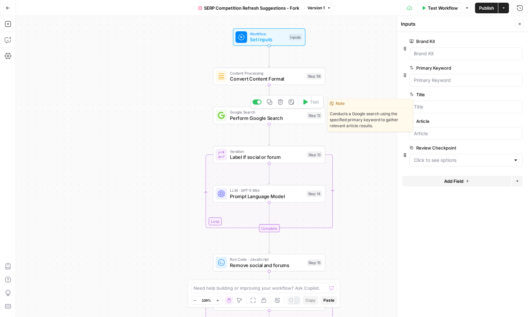
click at [274, 118] on span "Perform Google Search" at bounding box center [267, 117] width 74 height 7
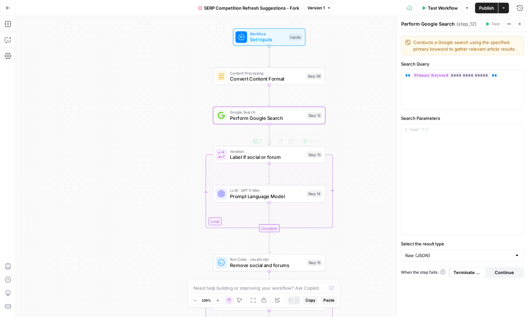
click at [266, 158] on span "Label if social or forum" at bounding box center [267, 156] width 74 height 7
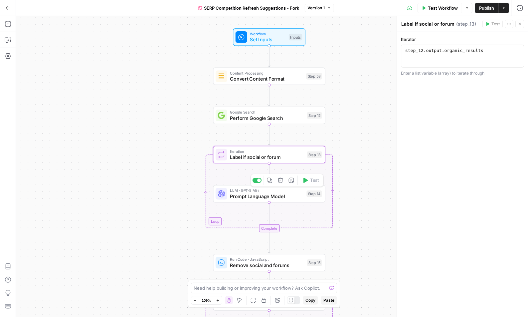
click at [263, 197] on span "Prompt Language Model" at bounding box center [267, 196] width 74 height 7
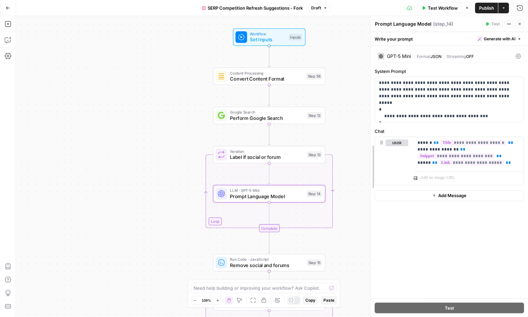
drag, startPoint x: 400, startPoint y: 107, endPoint x: 374, endPoint y: 107, distance: 26.3
click at [407, 55] on div "GPT-5 Mini" at bounding box center [399, 56] width 24 height 5
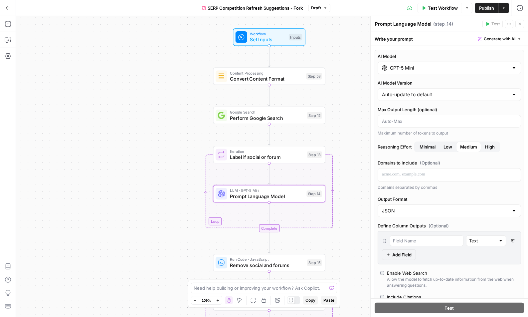
click at [398, 66] on input "GPT-5 Mini" at bounding box center [449, 68] width 119 height 7
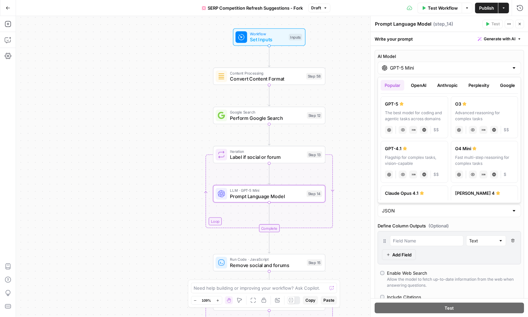
click at [500, 85] on button "Google" at bounding box center [507, 85] width 23 height 11
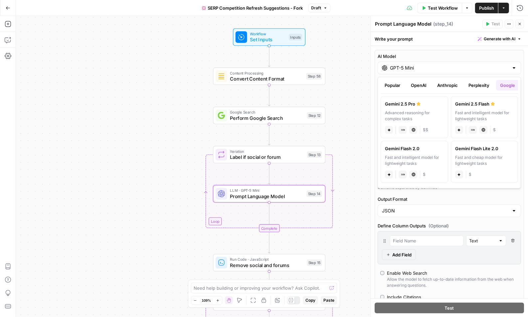
click at [418, 87] on button "OpenAI" at bounding box center [419, 85] width 24 height 11
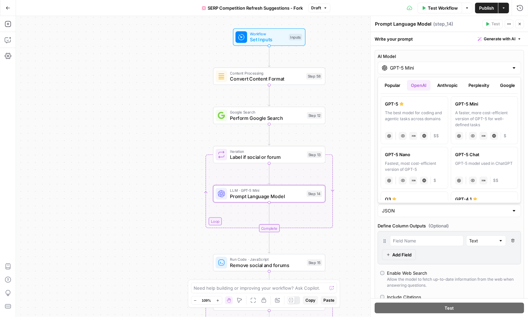
click at [505, 85] on button "Google" at bounding box center [507, 85] width 23 height 11
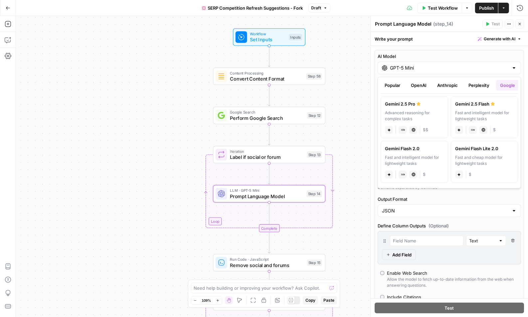
click at [452, 85] on button "Anthropic" at bounding box center [447, 85] width 29 height 11
click at [519, 24] on icon "button" at bounding box center [520, 24] width 4 height 4
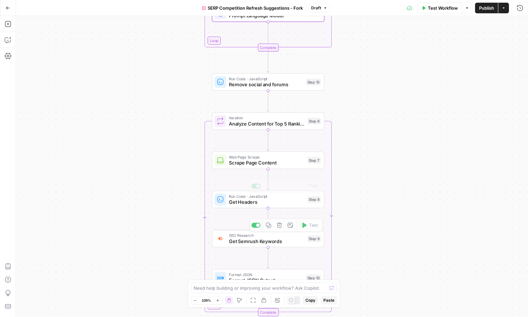
click at [231, 164] on span "Scrape Page Content" at bounding box center [267, 162] width 76 height 7
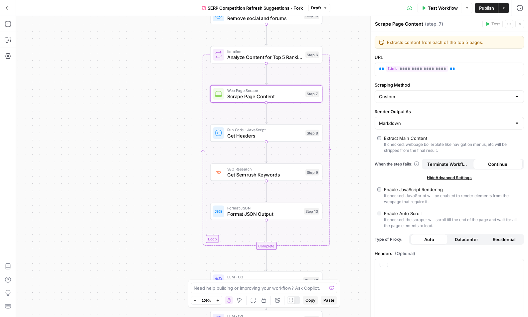
click at [255, 174] on span "Get Semrush Keywords" at bounding box center [265, 174] width 76 height 7
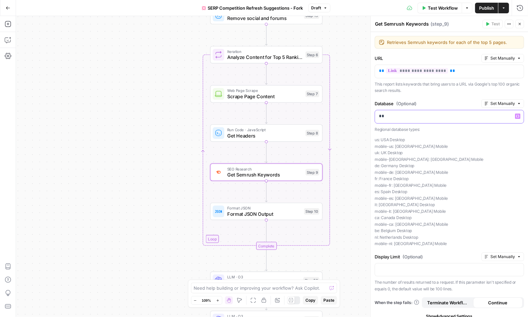
drag, startPoint x: 389, startPoint y: 116, endPoint x: 374, endPoint y: 116, distance: 15.0
click at [374, 116] on div "**********" at bounding box center [449, 177] width 157 height 291
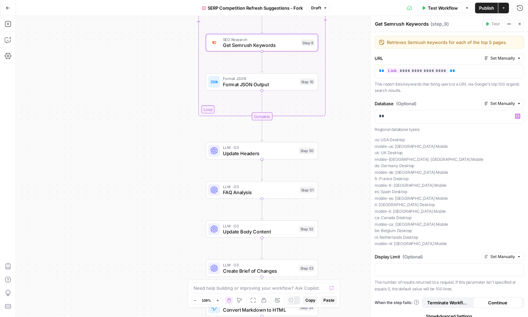
click at [229, 193] on span "FAQ Analysis" at bounding box center [260, 192] width 74 height 7
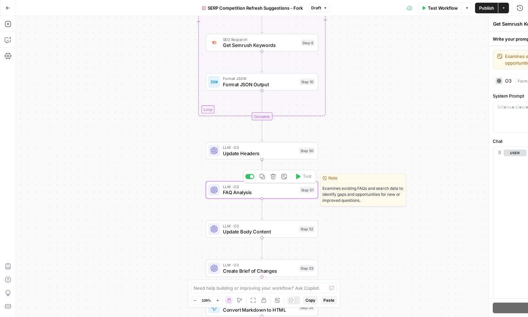
type textarea "FAQ Analysis"
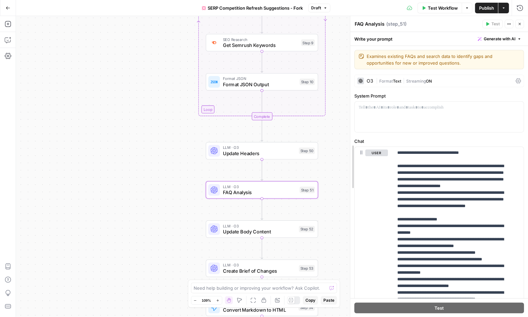
drag, startPoint x: 368, startPoint y: 177, endPoint x: 331, endPoint y: 177, distance: 37.6
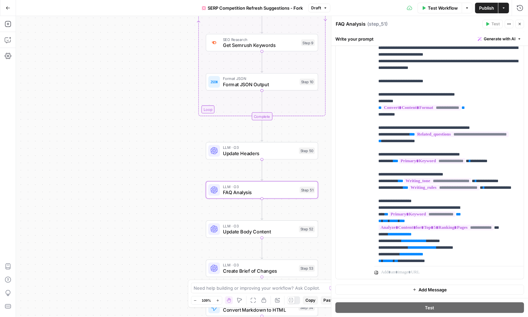
scroll to position [72, 0]
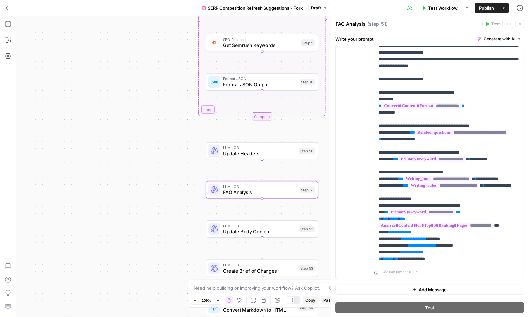
click at [517, 23] on button "Close" at bounding box center [519, 24] width 9 height 9
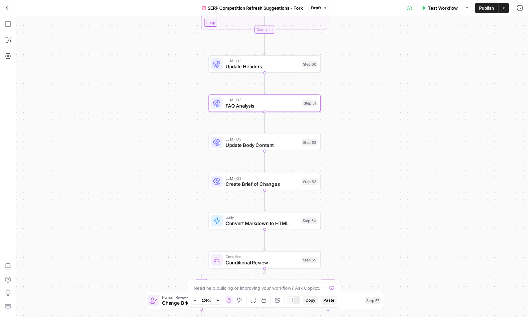
click at [225, 188] on div "LLM · O3 Create Brief of Changes Step 53 Copy step Delete step Edit Note Test" at bounding box center [265, 181] width 112 height 17
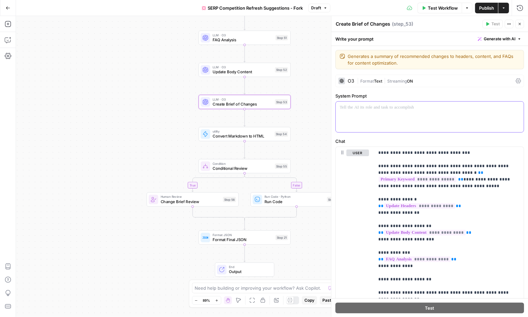
click at [413, 118] on div at bounding box center [430, 116] width 188 height 31
click at [520, 24] on icon "button" at bounding box center [520, 24] width 2 height 2
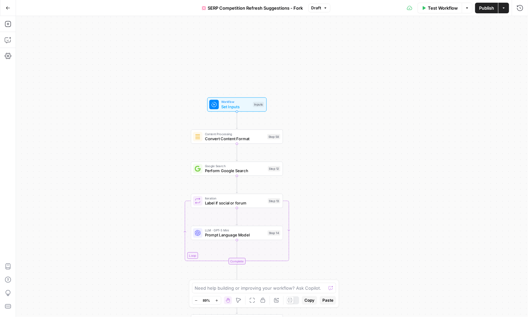
click at [9, 7] on icon "button" at bounding box center [8, 8] width 5 height 5
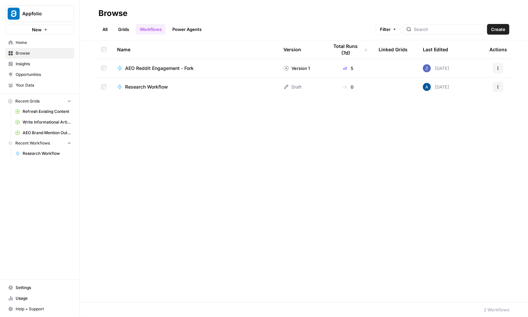
click at [34, 51] on span "Browse" at bounding box center [44, 53] width 56 height 6
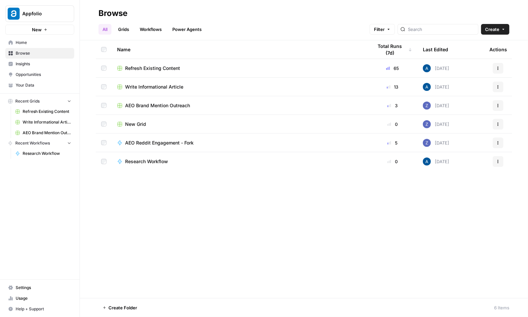
click at [38, 42] on span "Home" at bounding box center [44, 43] width 56 height 6
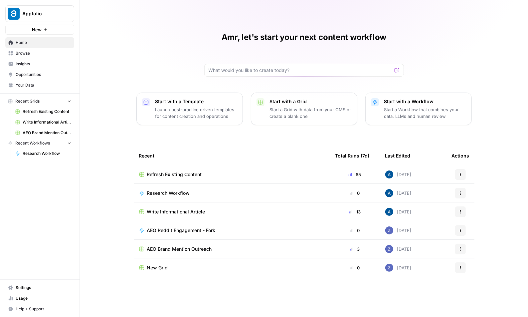
click at [176, 177] on td "Refresh Existing Content" at bounding box center [232, 174] width 196 height 18
click at [288, 204] on td "Write Informational Article" at bounding box center [232, 211] width 196 height 18
click at [192, 37] on div "Amr, let's start your next content workflow Start with a Template Launch best-p…" at bounding box center [304, 158] width 448 height 317
click at [40, 83] on span "Your Data" at bounding box center [44, 85] width 56 height 6
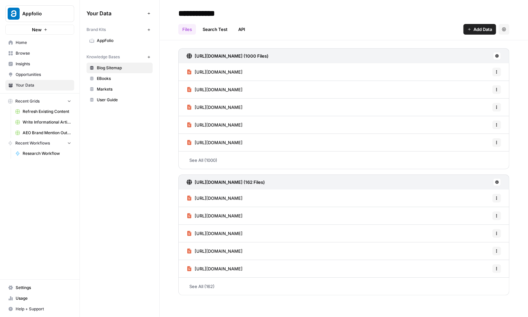
click at [116, 45] on link "AppFolio" at bounding box center [120, 40] width 66 height 11
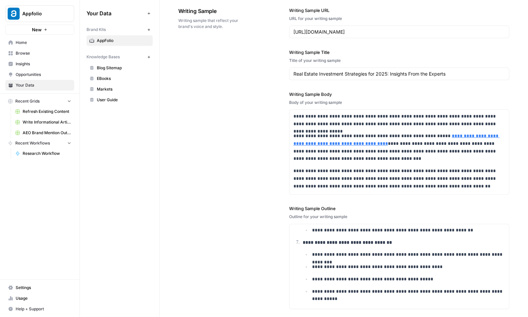
scroll to position [872, 0]
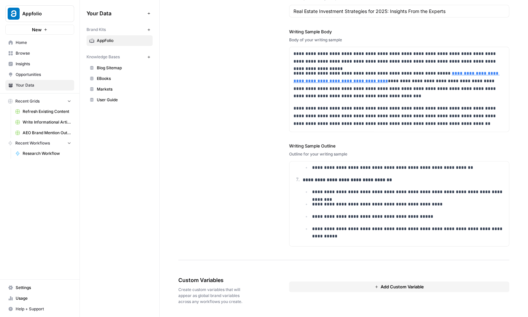
click at [337, 283] on button "Add Custom Variable" at bounding box center [399, 287] width 220 height 11
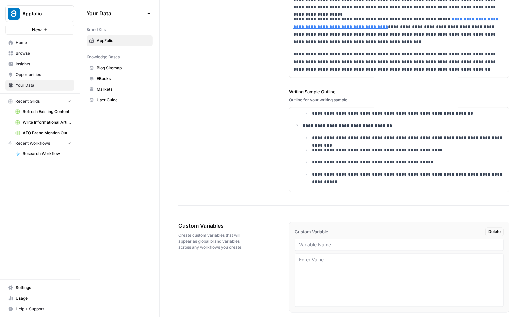
scroll to position [937, 0]
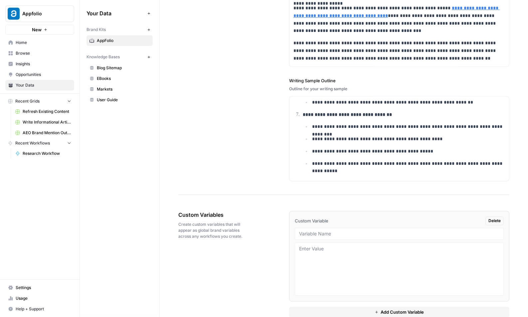
click at [323, 229] on div at bounding box center [399, 234] width 209 height 12
click at [325, 231] on input "text" at bounding box center [399, 234] width 200 height 6
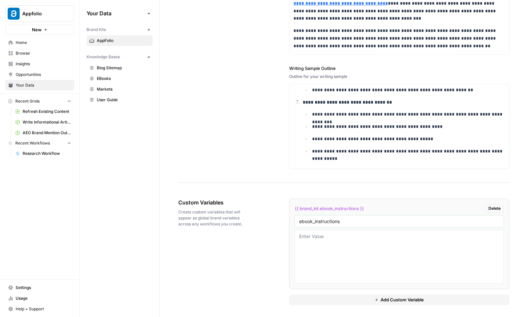
type input "ebook_instructions"
click at [302, 238] on textarea at bounding box center [399, 256] width 200 height 47
click at [328, 296] on button "Add Custom Variable" at bounding box center [399, 300] width 220 height 11
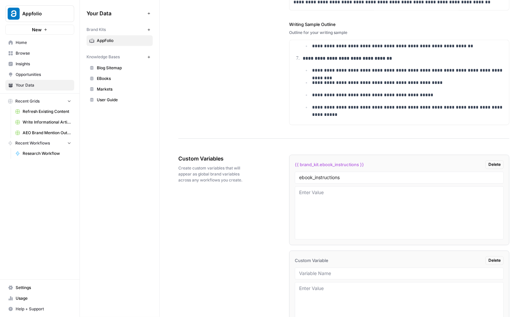
scroll to position [1000, 0]
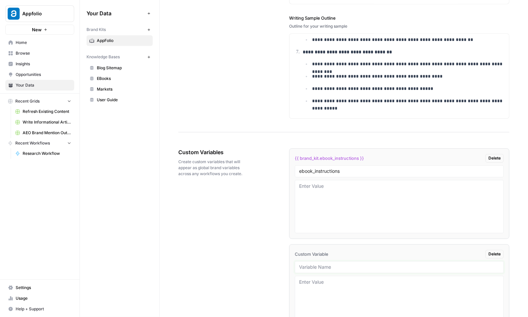
click at [315, 264] on input "text" at bounding box center [399, 267] width 200 height 6
type input "infographics_instructions"
click at [194, 237] on div "Custom Variables Create custom variables that will appear as global brand varia…" at bounding box center [343, 249] width 331 height 229
click at [251, 175] on span "Create custom variables that will appear as global brand variables across any w…" at bounding box center [215, 168] width 74 height 18
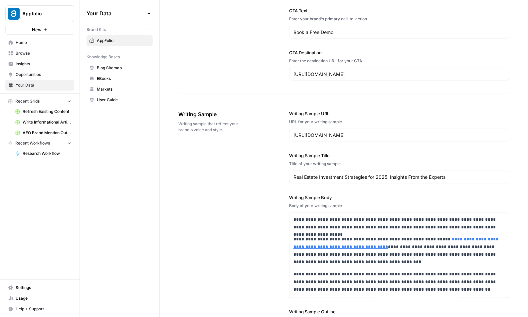
scroll to position [703, 0]
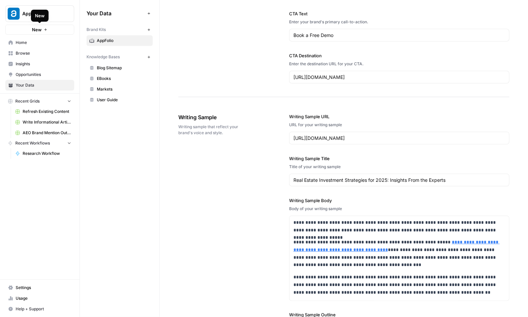
click at [44, 31] on icon "button" at bounding box center [46, 30] width 4 height 4
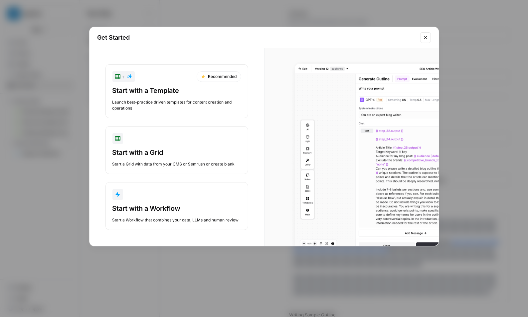
click at [134, 203] on button "Start with a Workflow Start a Workflow that combines your data, LLMs and human …" at bounding box center [176, 206] width 143 height 48
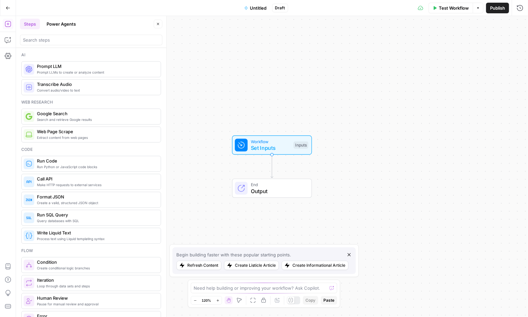
click at [349, 255] on icon "button" at bounding box center [349, 254] width 3 height 3
click at [69, 37] on input "search" at bounding box center [91, 40] width 136 height 7
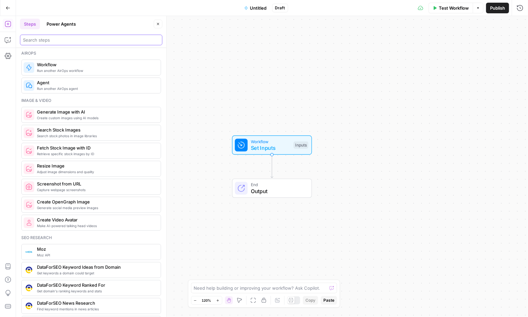
scroll to position [393, 0]
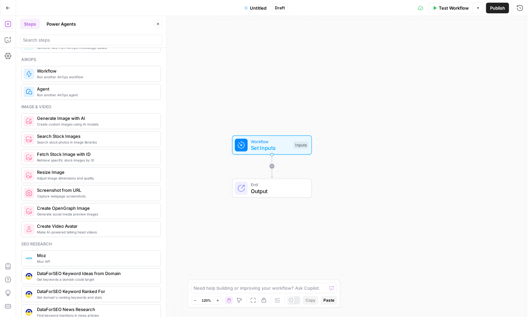
drag, startPoint x: 69, startPoint y: 119, endPoint x: 151, endPoint y: 122, distance: 82.3
drag, startPoint x: 234, startPoint y: 149, endPoint x: 242, endPoint y: 189, distance: 40.3
click at [242, 189] on div "End Output" at bounding box center [266, 189] width 74 height 14
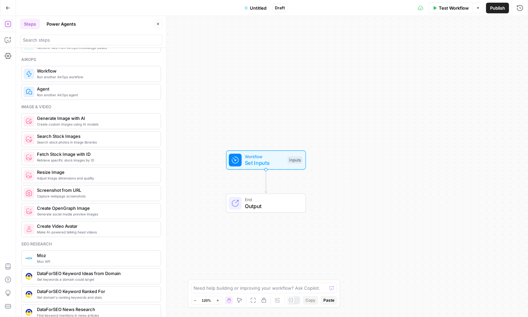
drag, startPoint x: 207, startPoint y: 161, endPoint x: 207, endPoint y: 176, distance: 15.3
click at [207, 176] on div "Workflow Set Inputs Inputs End Output" at bounding box center [272, 166] width 512 height 301
click at [7, 11] on button "Go Back" at bounding box center [8, 8] width 12 height 12
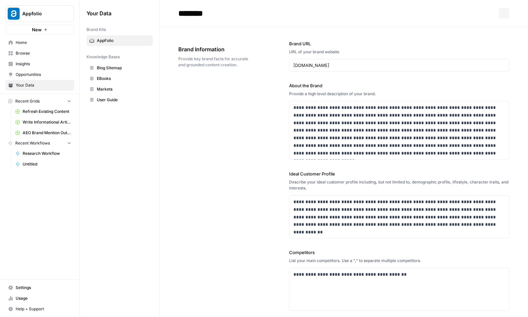
click at [7, 9] on button "Appfolio" at bounding box center [39, 13] width 69 height 17
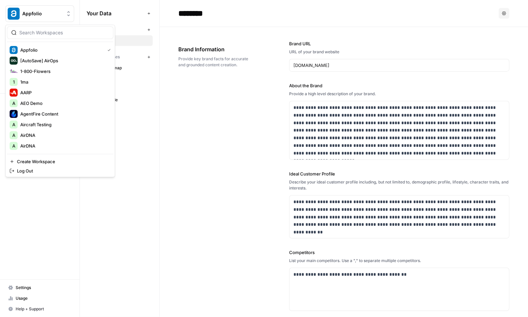
click at [25, 6] on button "Appfolio" at bounding box center [39, 13] width 69 height 17
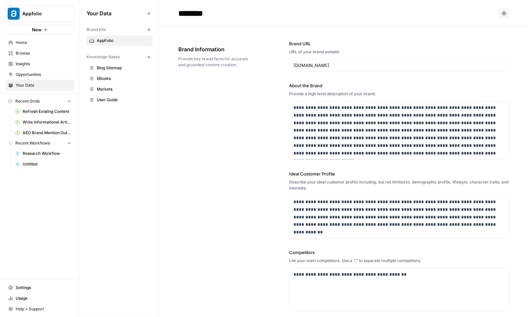
click at [103, 58] on span "Knowledge Bases" at bounding box center [103, 57] width 33 height 6
click at [148, 59] on button "New" at bounding box center [149, 57] width 8 height 8
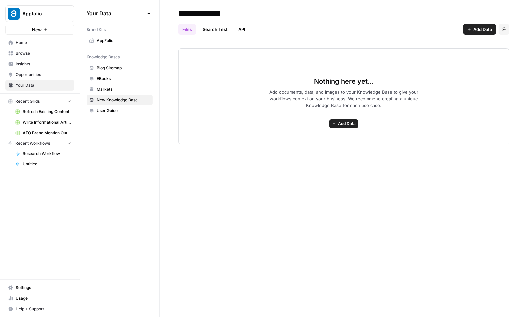
type input "**********"
drag, startPoint x: 220, startPoint y: 142, endPoint x: 245, endPoint y: 116, distance: 35.8
click at [245, 116] on div "Nothing here yet... Add documents, data, and images to your Knowledge Base to g…" at bounding box center [343, 96] width 331 height 96
click at [476, 29] on span "Add Data" at bounding box center [483, 29] width 19 height 7
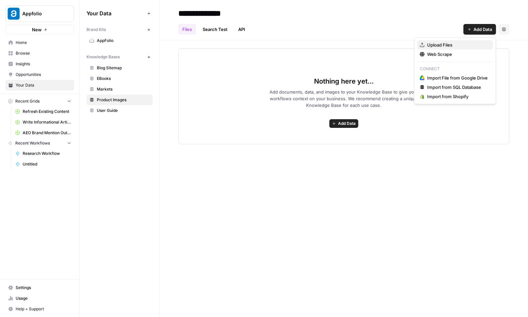
click at [459, 45] on span "Upload Files" at bounding box center [457, 45] width 61 height 7
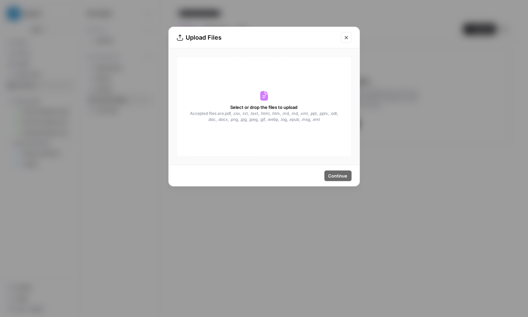
click at [145, 137] on div "Upload Files Select or drop the files to upload Accepted files are .pdf, .csv, …" at bounding box center [264, 158] width 528 height 317
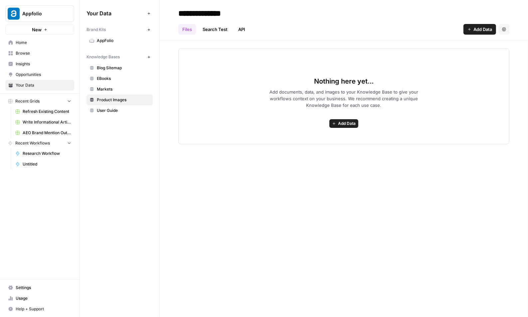
click at [475, 36] on header "**********" at bounding box center [344, 20] width 368 height 40
click at [476, 29] on span "Add Data" at bounding box center [483, 29] width 19 height 7
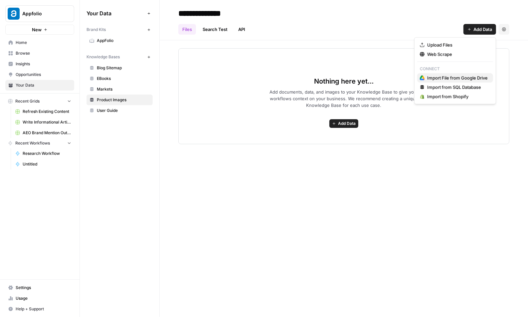
click at [437, 76] on span "Import File from Google Drive" at bounding box center [457, 78] width 61 height 7
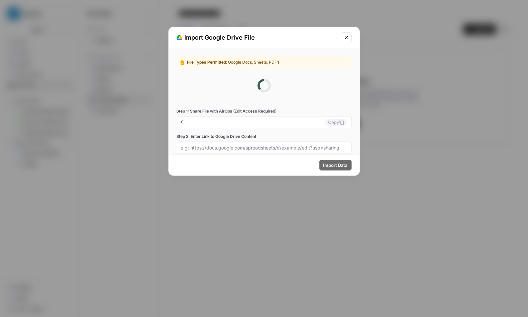
type input "appfolio-0-yivto3ezps@airops.iam.gserviceaccount.com"
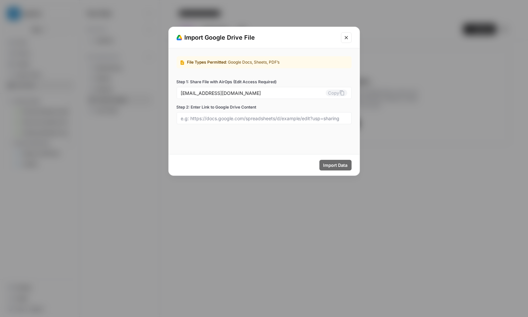
click at [344, 37] on icon "Close modal" at bounding box center [346, 37] width 5 height 5
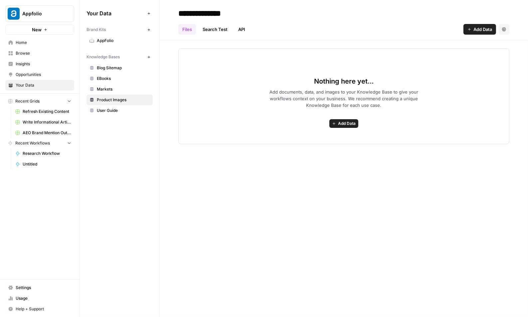
click at [37, 45] on span "Home" at bounding box center [44, 43] width 56 height 6
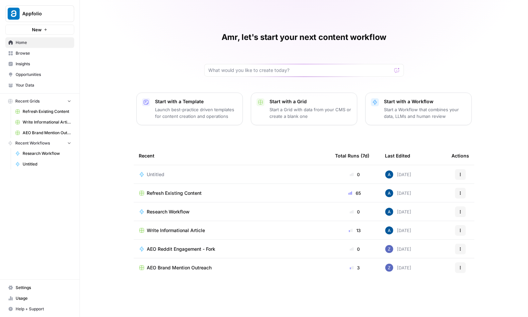
click at [109, 23] on div "Amr, let's start your next content workflow Start with a Template Launch best-p…" at bounding box center [304, 158] width 448 height 317
click at [161, 35] on div "Amr, let's start your next content workflow Start with a Template Launch best-p…" at bounding box center [304, 158] width 448 height 317
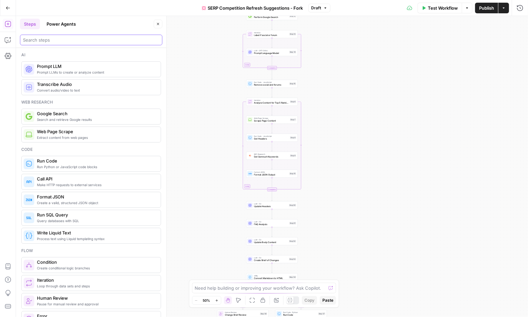
click at [47, 42] on input "search" at bounding box center [91, 40] width 136 height 7
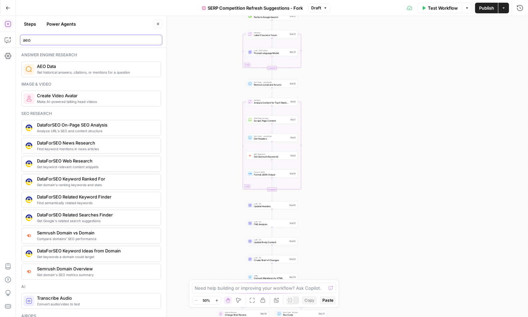
type input "aeo"
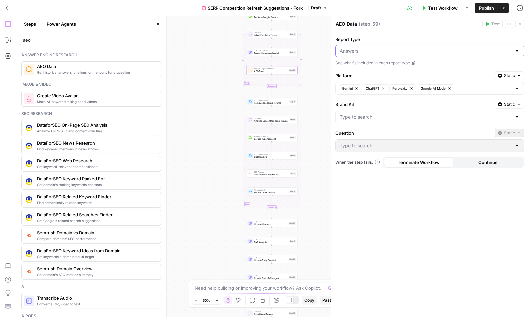
click at [354, 53] on input "Report Type" at bounding box center [426, 51] width 172 height 7
type input "Answers"
click at [374, 106] on label "Brand Kit" at bounding box center [413, 104] width 157 height 7
click at [374, 113] on input "Brand Kit" at bounding box center [426, 116] width 172 height 7
click at [369, 131] on span "AppFolio" at bounding box center [428, 133] width 175 height 7
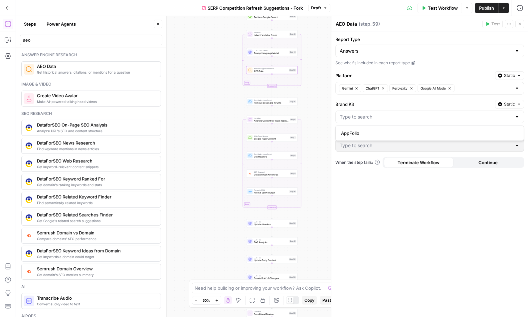
type input "AppFolio"
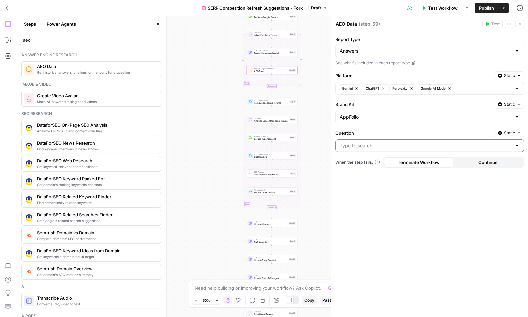
click at [361, 142] on input "Question" at bounding box center [426, 145] width 172 height 7
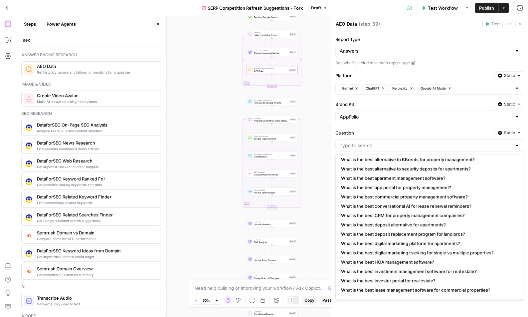
scroll to position [242, 0]
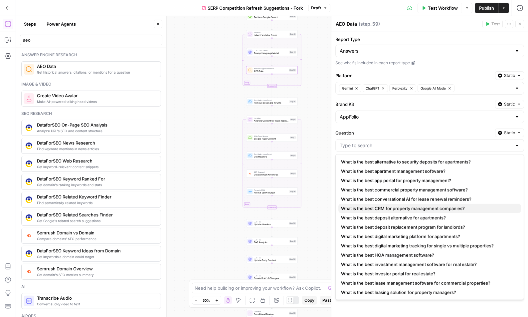
click at [386, 208] on span "What is the best CRM for property management companies?" at bounding box center [428, 208] width 175 height 7
type input "What is the best CRM for property management companies?"
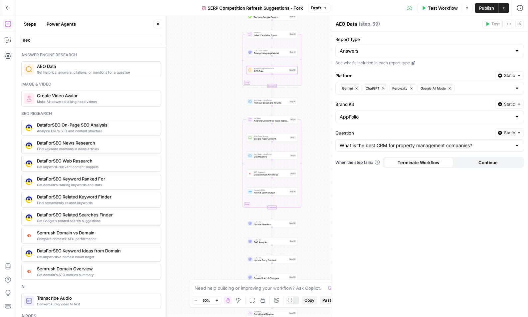
click at [365, 150] on div "What is the best CRM for property management companies?" at bounding box center [429, 145] width 189 height 13
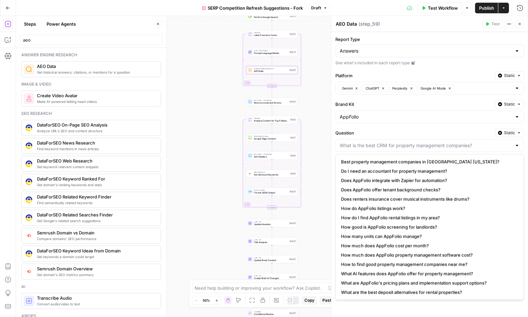
type input "What is the best CRM for property management companies?"
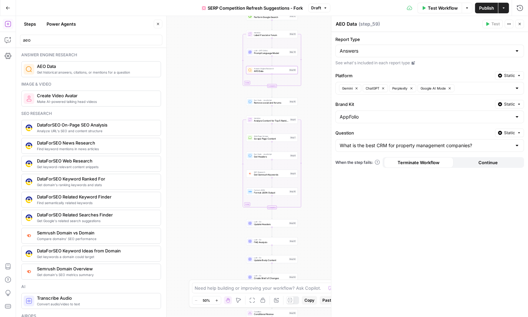
click at [364, 129] on label "Question" at bounding box center [413, 132] width 157 height 7
click at [364, 142] on input "What is the best CRM for property management companies?" at bounding box center [426, 145] width 172 height 7
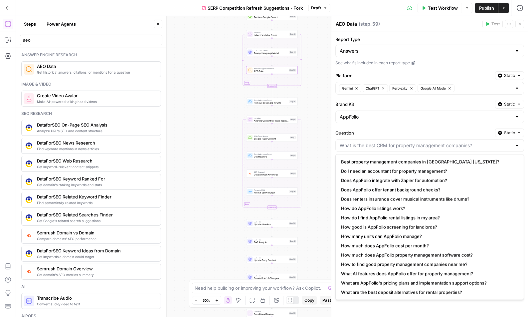
type input "What is the best CRM for property management companies?"
click at [356, 95] on div "Report Type Answers See what's included in each report type Platform Static Gem…" at bounding box center [429, 174] width 197 height 285
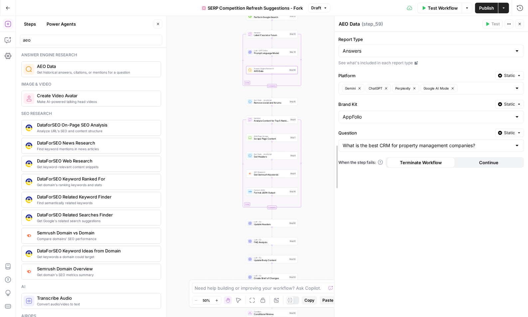
drag, startPoint x: 330, startPoint y: 153, endPoint x: 342, endPoint y: 152, distance: 11.7
click at [338, 152] on div at bounding box center [334, 166] width 7 height 301
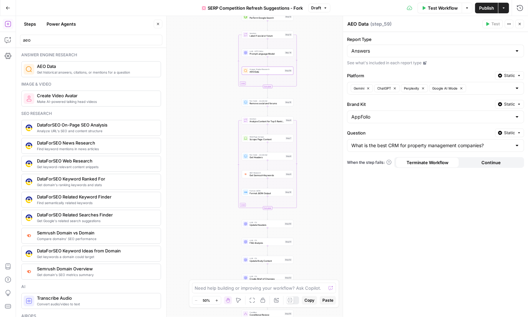
click at [363, 141] on div "What is the best CRM for property management companies?" at bounding box center [435, 145] width 177 height 13
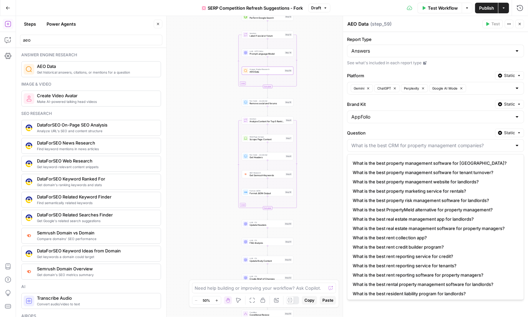
scroll to position [595, 0]
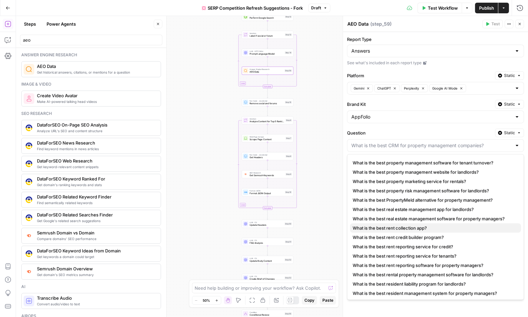
click at [398, 228] on span "What is the best rent collection app?" at bounding box center [434, 228] width 163 height 7
type input "What is the best rent collection app?"
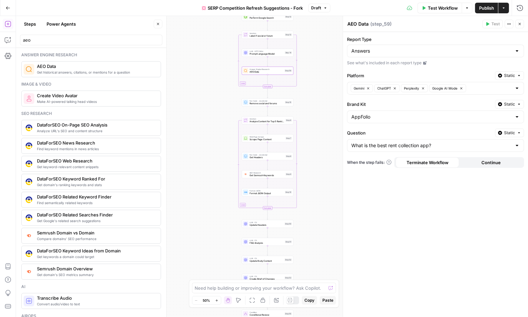
click at [158, 25] on icon "button" at bounding box center [158, 24] width 4 height 4
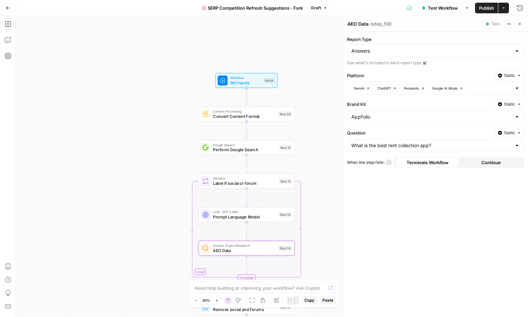
click at [519, 22] on icon "button" at bounding box center [520, 24] width 4 height 4
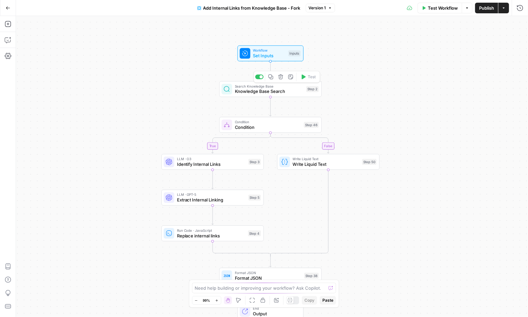
click at [251, 95] on span "Knowledge Base Search" at bounding box center [269, 91] width 69 height 7
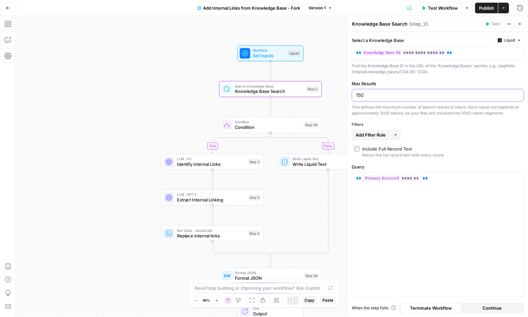
drag, startPoint x: 364, startPoint y: 95, endPoint x: 355, endPoint y: 94, distance: 9.7
click at [355, 94] on div "150" at bounding box center [438, 95] width 172 height 13
click at [366, 95] on input "150" at bounding box center [438, 95] width 164 height 7
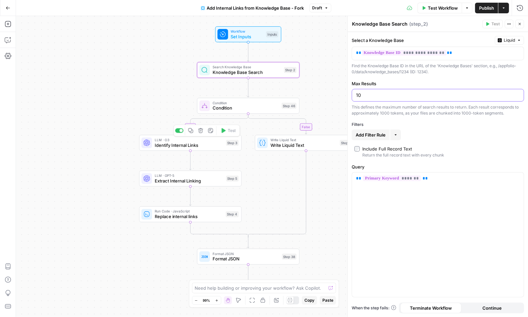
type input "10"
click at [198, 145] on span "Identify Internal Links" at bounding box center [189, 145] width 69 height 7
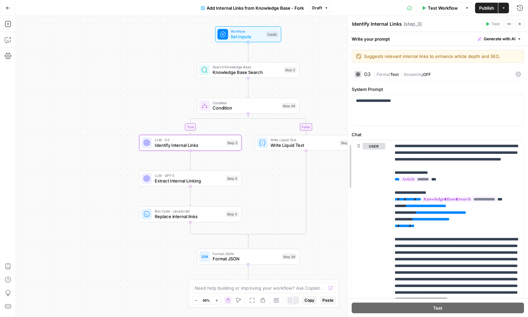
drag, startPoint x: 349, startPoint y: 175, endPoint x: 338, endPoint y: 175, distance: 11.0
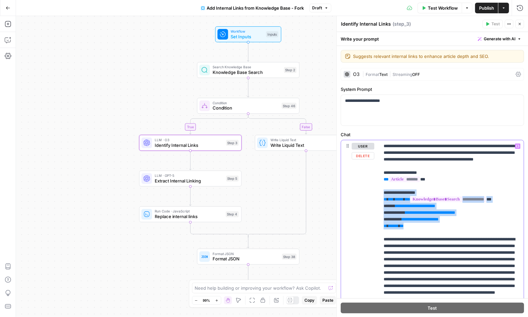
drag, startPoint x: 423, startPoint y: 235, endPoint x: 376, endPoint y: 201, distance: 57.4
click at [376, 201] on div "**********" at bounding box center [432, 283] width 183 height 287
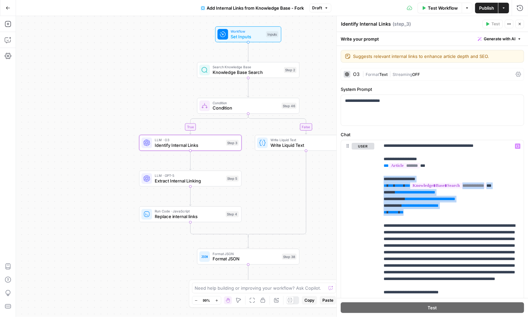
click at [166, 179] on span "Extract Internal Linking" at bounding box center [189, 180] width 69 height 7
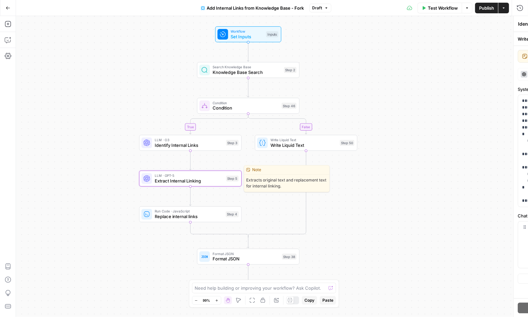
type textarea "Extract Internal Linking"
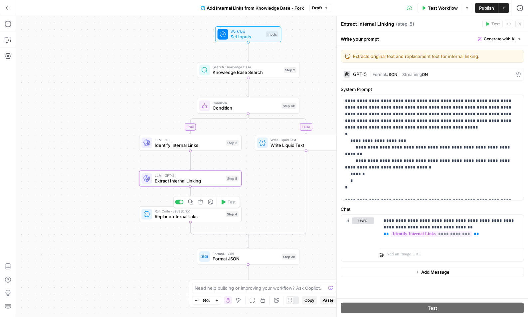
click at [163, 216] on span "Replace internal links" at bounding box center [189, 216] width 69 height 7
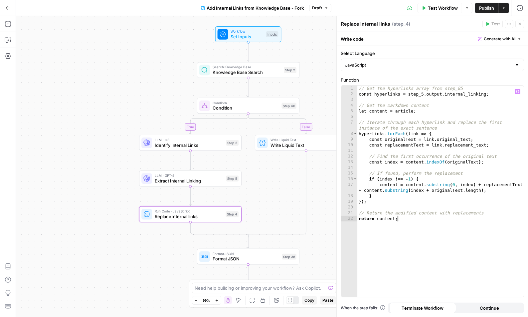
drag, startPoint x: 414, startPoint y: 219, endPoint x: 357, endPoint y: 29, distance: 198.4
click at [357, 29] on div "**********" at bounding box center [432, 166] width 192 height 301
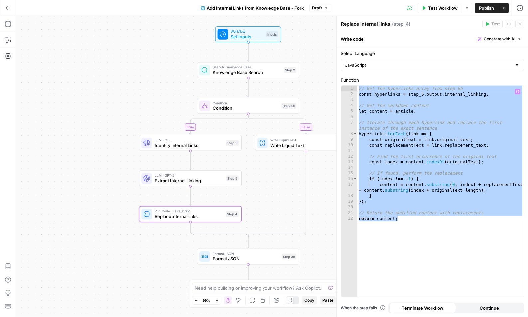
click at [410, 225] on div "// Get the hyperlinks array from step_85 const hyperlinks = step_5 . output . i…" at bounding box center [440, 197] width 166 height 223
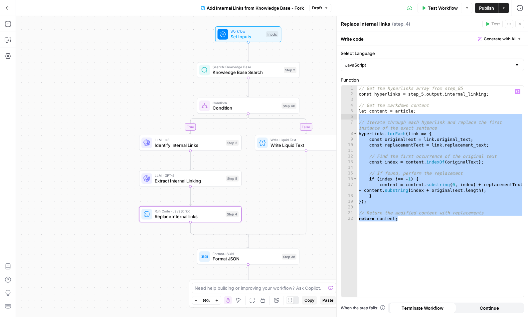
drag, startPoint x: 417, startPoint y: 226, endPoint x: 372, endPoint y: 96, distance: 137.4
click at [372, 96] on div "// Get the hyperlinks array from step_85 const hyperlinks = step_5 . output . i…" at bounding box center [440, 197] width 166 height 223
type textarea "**********"
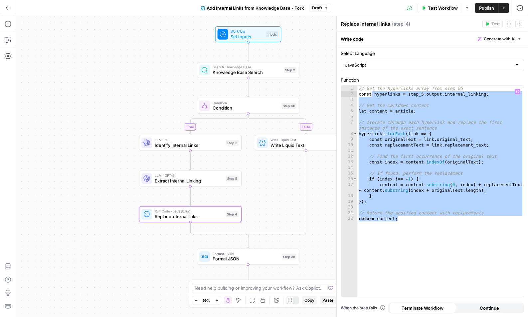
click at [216, 71] on span "Knowledge Base Search" at bounding box center [247, 72] width 69 height 7
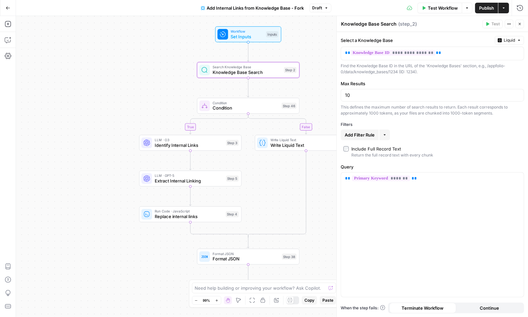
click at [521, 23] on icon "button" at bounding box center [520, 24] width 4 height 4
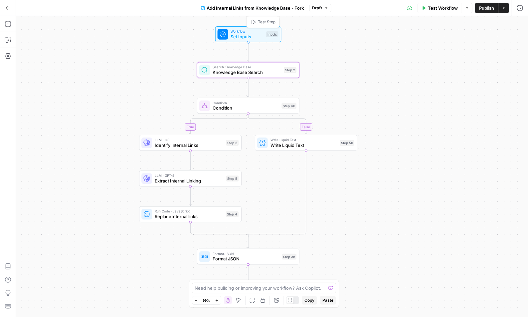
click at [265, 21] on span "Test Step" at bounding box center [267, 22] width 18 height 6
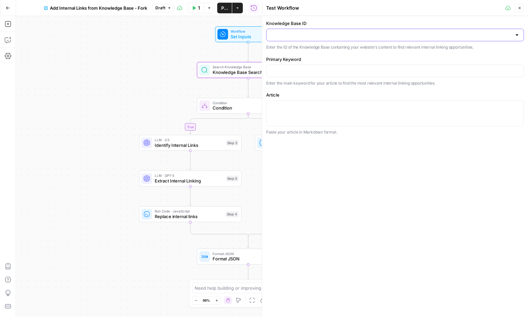
click at [316, 32] on input "Knowledge Base ID" at bounding box center [391, 35] width 241 height 7
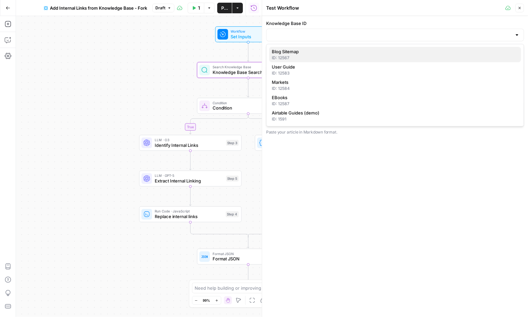
click at [304, 54] on span "Blog Sitemap" at bounding box center [394, 51] width 244 height 7
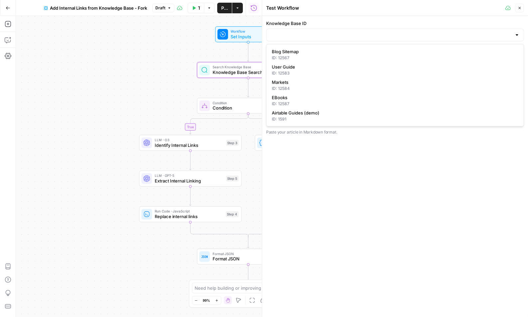
type input "Blog Sitemap"
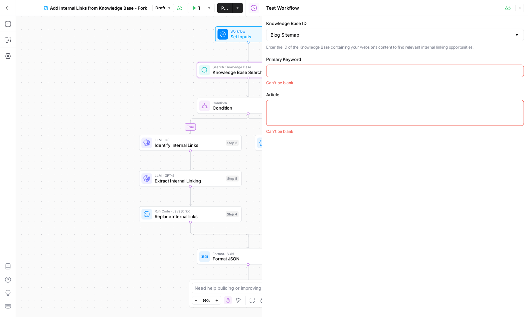
click at [298, 66] on div at bounding box center [395, 71] width 258 height 13
type input "online rent payments"
click at [294, 115] on div at bounding box center [395, 113] width 258 height 26
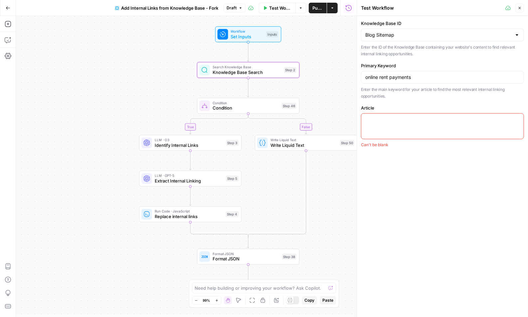
click at [386, 128] on div at bounding box center [442, 126] width 163 height 26
paste textarea "f you’re still collecting paper rent checks and spending valuable time on manua…"
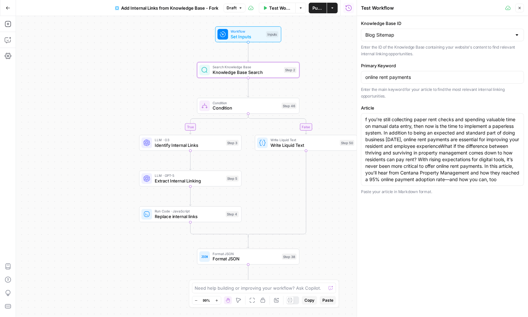
click at [380, 84] on div "Primary Keyword online rent payments Enter the main keyword for your article to…" at bounding box center [442, 80] width 163 height 37
click at [390, 75] on input "online rent payments" at bounding box center [442, 77] width 154 height 7
click at [384, 152] on textarea "f you’re still collecting paper rent checks and spending valuable time on manua…" at bounding box center [442, 149] width 154 height 67
click at [377, 129] on textarea "f you’re still collecting paper rent checks and spending valuable time on manua…" at bounding box center [442, 149] width 154 height 67
type textarea "If you’re still collecting paper rent checks and spending valuable time on manu…"
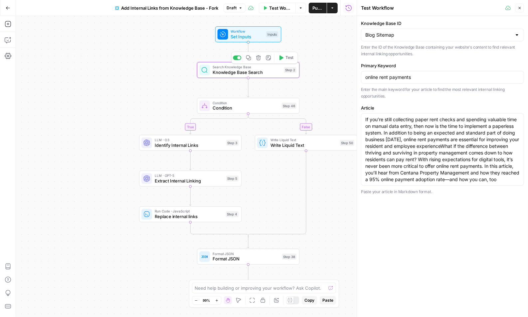
click at [286, 59] on span "Test" at bounding box center [290, 58] width 8 height 6
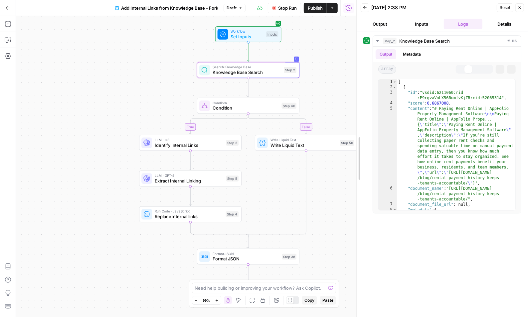
drag, startPoint x: 355, startPoint y: 97, endPoint x: 327, endPoint y: 97, distance: 28.6
click at [353, 97] on div at bounding box center [356, 158] width 7 height 317
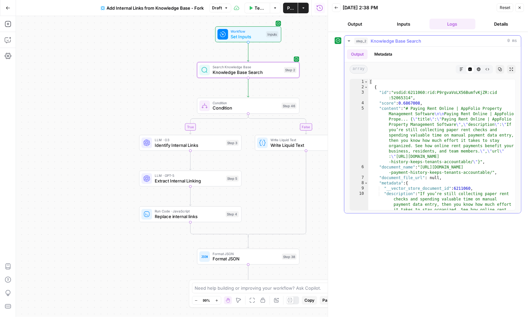
type textarea "**********"
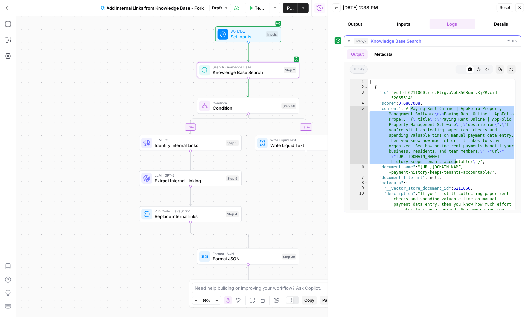
drag, startPoint x: 410, startPoint y: 108, endPoint x: 456, endPoint y: 164, distance: 71.8
click at [456, 164] on div "[ { "id" : "vsdid:6211060:rid:P9rgvaVoLX56BumfvKjZR:cid :52065314" , "score" : …" at bounding box center [441, 163] width 147 height 168
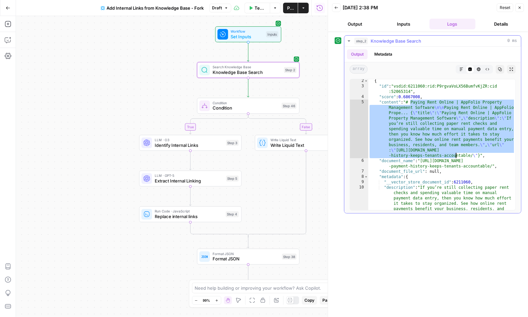
scroll to position [8, 0]
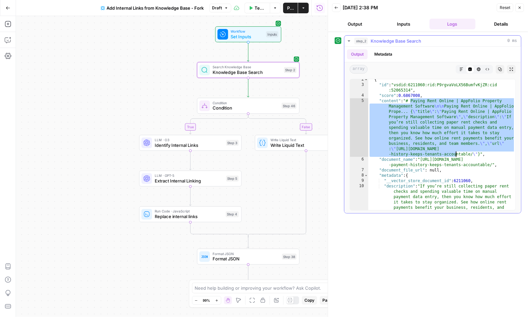
click at [406, 108] on div "{ "id" : "vsdid:6211060:rid:P9rgvaVoLX56BumfvKjZR:cid :52065314" , "score" : 0.…" at bounding box center [441, 161] width 147 height 168
type textarea "**********"
drag, startPoint x: 413, startPoint y: 102, endPoint x: 436, endPoint y: 153, distance: 56.1
click at [436, 153] on div "{ "id" : "vsdid:6211060:rid:P9rgvaVoLX56BumfvKjZR:cid :52065314" , "score" : 0.…" at bounding box center [441, 161] width 147 height 168
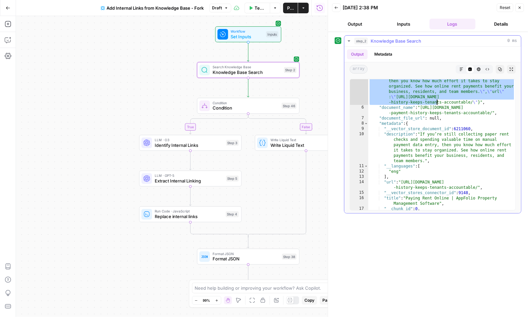
scroll to position [0, 0]
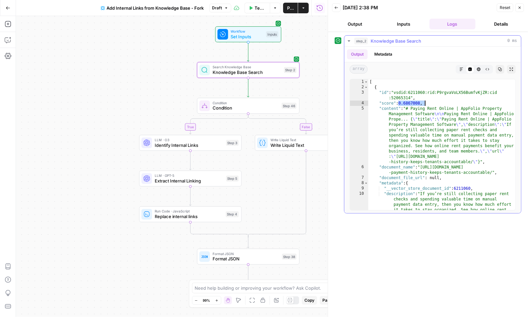
drag, startPoint x: 399, startPoint y: 101, endPoint x: 424, endPoint y: 104, distance: 25.6
click at [424, 104] on div "[ { "id" : "vsdid:6211060:rid:P9rgvaVoLX56BumfvKjZR:cid :52065314" , "score" : …" at bounding box center [441, 163] width 147 height 168
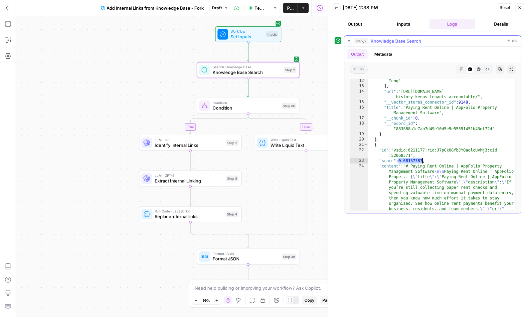
drag, startPoint x: 398, startPoint y: 160, endPoint x: 426, endPoint y: 160, distance: 28.0
click at [426, 160] on div ""eng" ] , "url" : "[URL][DOMAIN_NAME] -history-keeps-tenants-accountable/" , "_…" at bounding box center [441, 175] width 147 height 195
type textarea "**********"
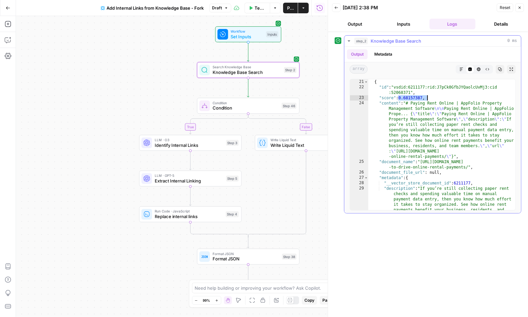
scroll to position [220, 0]
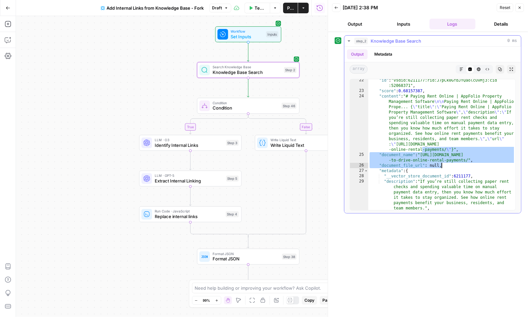
drag, startPoint x: 423, startPoint y: 147, endPoint x: 474, endPoint y: 161, distance: 52.1
click at [474, 161] on div ""id" : "vsdid:6211177:rid:J7pCk0GfbJYQaolcUvMj3:cid :52068371" , "score" : 0.68…" at bounding box center [441, 151] width 147 height 147
click at [471, 161] on div ""id" : "vsdid:6211177:rid:J7pCk0GfbJYQaolcUvMj3:cid :52068371" , "score" : 0.68…" at bounding box center [441, 151] width 147 height 147
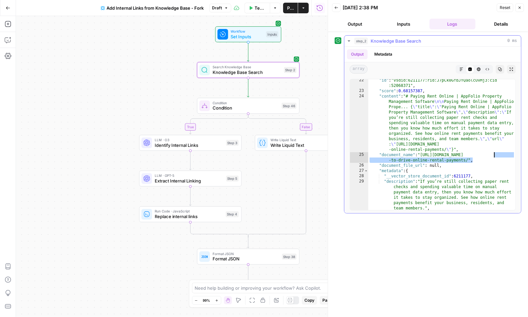
drag, startPoint x: 479, startPoint y: 160, endPoint x: 493, endPoint y: 154, distance: 15.9
click at [493, 154] on div ""id" : "vsdid:6211177:rid:J7pCk0GfbJYQaolcUvMj3:cid :52068371" , "score" : 0.68…" at bounding box center [441, 151] width 147 height 147
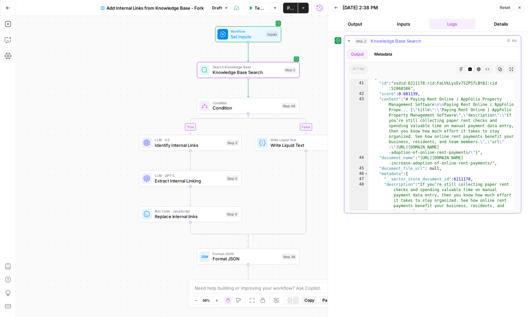
scroll to position [424, 0]
drag, startPoint x: 419, startPoint y: 155, endPoint x: 491, endPoint y: 162, distance: 72.8
click at [491, 162] on div "{ "id" : "vsdid:6211178:rid:FaLVkLysEv75ZPSfLBtBJ:cid :52068386" , "score" : 0.…" at bounding box center [441, 159] width 147 height 168
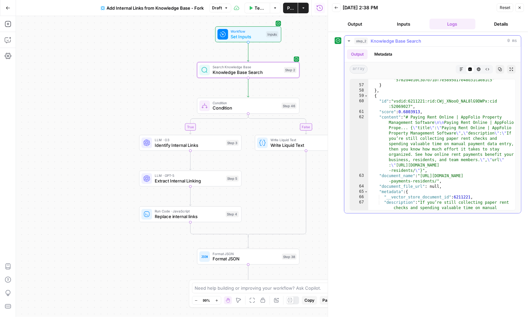
scroll to position [614, 0]
drag, startPoint x: 422, startPoint y: 173, endPoint x: 441, endPoint y: 180, distance: 20.0
click at [441, 180] on div ""__record_id" : "5702d4e10c3b7d71bf7e5895d17e48d31cae81c5" } } , { "id" : "vsdi…" at bounding box center [441, 158] width 147 height 173
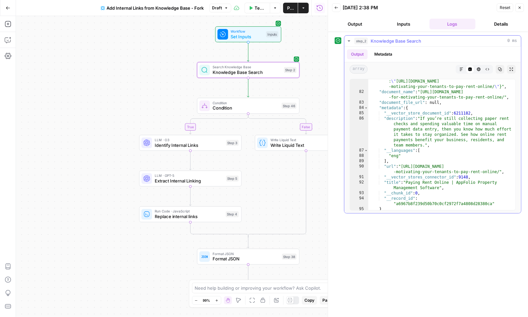
scroll to position [908, 0]
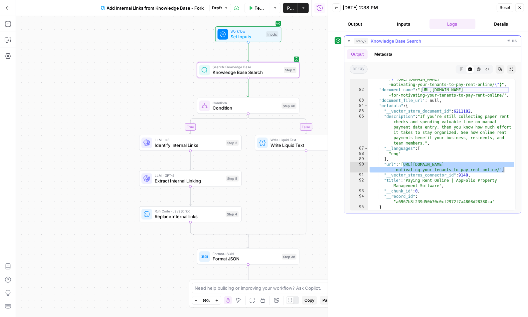
drag, startPoint x: 402, startPoint y: 162, endPoint x: 507, endPoint y: 171, distance: 105.2
click at [507, 171] on div ""content" : "# Paying Rent Online | AppFolio Property Management Software \n\n …" at bounding box center [441, 126] width 147 height 195
type textarea "**********"
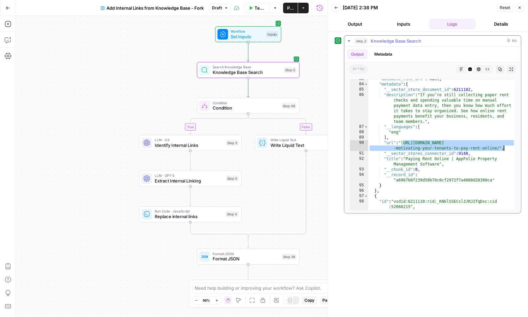
scroll to position [933, 0]
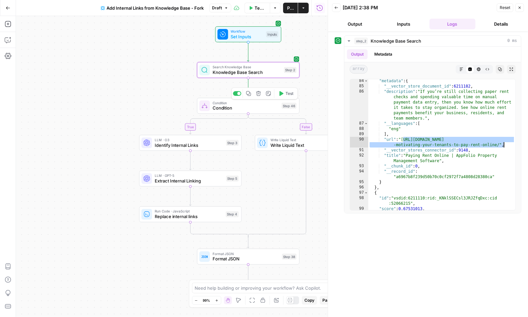
click at [267, 64] on span "Search Knowledge Base" at bounding box center [247, 66] width 69 height 5
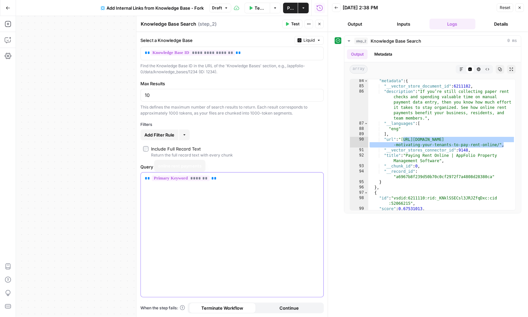
click at [198, 222] on div "** ******* **" at bounding box center [232, 234] width 183 height 124
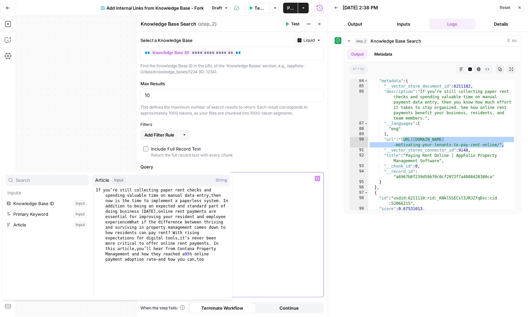
click at [274, 242] on div "** ******* ** *" at bounding box center [232, 234] width 183 height 124
click at [287, 231] on div "** ******* ** *" at bounding box center [232, 234] width 183 height 124
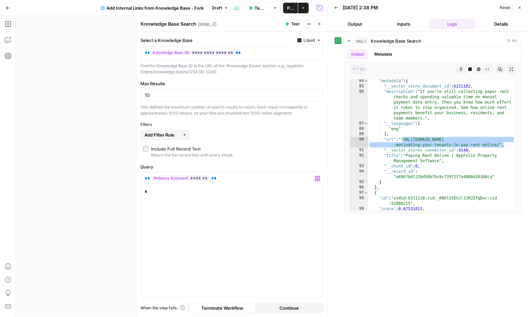
click at [518, 4] on button "Close" at bounding box center [519, 7] width 9 height 9
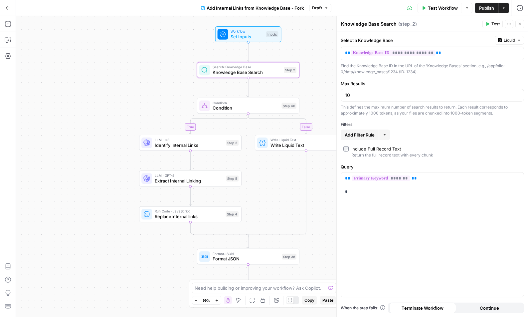
click at [520, 25] on icon "button" at bounding box center [520, 24] width 4 height 4
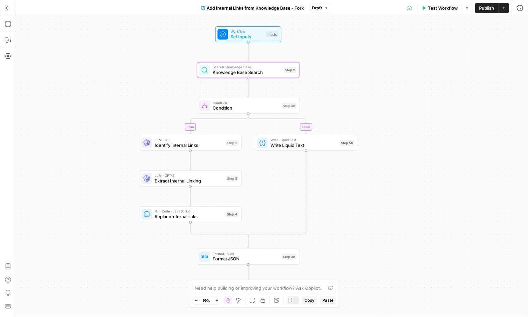
click at [3, 25] on button "Add Steps" at bounding box center [8, 24] width 11 height 11
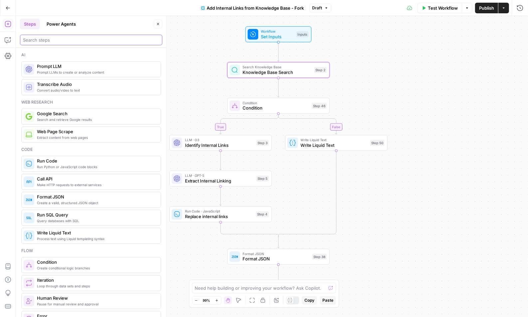
click at [50, 39] on input "search" at bounding box center [91, 40] width 136 height 7
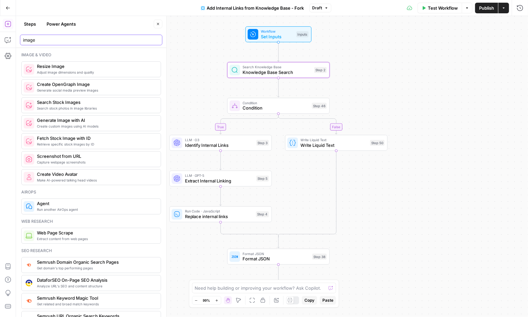
type input "image"
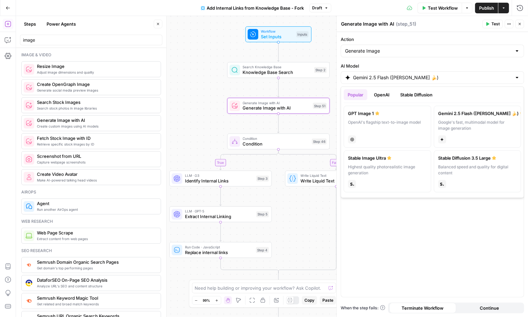
drag, startPoint x: 345, startPoint y: 76, endPoint x: 418, endPoint y: 76, distance: 72.5
click at [418, 76] on div "Gemini 2.5 Flash ([PERSON_NAME] 🍌)" at bounding box center [432, 77] width 183 height 13
click at [521, 25] on icon "button" at bounding box center [520, 24] width 4 height 4
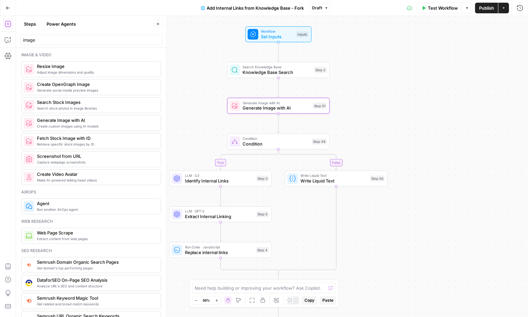
click at [7, 12] on button "Go Back" at bounding box center [8, 8] width 12 height 12
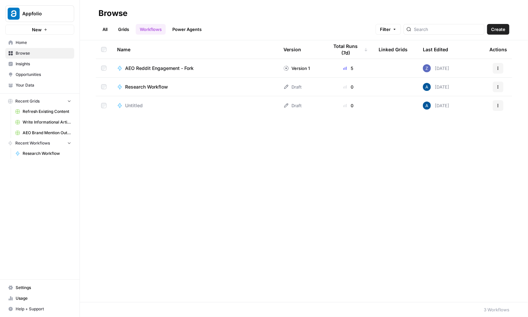
click at [101, 33] on link "All" at bounding box center [105, 29] width 13 height 11
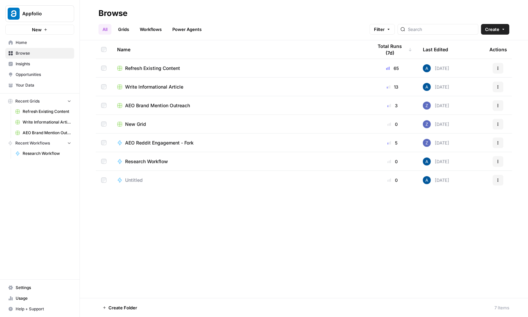
click at [45, 41] on span "Home" at bounding box center [44, 43] width 56 height 6
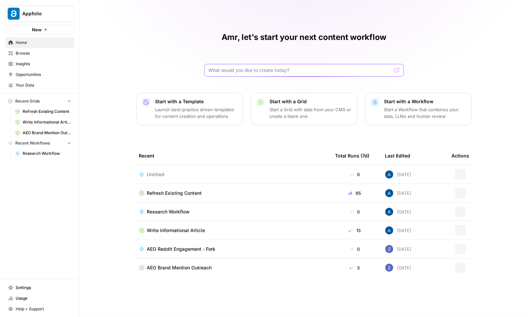
click at [235, 71] on input "text" at bounding box center [300, 70] width 183 height 7
type input "given a keyword, serach google for it and get top 5 pages and scrape them and g…"
click at [400, 72] on button "Send" at bounding box center [397, 70] width 9 height 9
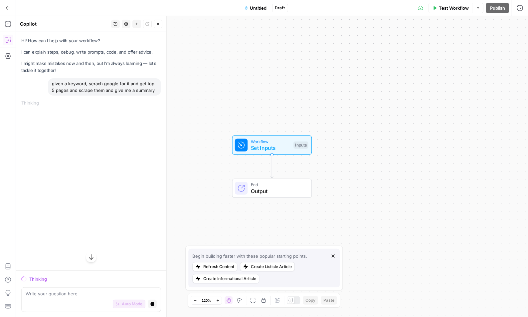
click at [335, 257] on icon "button" at bounding box center [332, 255] width 5 height 5
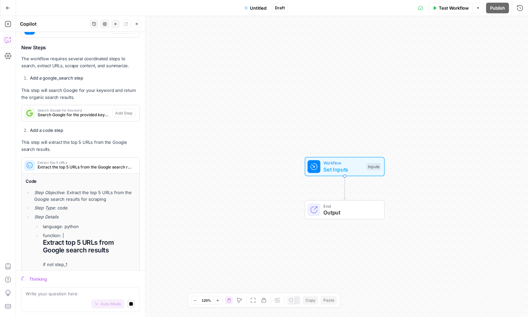
scroll to position [240, 0]
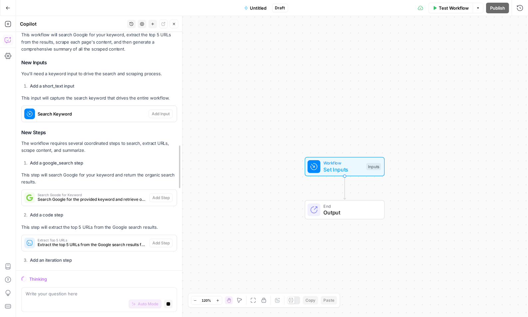
drag, startPoint x: 146, startPoint y: 158, endPoint x: 183, endPoint y: 158, distance: 37.3
click at [183, 158] on div at bounding box center [182, 166] width 7 height 301
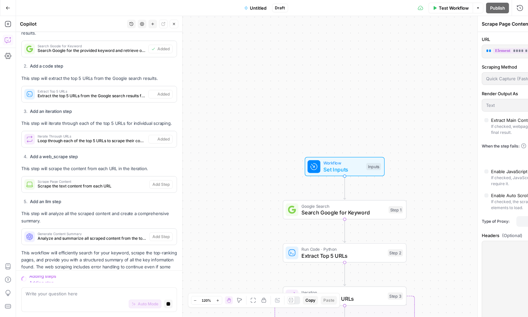
scroll to position [244, 0]
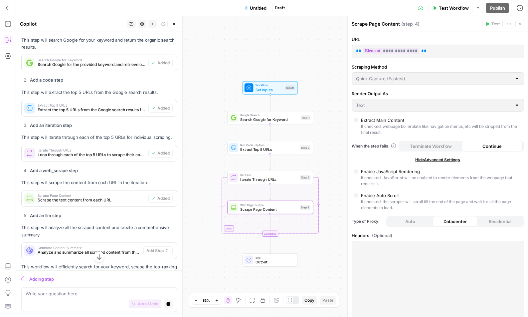
drag, startPoint x: 255, startPoint y: 224, endPoint x: 208, endPoint y: 128, distance: 107.3
click at [208, 128] on div "Workflow Set Inputs Inputs Google Search Search Google for Keyword Step 1 Run C…" at bounding box center [272, 166] width 512 height 301
drag, startPoint x: 348, startPoint y: 133, endPoint x: 361, endPoint y: 134, distance: 12.3
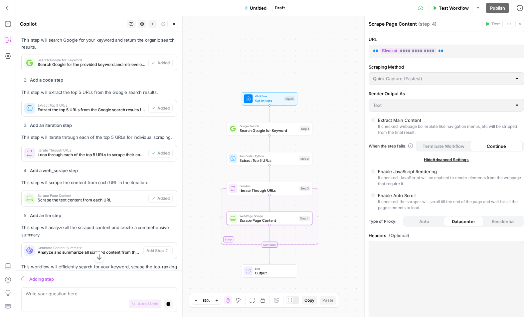
drag, startPoint x: 321, startPoint y: 134, endPoint x: 320, endPoint y: 145, distance: 11.0
click at [320, 145] on div "Workflow Set Inputs Inputs Google Search Search Google for Keyword Step 1 Run C…" at bounding box center [272, 166] width 512 height 301
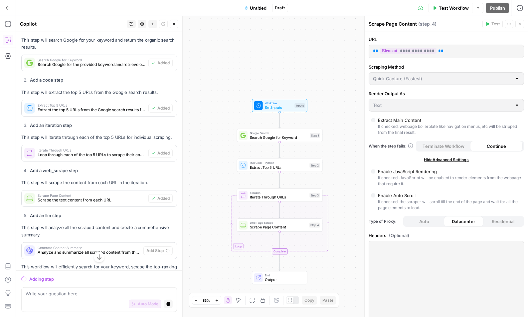
scroll to position [0, 0]
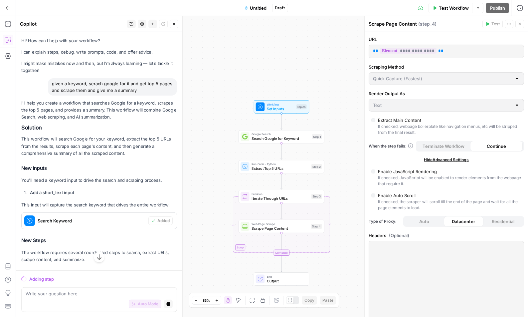
click at [99, 89] on div "given a keyword, serach google for it and get top 5 pages and scrape them and g…" at bounding box center [112, 86] width 129 height 17
click at [275, 105] on span "Workflow" at bounding box center [280, 104] width 27 height 4
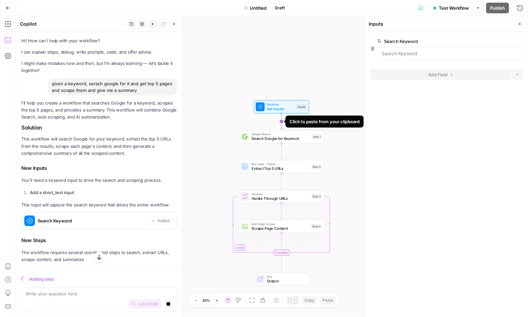
click at [260, 132] on span "Google Search" at bounding box center [281, 134] width 58 height 4
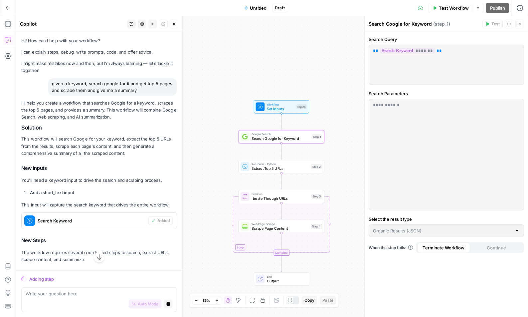
click at [268, 160] on div "Run Code · Python Extract Top 5 URLs Step 2" at bounding box center [282, 166] width 86 height 13
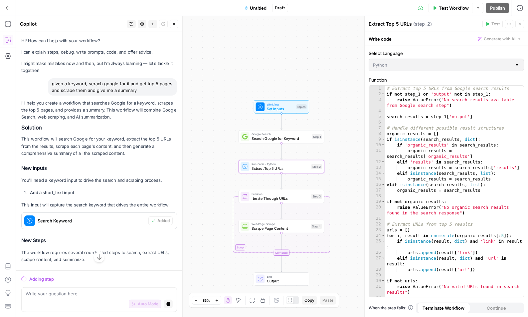
click at [255, 196] on span "Iterate Through URLs" at bounding box center [281, 199] width 58 height 6
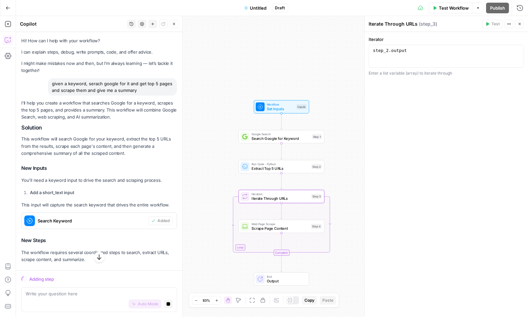
click at [257, 225] on span "Scrape Page Content" at bounding box center [280, 228] width 57 height 6
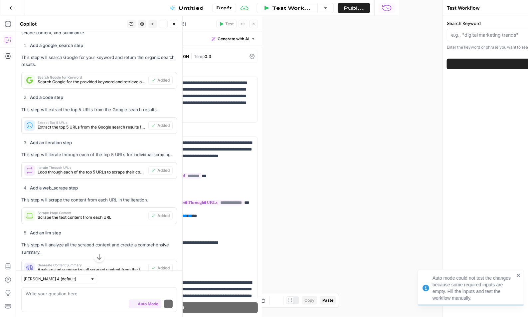
scroll to position [248, 0]
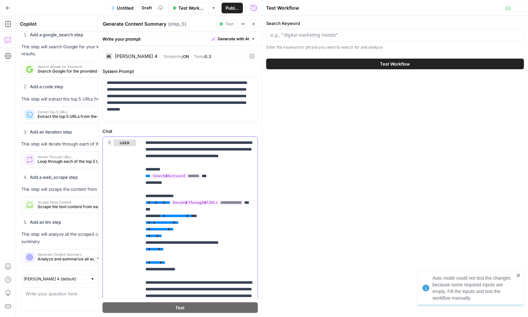
click at [255, 280] on div "**********" at bounding box center [199, 272] width 116 height 271
click at [519, 7] on icon "button" at bounding box center [520, 8] width 2 height 2
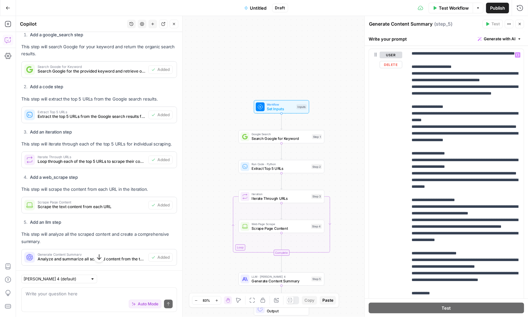
scroll to position [183, 0]
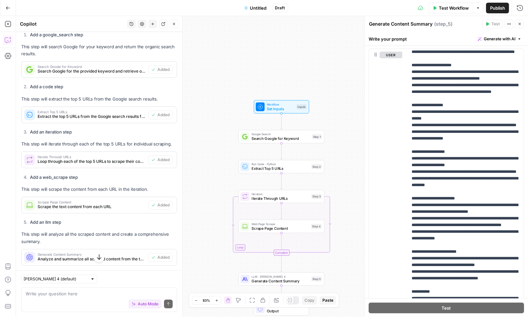
click at [522, 25] on button "Close" at bounding box center [519, 24] width 9 height 9
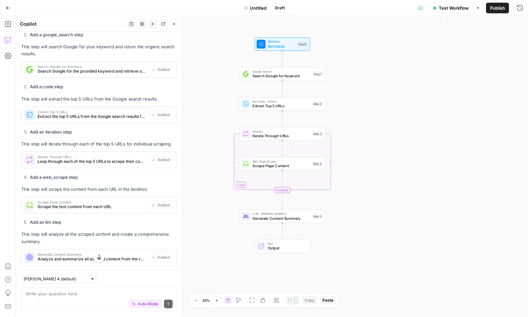
click at [230, 69] on div "Workflow Set Inputs Inputs Google Search Search Google for Keyword Step 1 Run C…" at bounding box center [272, 166] width 512 height 301
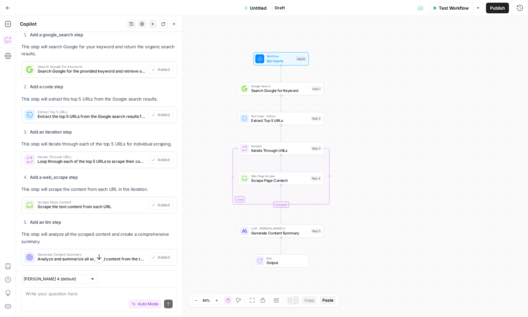
drag, startPoint x: 227, startPoint y: 64, endPoint x: 225, endPoint y: 83, distance: 18.7
click at [225, 83] on div "Workflow Set Inputs Inputs Google Search Search Google for Keyword Step 1 Run C…" at bounding box center [272, 166] width 512 height 301
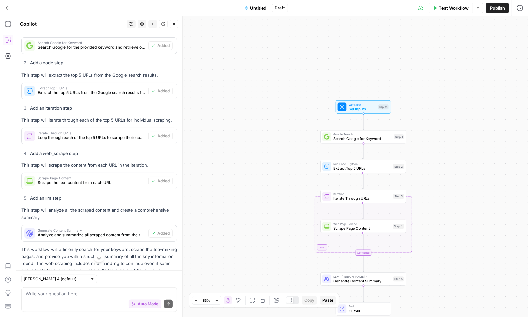
scroll to position [291, 0]
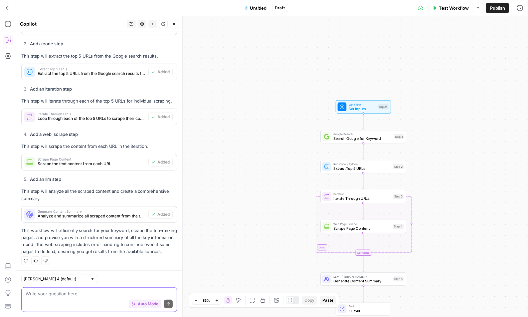
click at [56, 294] on textarea at bounding box center [99, 293] width 147 height 7
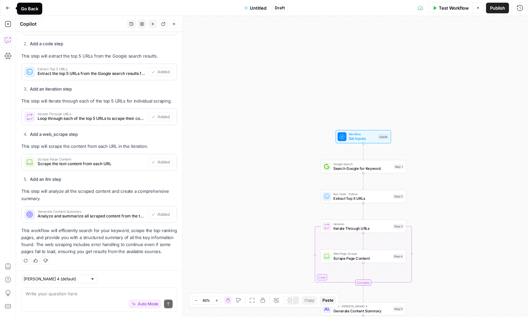
click at [7, 8] on icon "button" at bounding box center [8, 8] width 5 height 5
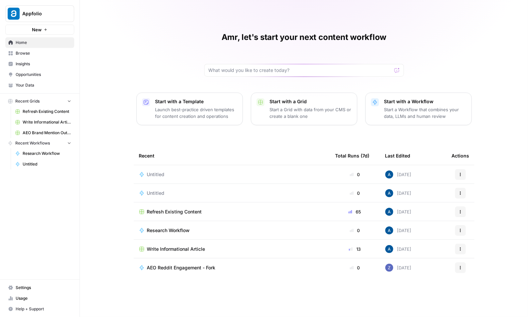
drag, startPoint x: 123, startPoint y: 156, endPoint x: 225, endPoint y: 256, distance: 142.6
click at [225, 256] on div "Amr, let's start your next content workflow Start with a Template Launch best-p…" at bounding box center [304, 158] width 448 height 317
click at [129, 170] on div "Amr, let's start your next content workflow Start with a Template Launch best-p…" at bounding box center [304, 158] width 448 height 317
click at [113, 96] on div "Amr, let's start your next content workflow Start with a Template Launch best-p…" at bounding box center [304, 158] width 448 height 317
click at [71, 143] on icon "button" at bounding box center [69, 142] width 5 height 5
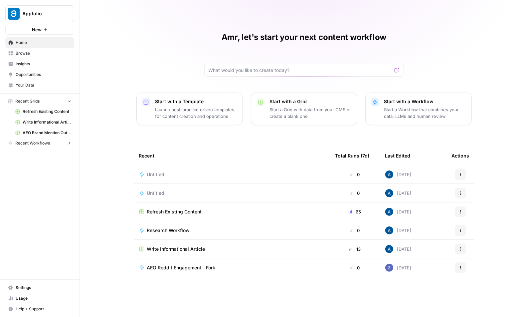
click at [58, 146] on button "Recent Workflows" at bounding box center [39, 143] width 69 height 10
click at [49, 115] on link "Refresh Existing Content" at bounding box center [43, 111] width 62 height 11
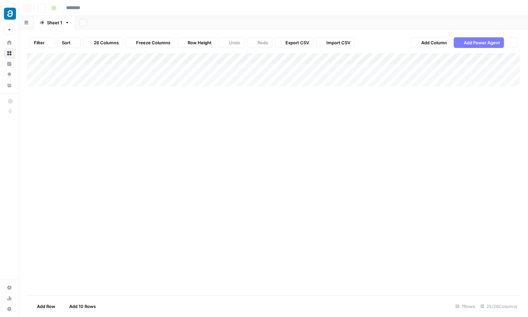
type input "**********"
click at [500, 59] on span "Add Column" at bounding box center [504, 59] width 23 height 6
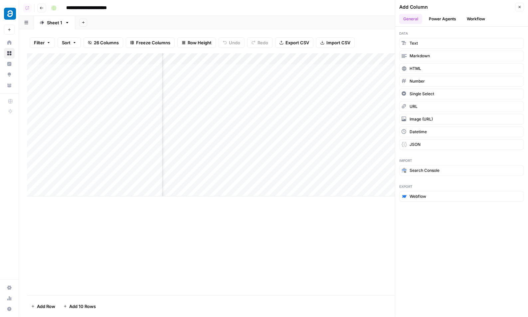
click at [451, 22] on button "Power Agents" at bounding box center [442, 19] width 35 height 10
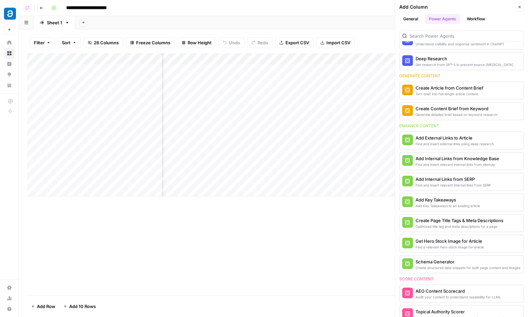
scroll to position [0, 1662]
click at [518, 7] on icon "button" at bounding box center [520, 7] width 4 height 4
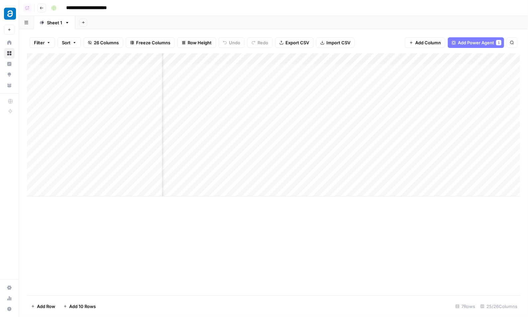
scroll to position [0, 784]
click at [476, 72] on div "Add Column" at bounding box center [273, 124] width 493 height 143
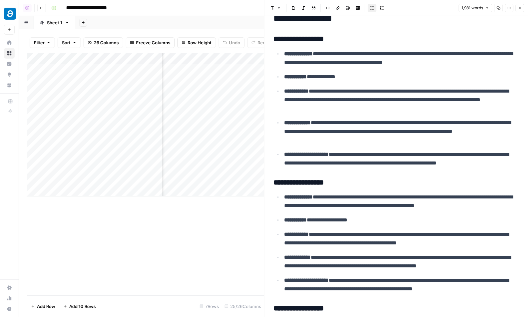
scroll to position [21, 0]
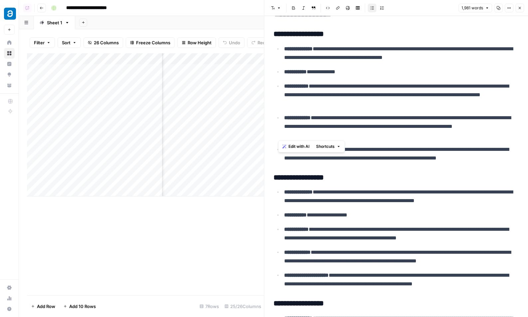
drag, startPoint x: 279, startPoint y: 38, endPoint x: 350, endPoint y: 137, distance: 121.5
drag, startPoint x: 302, startPoint y: 197, endPoint x: 361, endPoint y: 270, distance: 94.2
click at [361, 270] on ul "**********" at bounding box center [396, 237] width 245 height 101
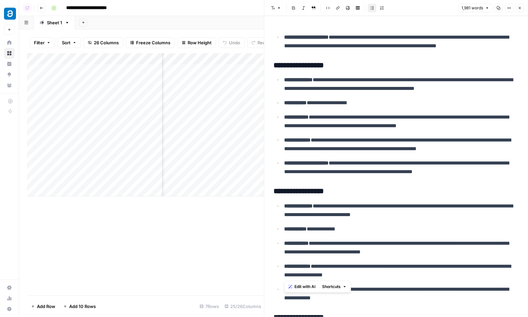
scroll to position [140, 0]
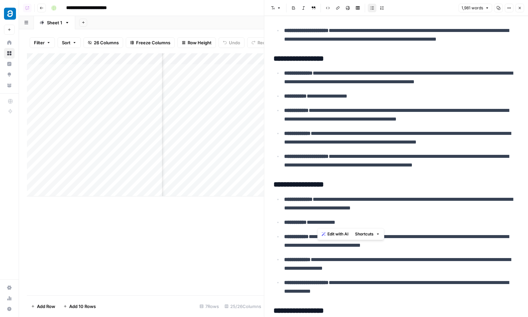
drag, startPoint x: 318, startPoint y: 199, endPoint x: 346, endPoint y: 246, distance: 54.5
click at [346, 246] on ul "**********" at bounding box center [396, 245] width 245 height 101
click at [521, 9] on icon "button" at bounding box center [520, 8] width 4 height 4
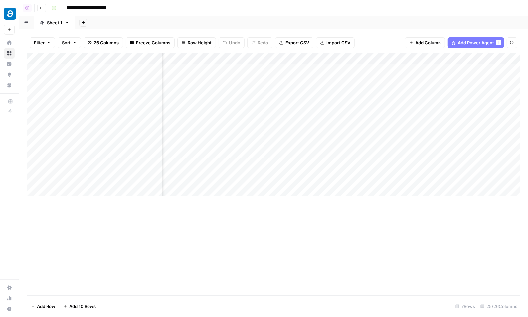
scroll to position [0, 1013]
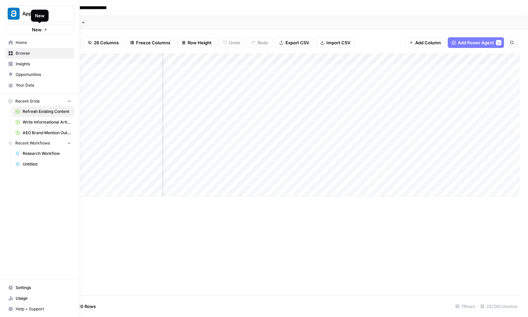
click at [24, 47] on link "Home" at bounding box center [39, 42] width 69 height 11
